Goal: Task Accomplishment & Management: Use online tool/utility

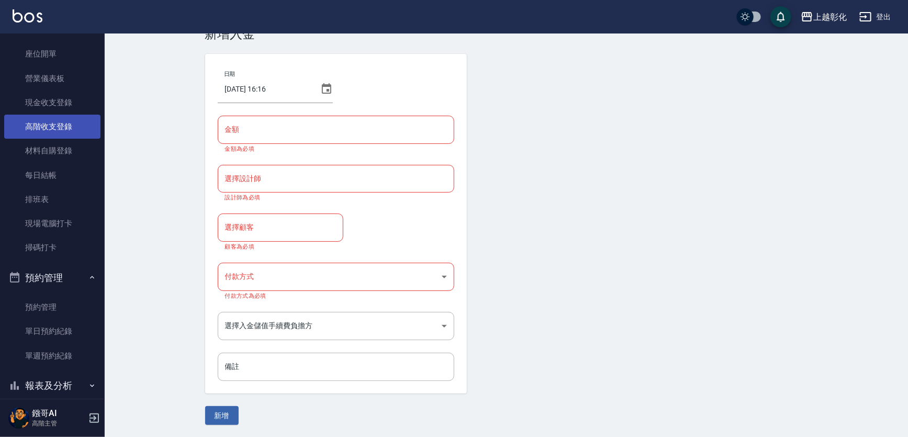
scroll to position [11, 0]
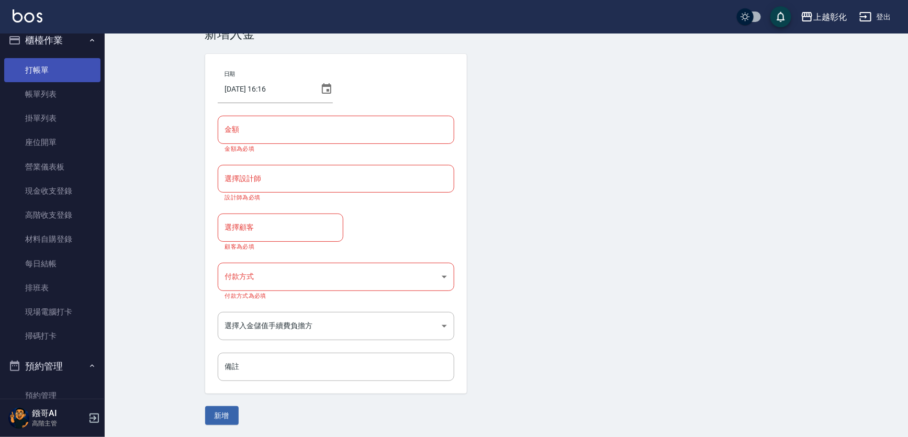
click at [77, 69] on link "打帳單" at bounding box center [52, 70] width 96 height 24
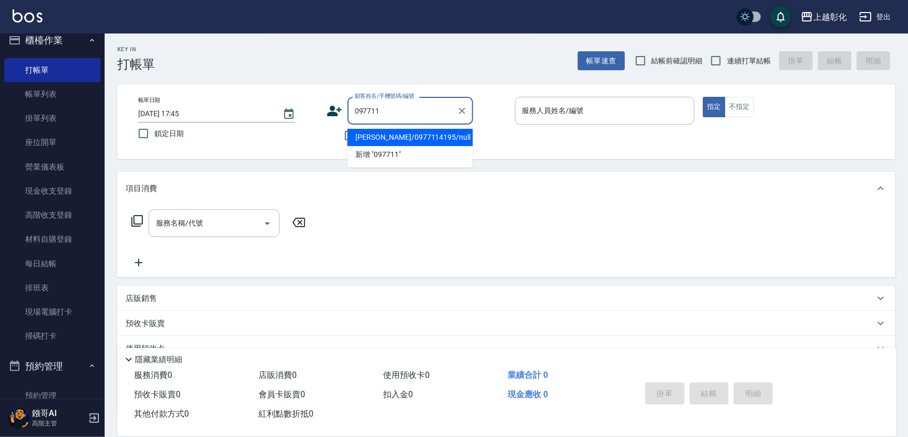
type input "[PERSON_NAME]/0977114195/null"
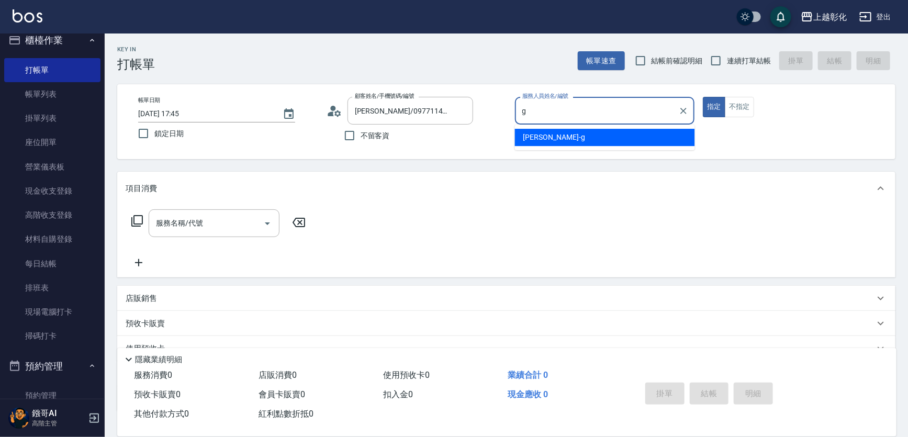
type input "[PERSON_NAME]"
type button "true"
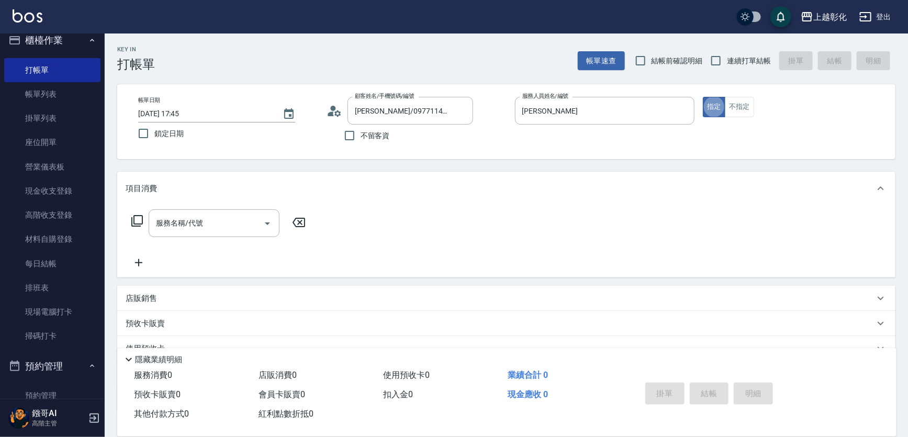
click at [744, 70] on label "連續打單結帳" at bounding box center [738, 61] width 66 height 22
click at [727, 70] on input "連續打單結帳" at bounding box center [716, 61] width 22 height 22
checkbox input "true"
click at [192, 229] on input "服務名稱/代號" at bounding box center [206, 223] width 106 height 18
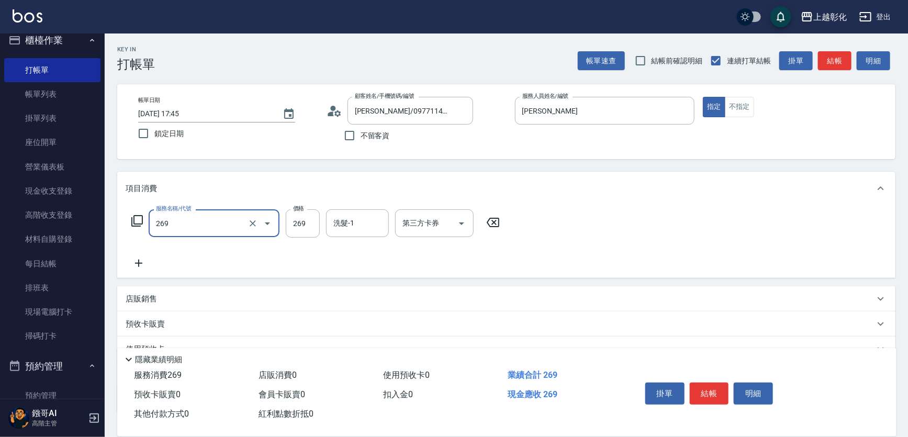
type input "一般洗剪(269)"
type input "400"
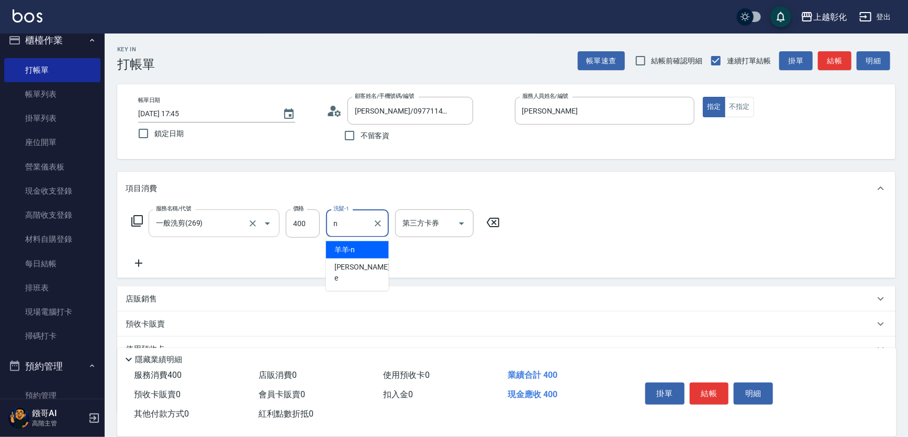
type input "羊羊-n"
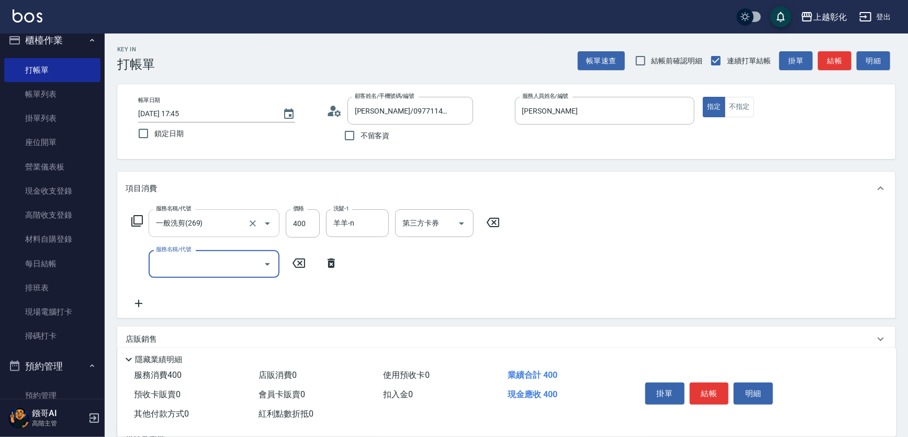
type input "g"
type input "片"
type input "局部燙髮(202)"
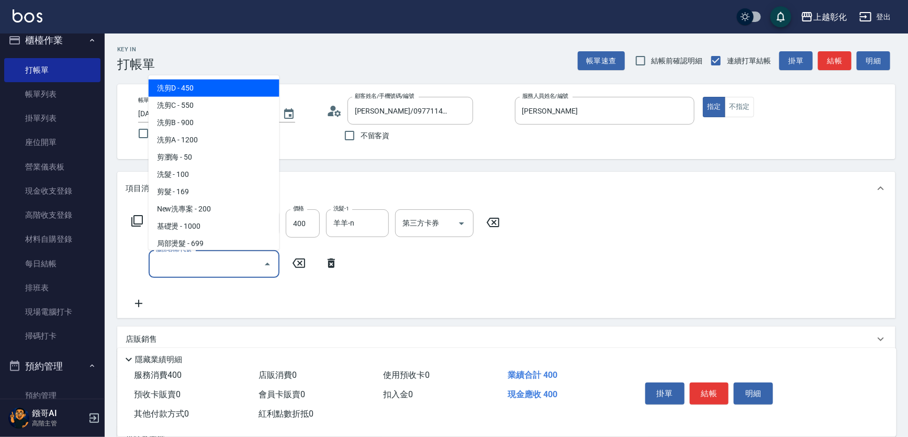
type input "ㄆ"
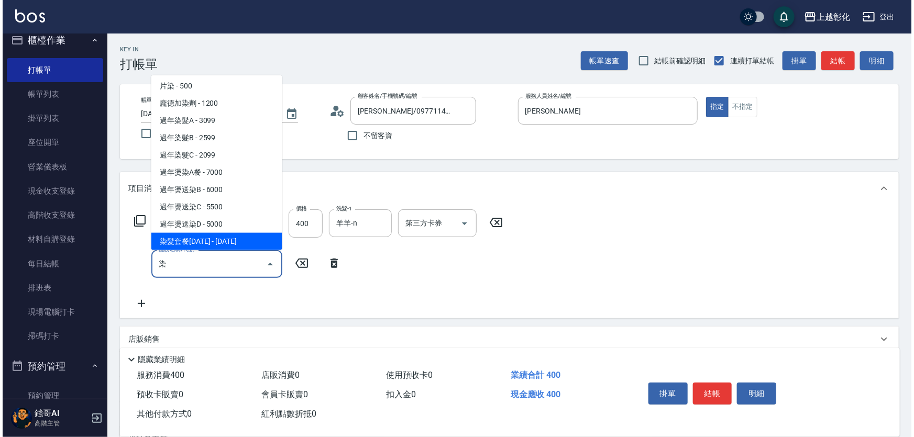
scroll to position [4, 0]
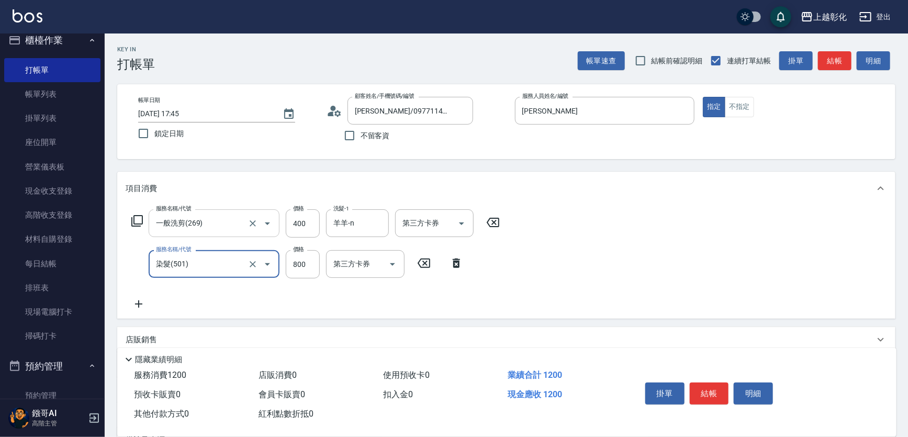
type input "染髮(501)"
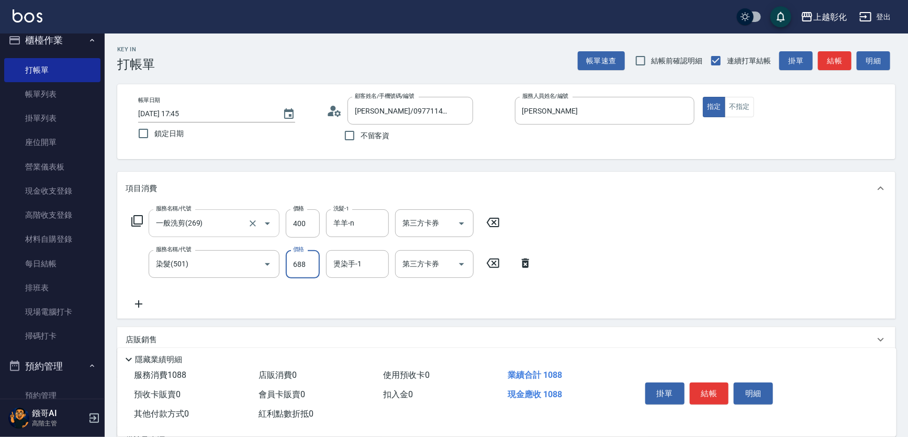
type input "688"
type input "ㄙ"
type input "羊羊-n"
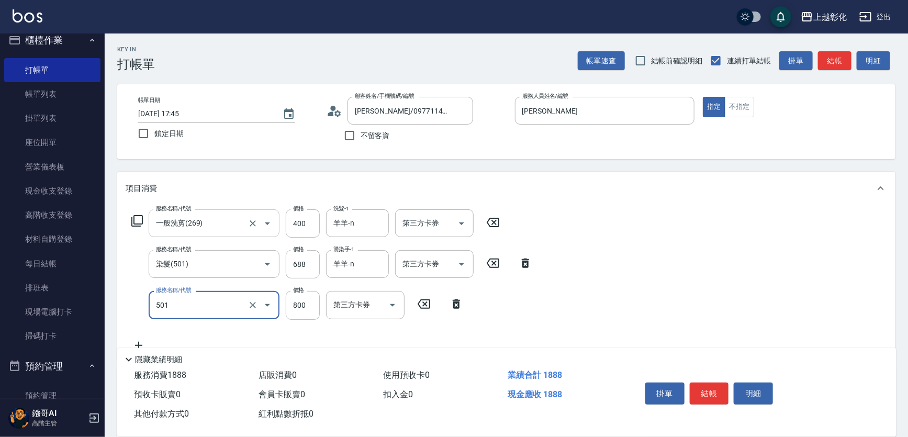
type input "染髮(501)"
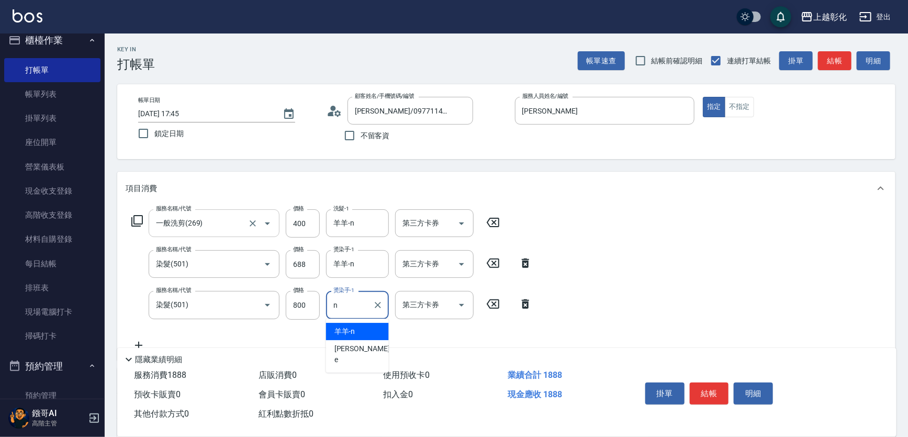
type input "羊羊-n"
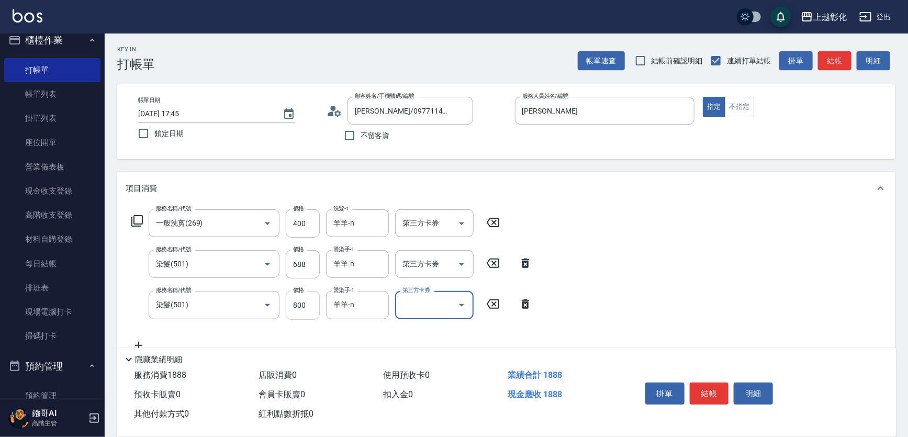
click at [308, 311] on input "800" at bounding box center [303, 305] width 34 height 28
type input "688"
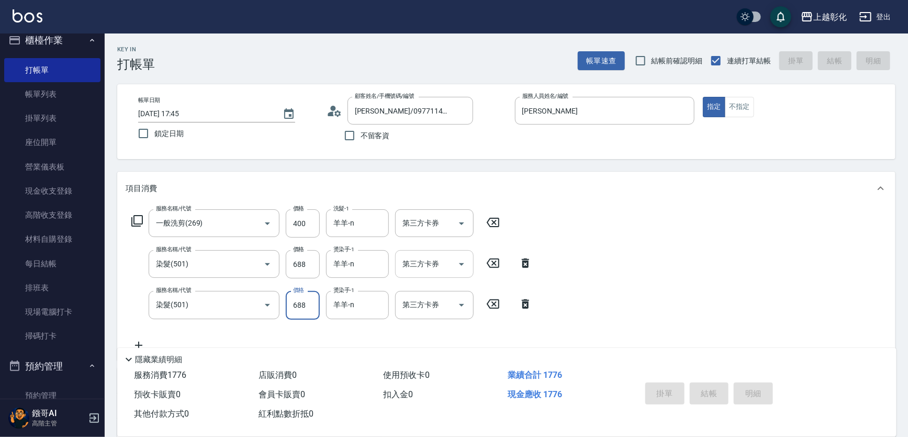
type input "[DATE] 17:46"
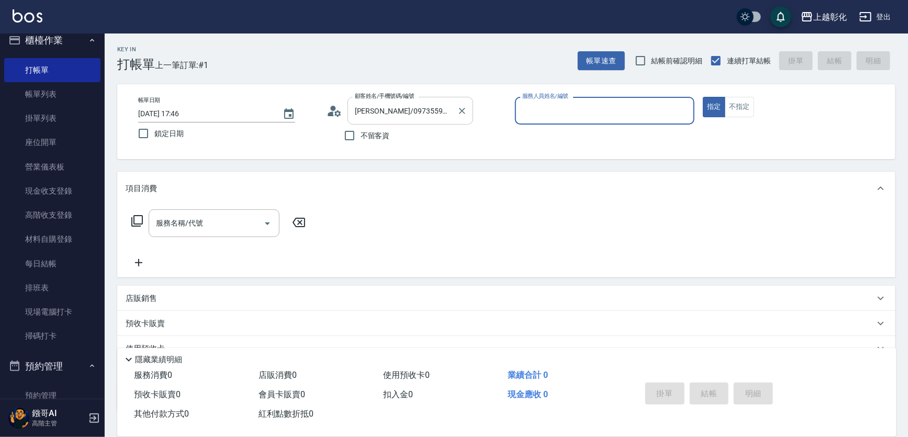
drag, startPoint x: 413, startPoint y: 125, endPoint x: 411, endPoint y: 119, distance: 6.1
click at [413, 125] on div "不留客資" at bounding box center [400, 136] width 147 height 22
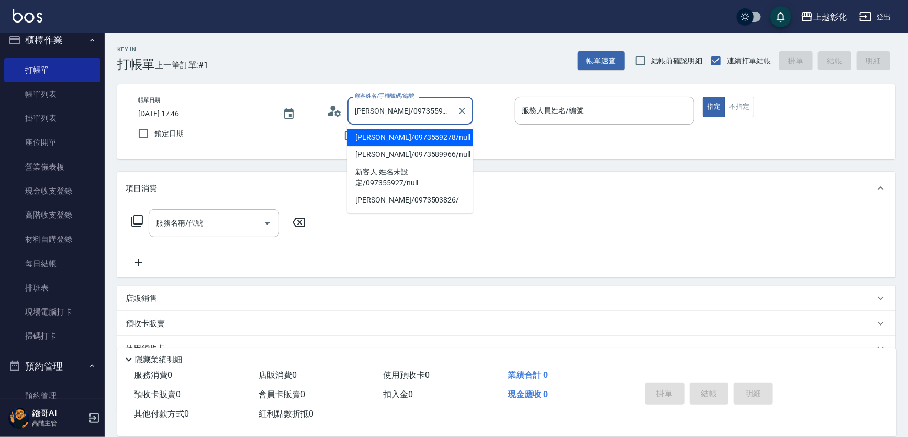
click at [411, 119] on input "[PERSON_NAME]/0973559278/null" at bounding box center [402, 111] width 101 height 18
click at [411, 118] on input "[PERSON_NAME]/0973559278/null" at bounding box center [402, 111] width 101 height 18
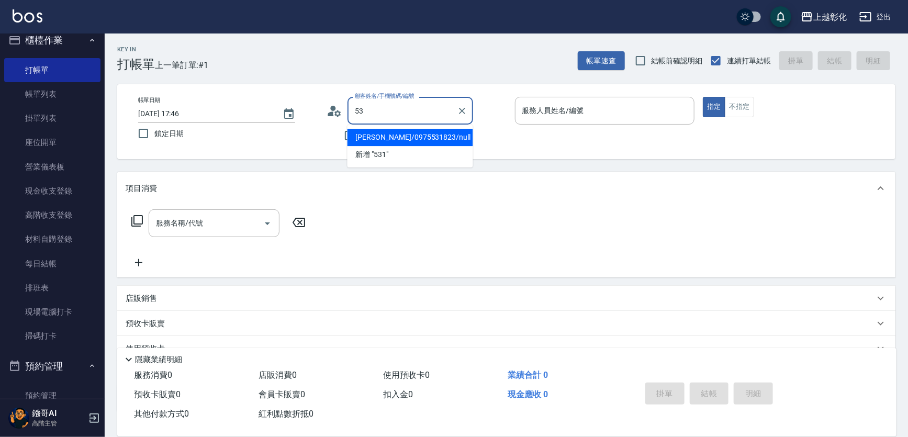
type input "5"
type input "097353"
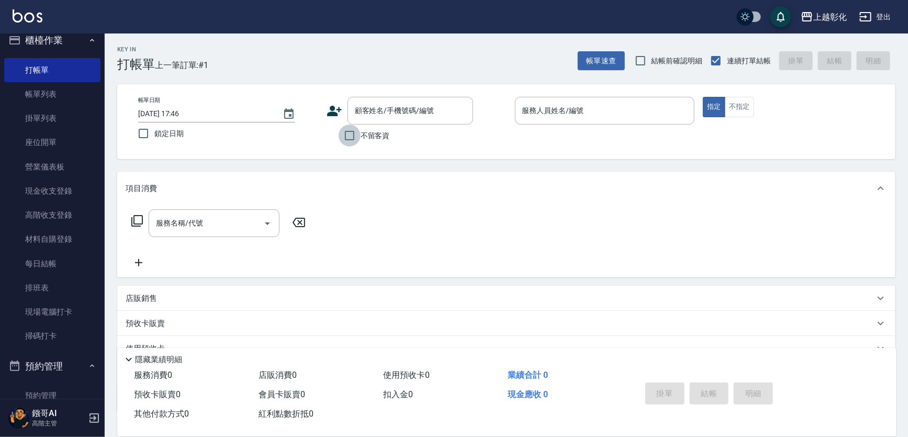
click at [340, 126] on input "不留客資" at bounding box center [350, 136] width 22 height 22
checkbox input "true"
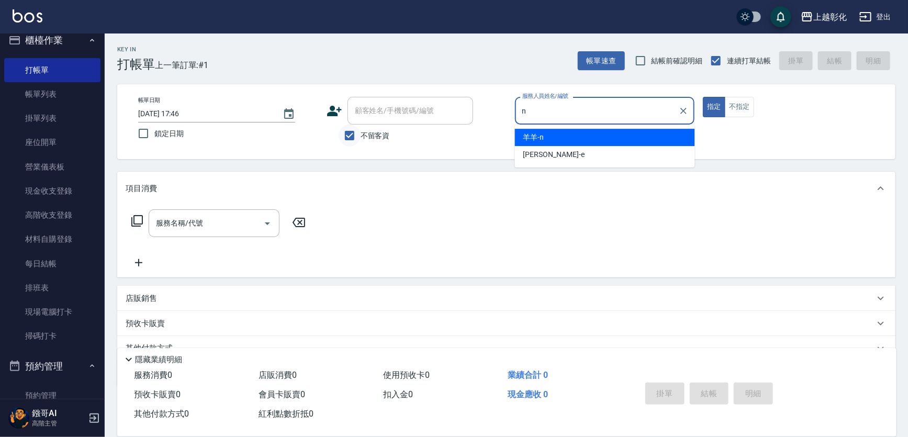
type input "羊羊-n"
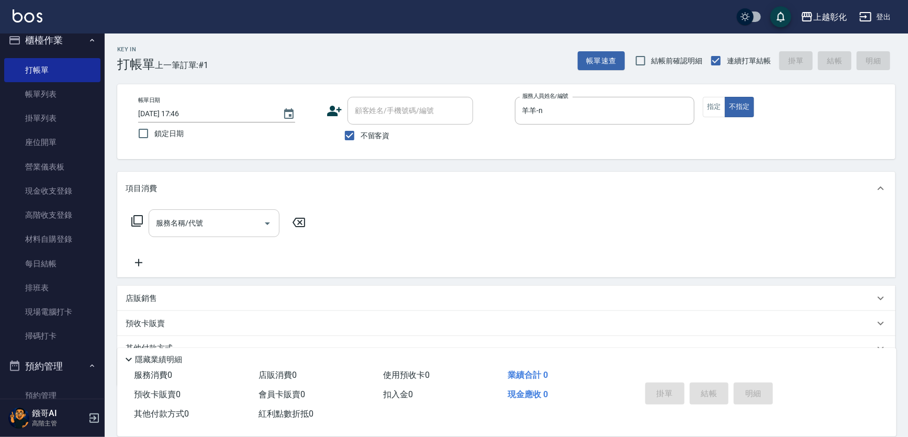
click at [207, 226] on input "服務名稱/代號" at bounding box center [206, 223] width 106 height 18
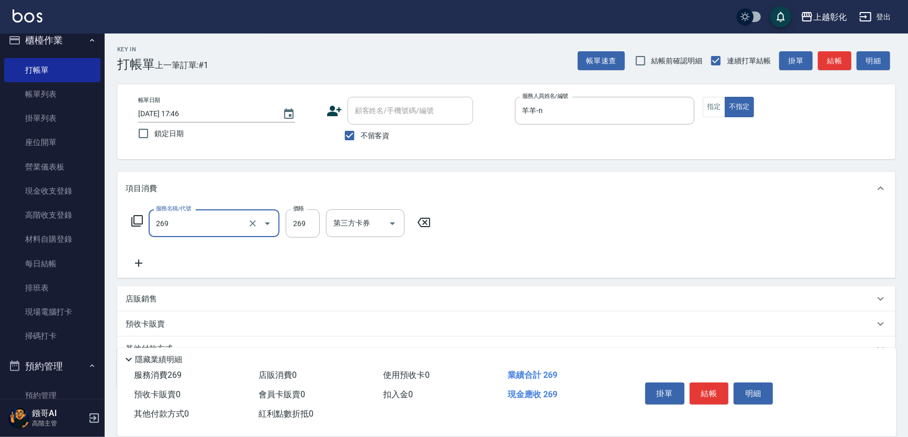
type input "一般洗剪(269)"
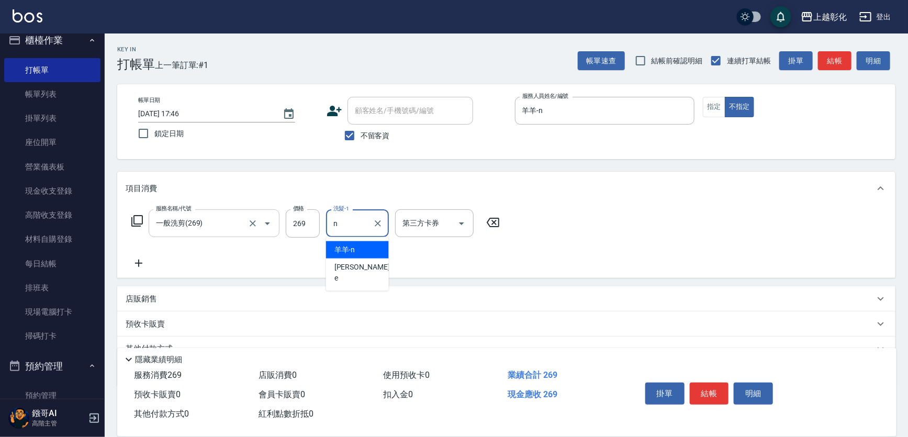
type input "羊羊-n"
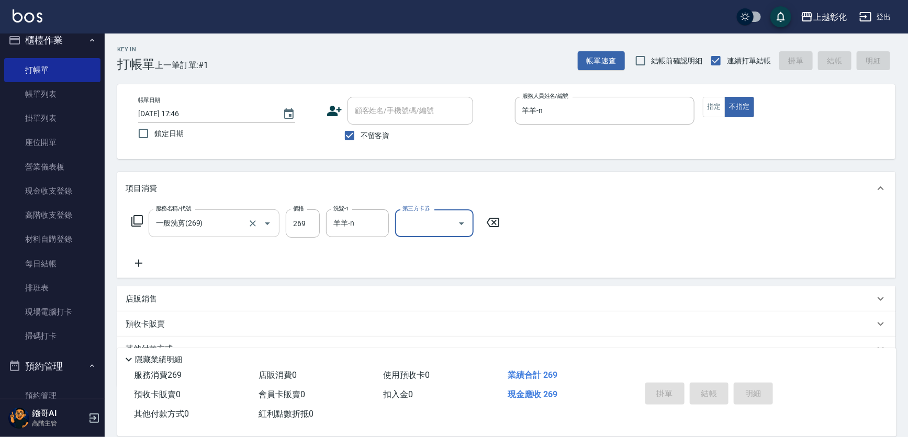
type input "[DATE] 17:47"
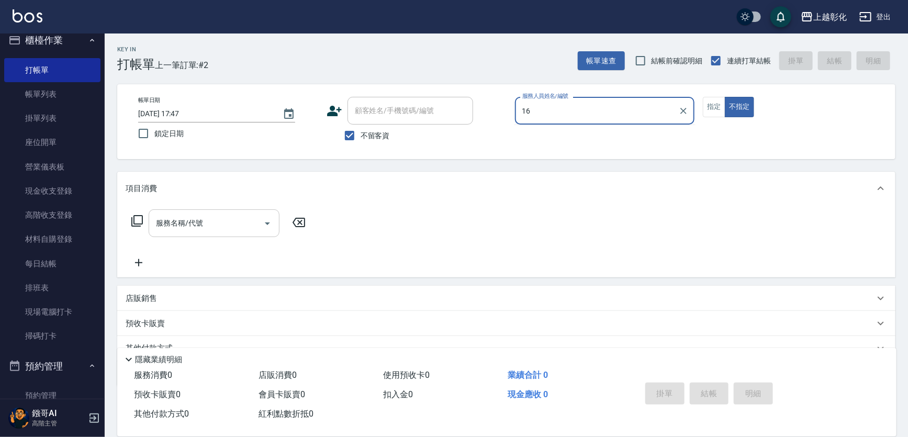
type input "1"
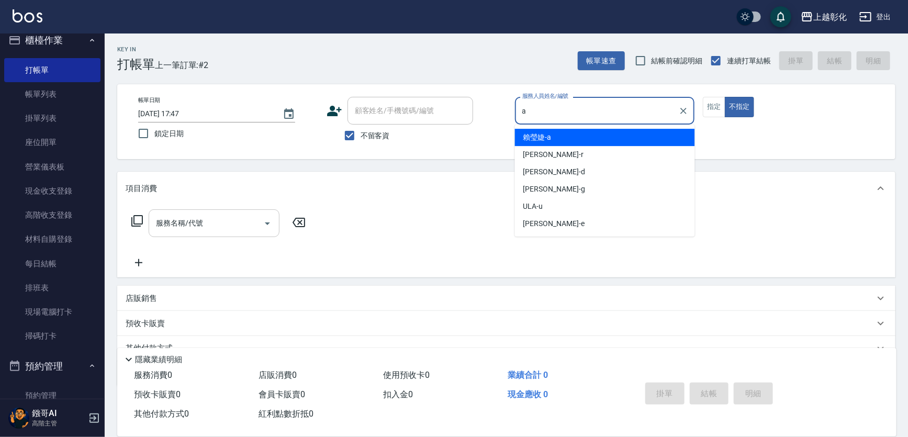
type input "[PERSON_NAME]"
type button "false"
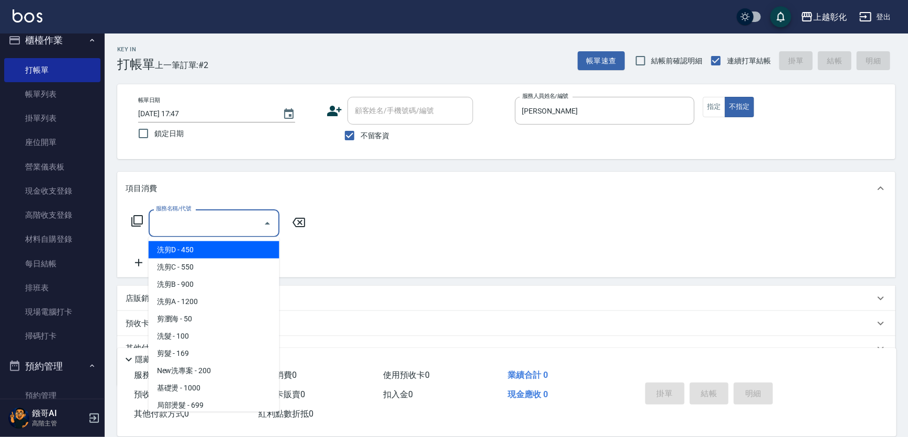
click at [164, 220] on input "服務名稱/代號" at bounding box center [206, 223] width 106 height 18
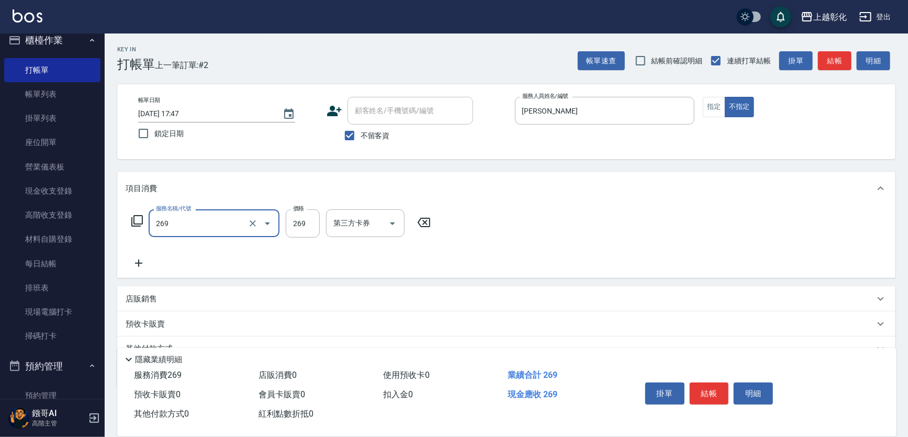
type input "一般洗剪(269)"
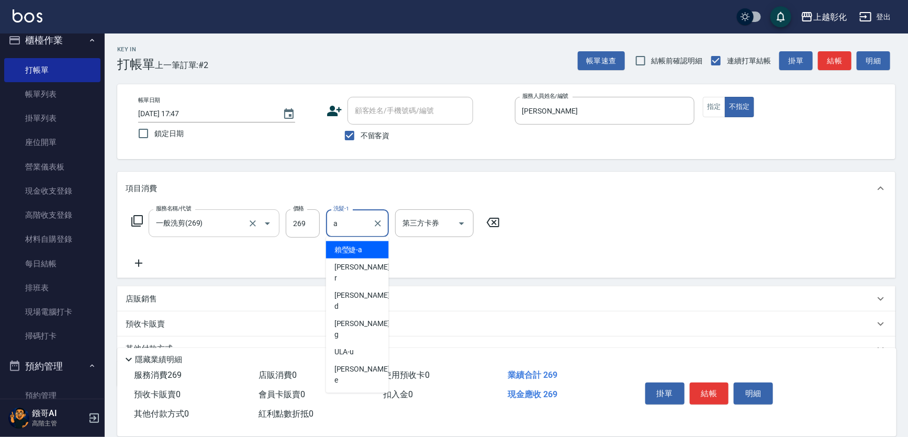
type input "[PERSON_NAME]"
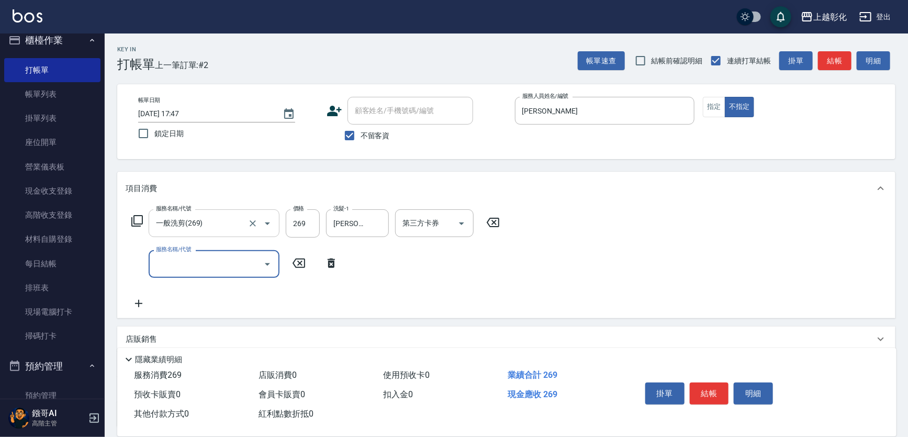
type input "0"
type input "潤絲(1020)"
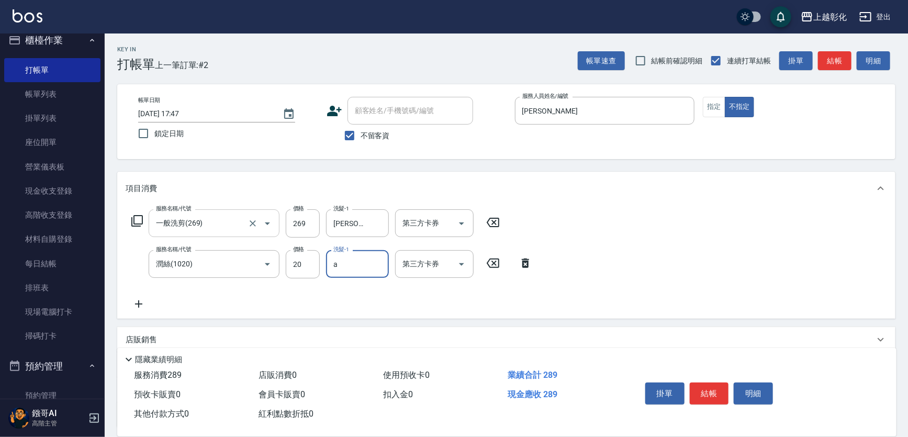
type input "[PERSON_NAME]"
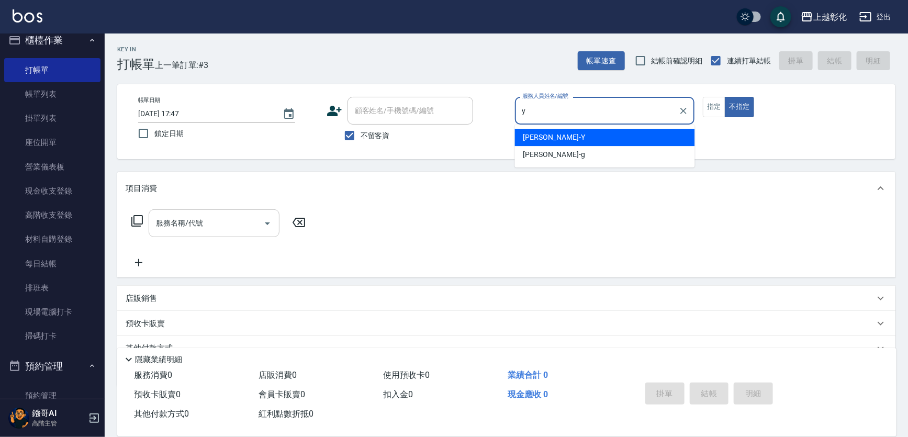
type input "[PERSON_NAME]-Y"
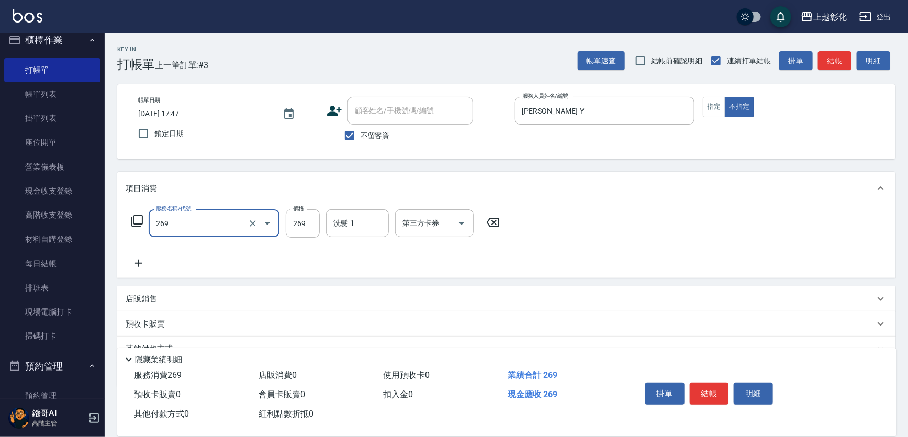
type input "一般洗剪(269)"
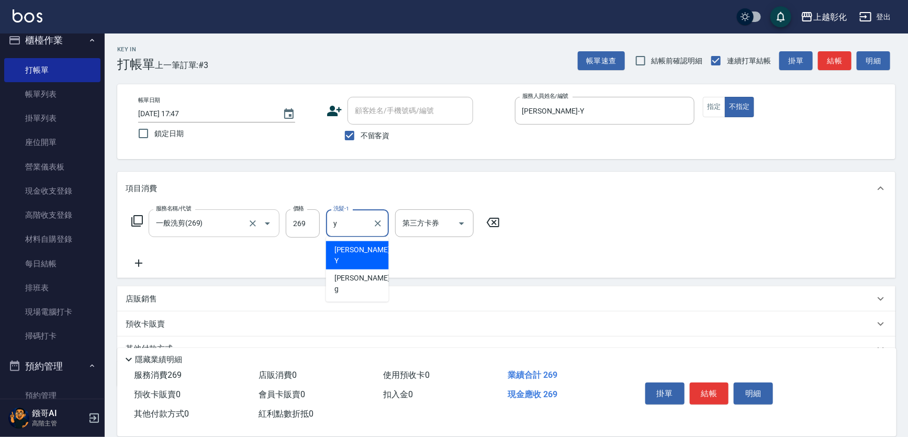
type input "[PERSON_NAME]-Y"
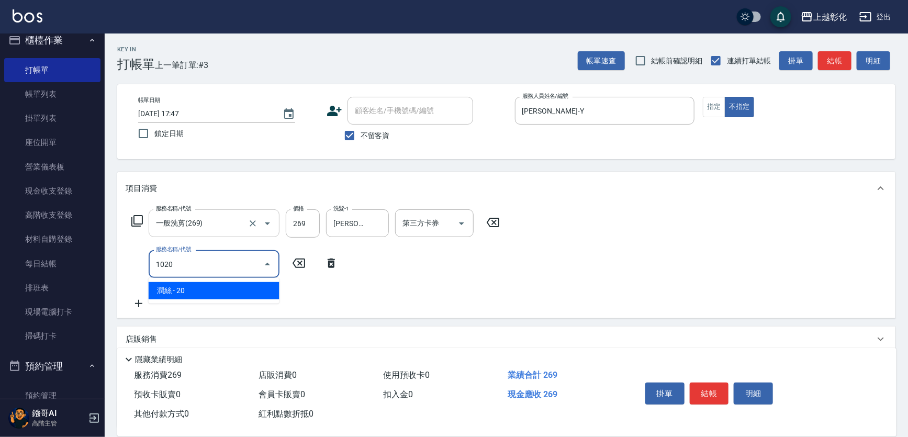
type input "潤絲(1020)"
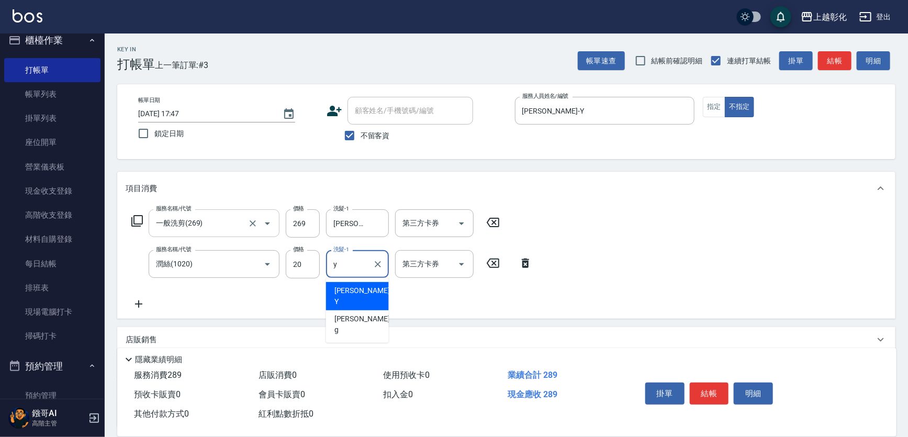
type input "[PERSON_NAME]-Y"
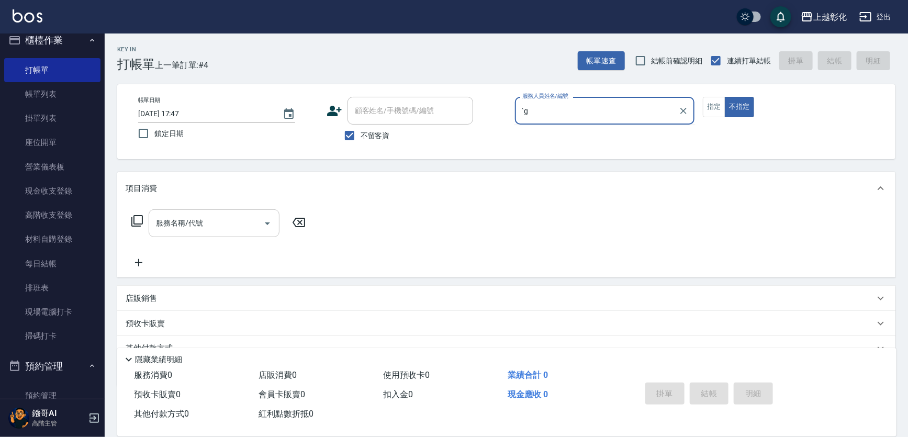
type input "`"
type input "[PERSON_NAME]"
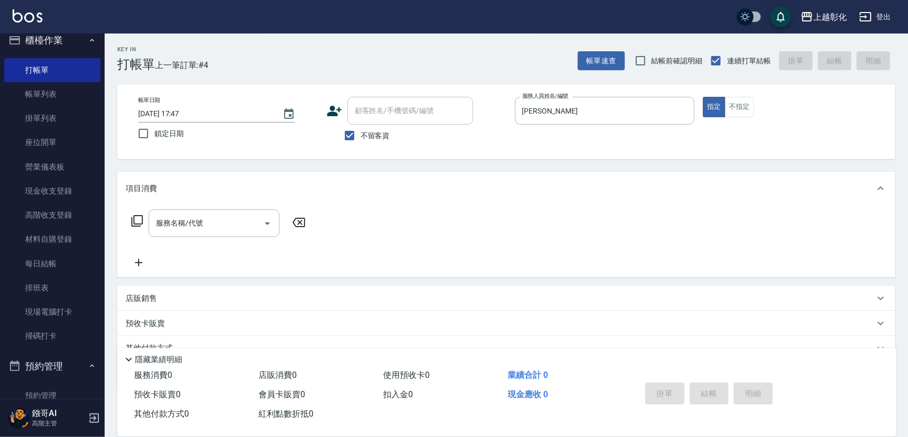
click at [187, 204] on div "項目消費" at bounding box center [506, 189] width 779 height 34
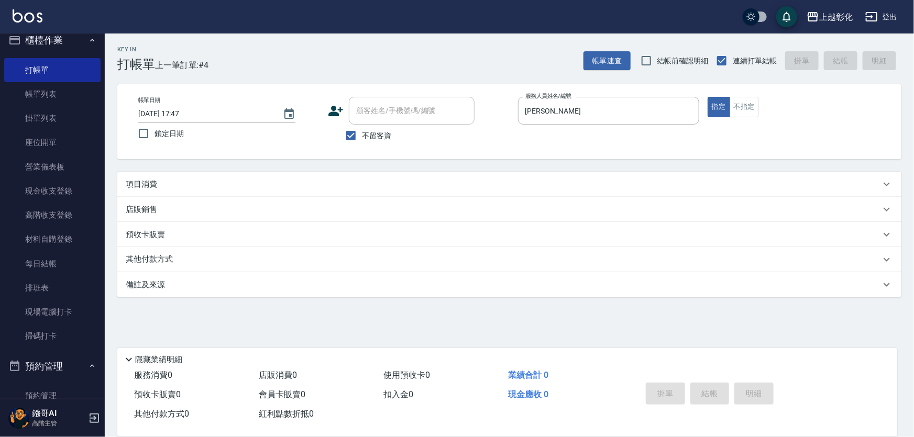
click at [193, 183] on div "項目消費" at bounding box center [503, 184] width 755 height 11
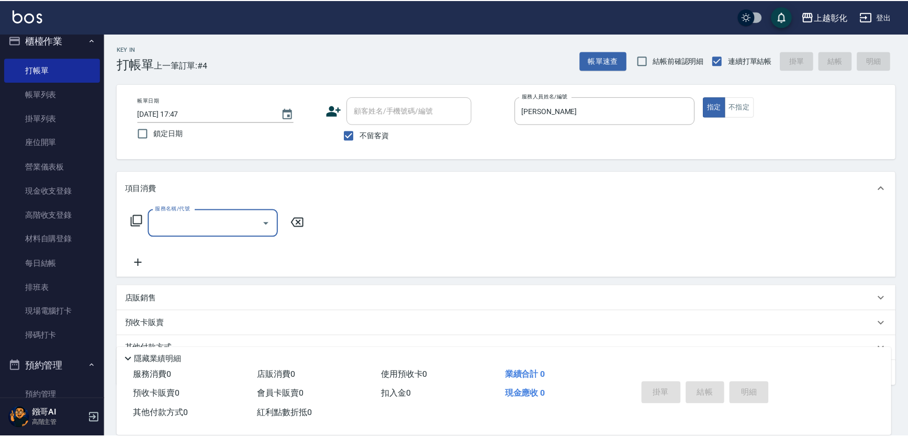
scroll to position [2, 0]
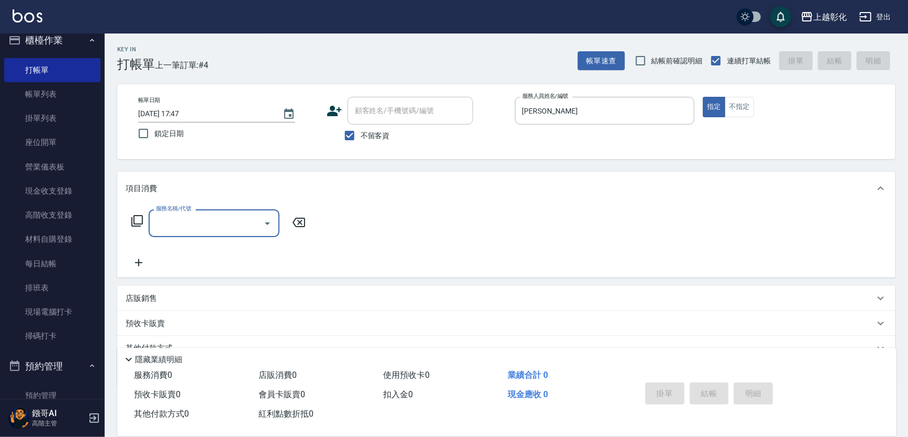
click at [188, 209] on div "服務名稱/代號 服務名稱/代號" at bounding box center [214, 223] width 131 height 28
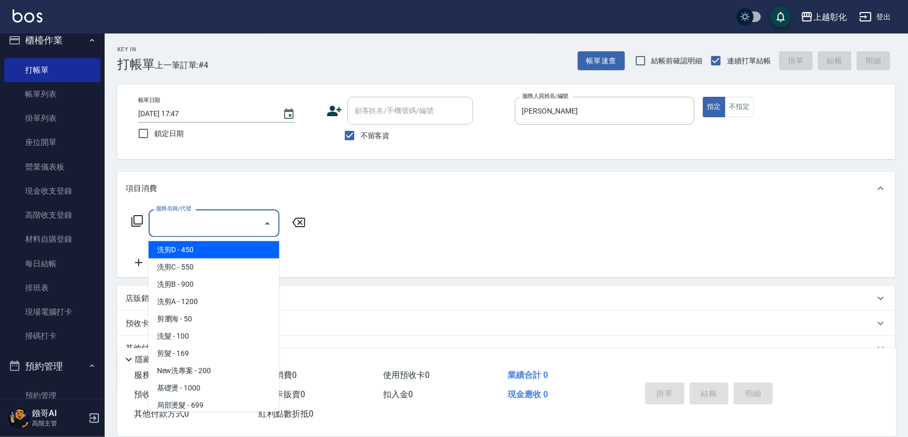
scroll to position [0, 0]
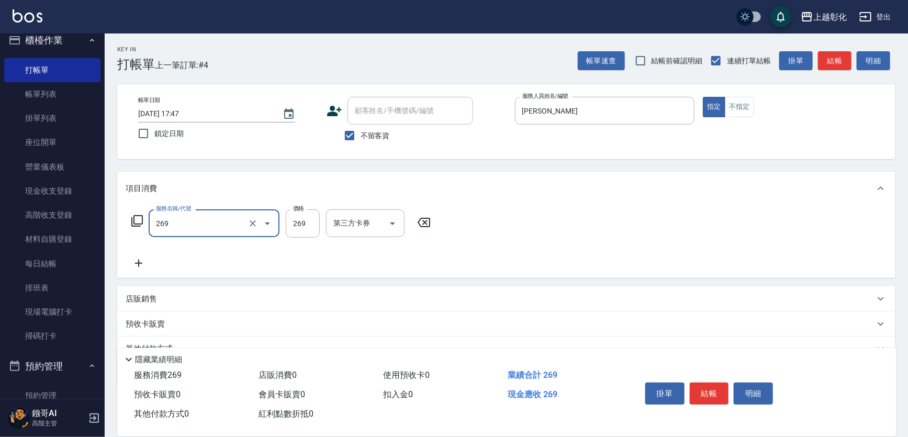
type input "一般洗剪(269)"
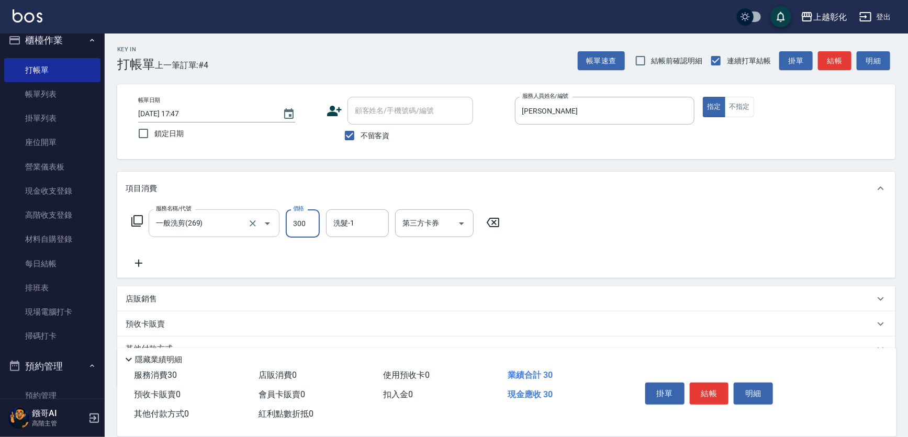
type input "300"
type input "[PERSON_NAME]"
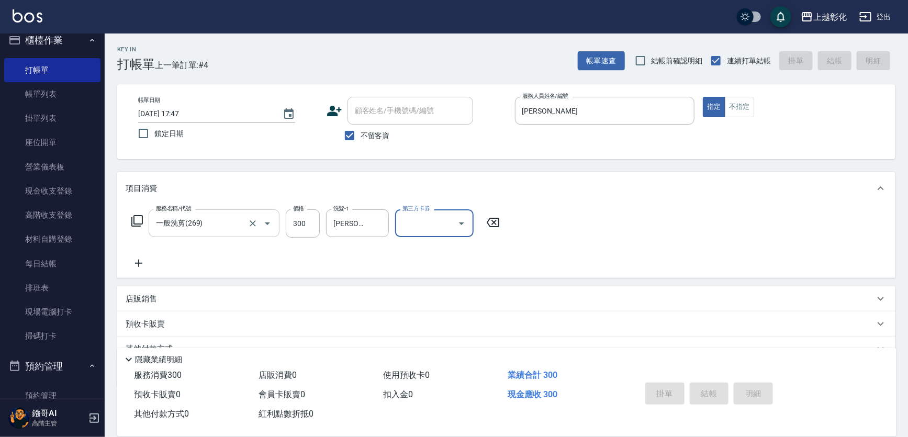
type input "[DATE] 17:48"
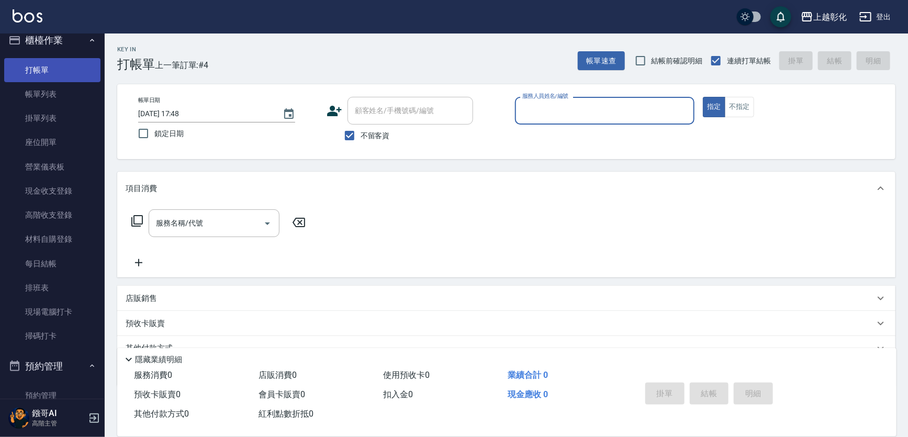
click at [37, 80] on link "打帳單" at bounding box center [52, 70] width 96 height 24
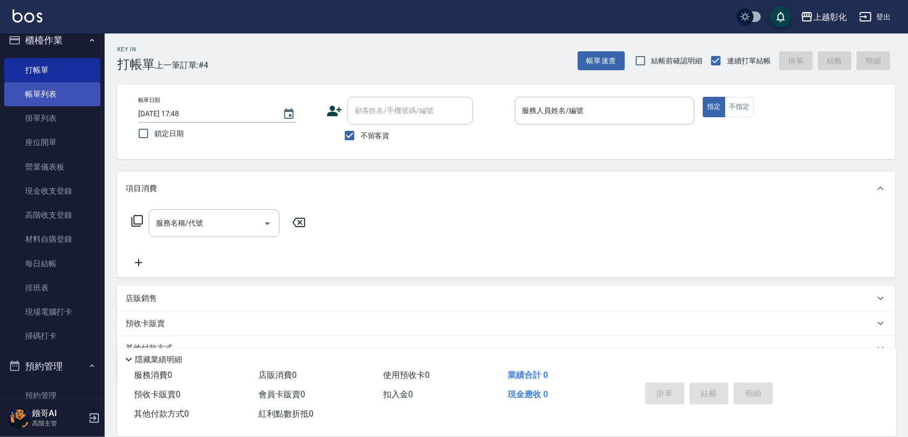
click at [42, 87] on link "帳單列表" at bounding box center [52, 94] width 96 height 24
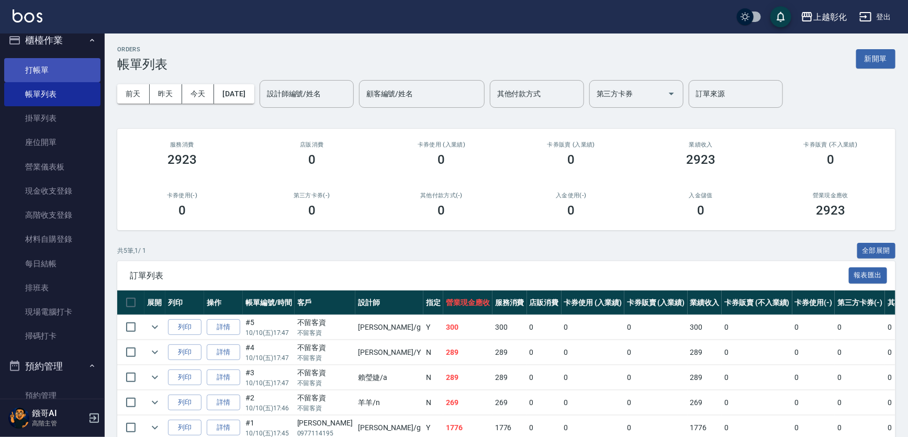
click at [64, 64] on link "打帳單" at bounding box center [52, 70] width 96 height 24
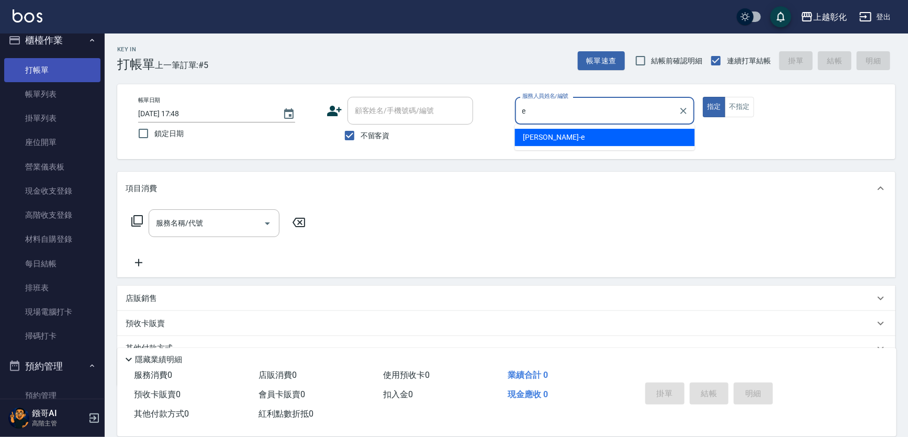
type input "[PERSON_NAME]-e"
type button "true"
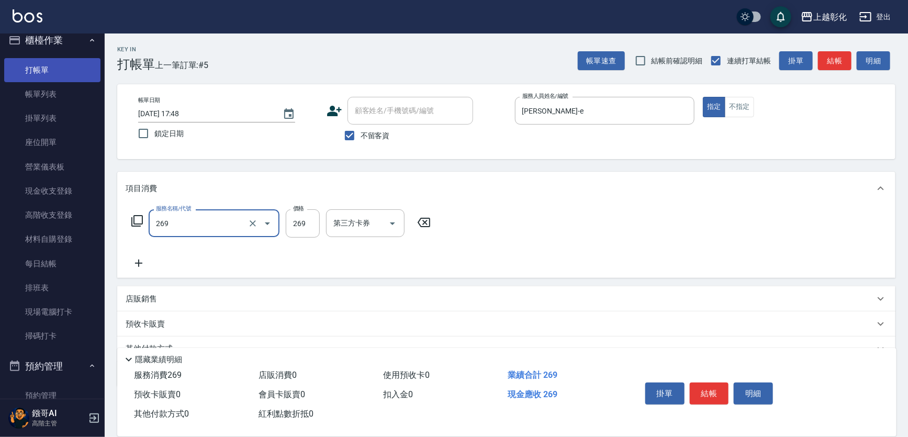
type input "一般洗剪(269)"
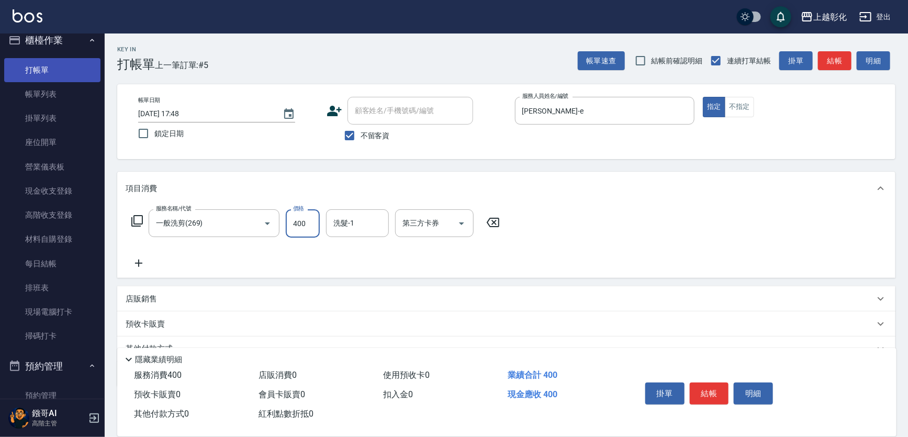
type input "400"
type input "[PERSON_NAME]-41"
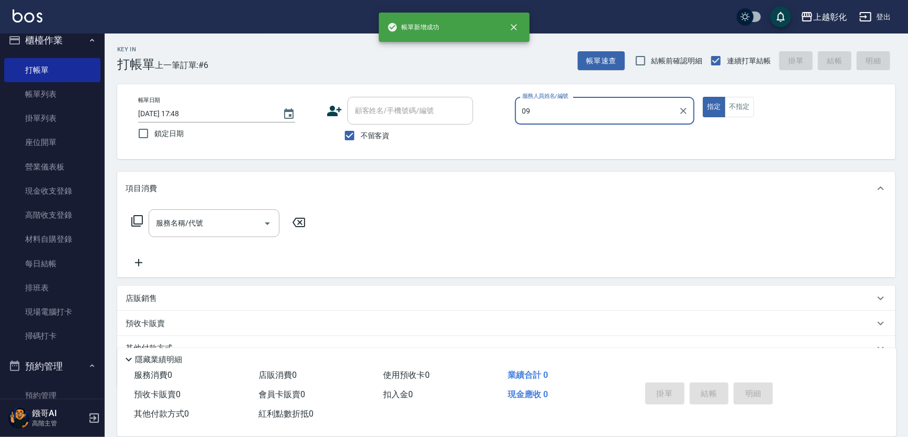
type input "09"
click at [382, 137] on span "不留客資" at bounding box center [375, 135] width 29 height 11
click at [361, 137] on input "不留客資" at bounding box center [350, 136] width 22 height 22
checkbox input "false"
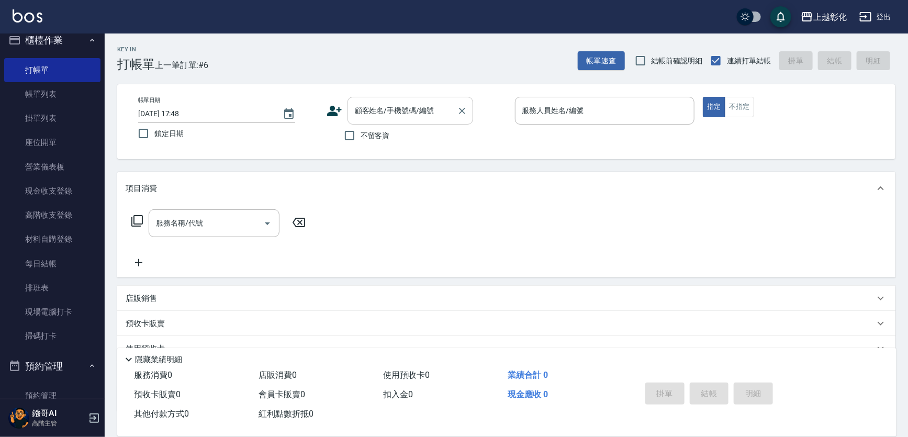
click at [381, 123] on div "顧客姓名/手機號碼/編號" at bounding box center [411, 111] width 126 height 28
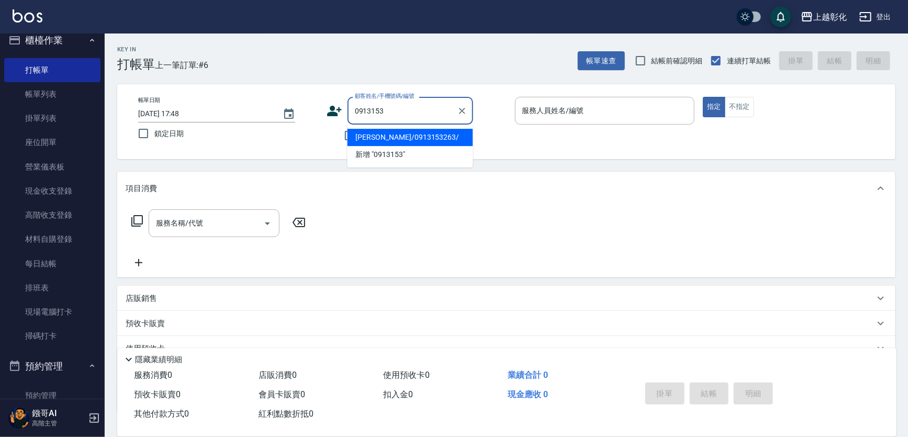
type input "[PERSON_NAME]/0913153263/"
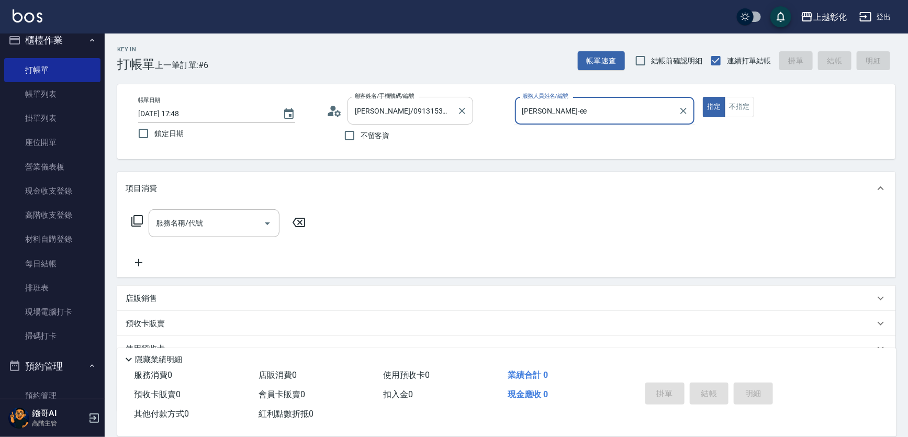
type input "[PERSON_NAME]-e"
click at [703, 97] on button "指定" at bounding box center [714, 107] width 23 height 20
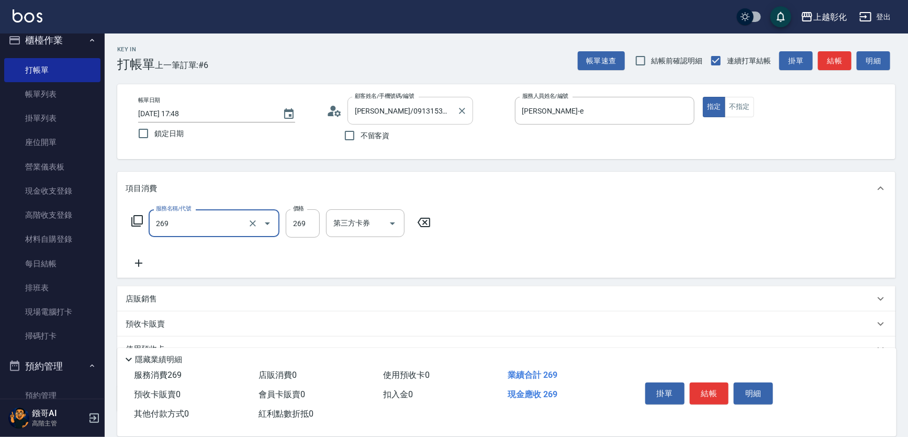
type input "一般洗剪(269)"
type input "350"
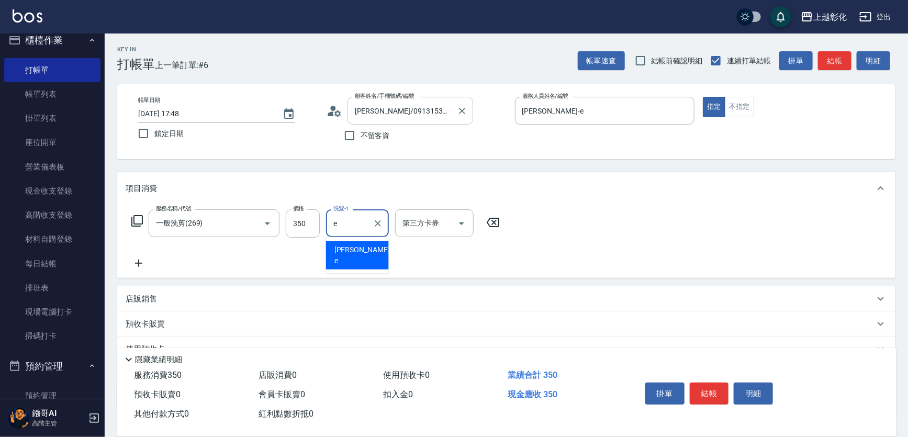
type input "[PERSON_NAME]-e"
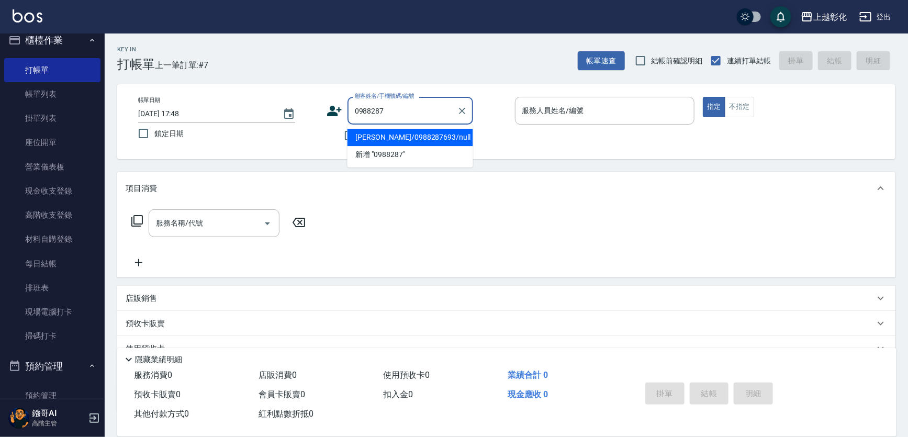
type input "[PERSON_NAME]/0988287693/null"
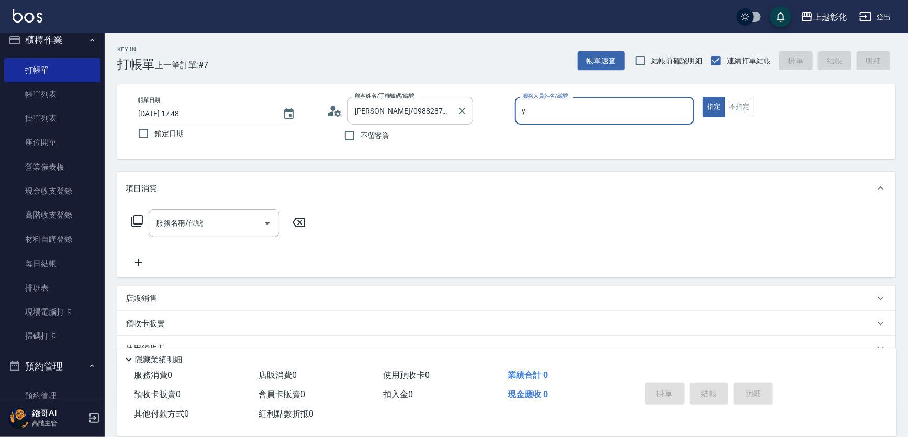
type input "[PERSON_NAME]-Y"
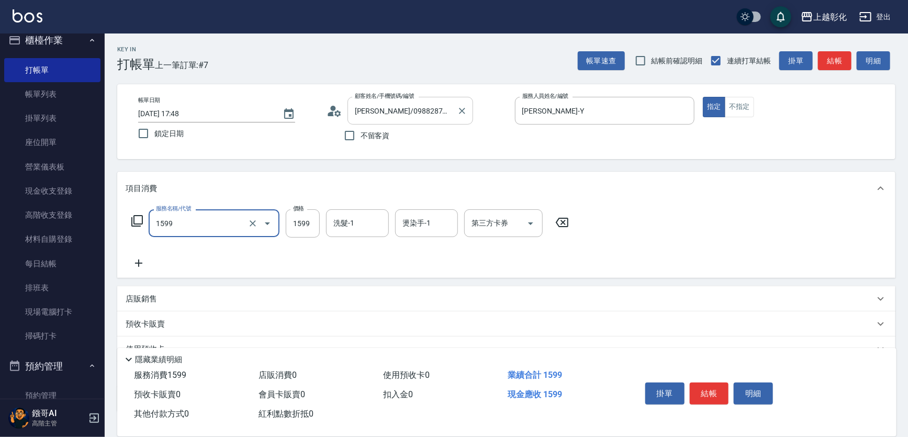
type input "染髮套餐1599(1599)"
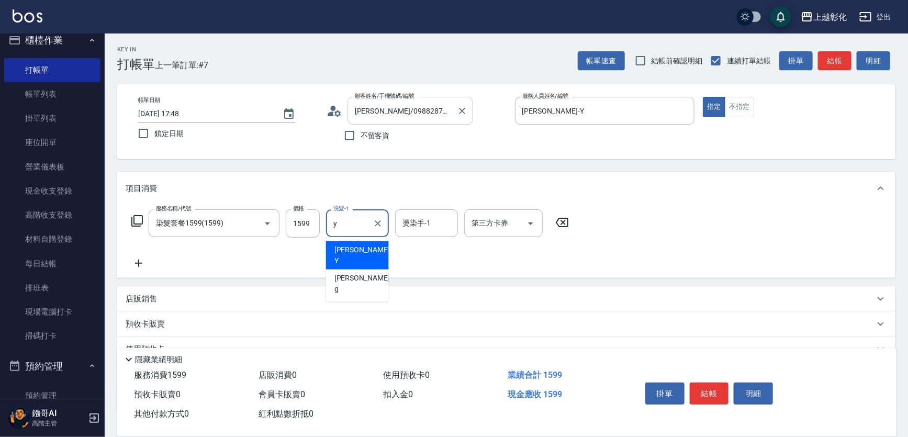
type input "[PERSON_NAME]-Y"
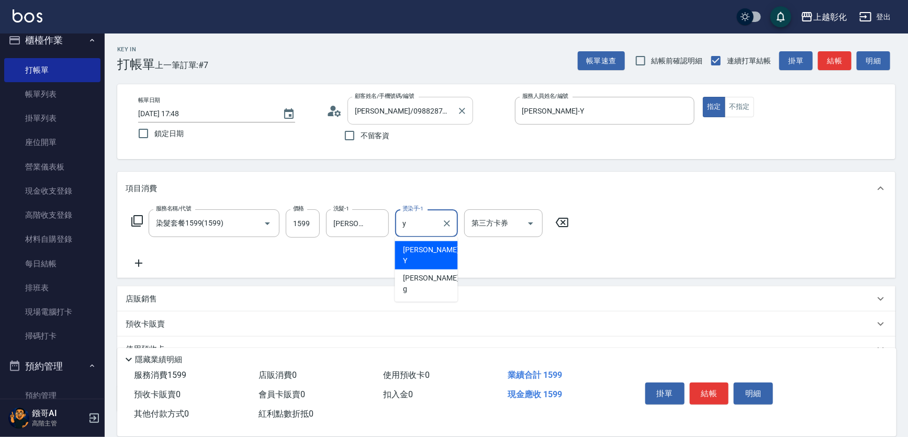
type input "[PERSON_NAME]-Y"
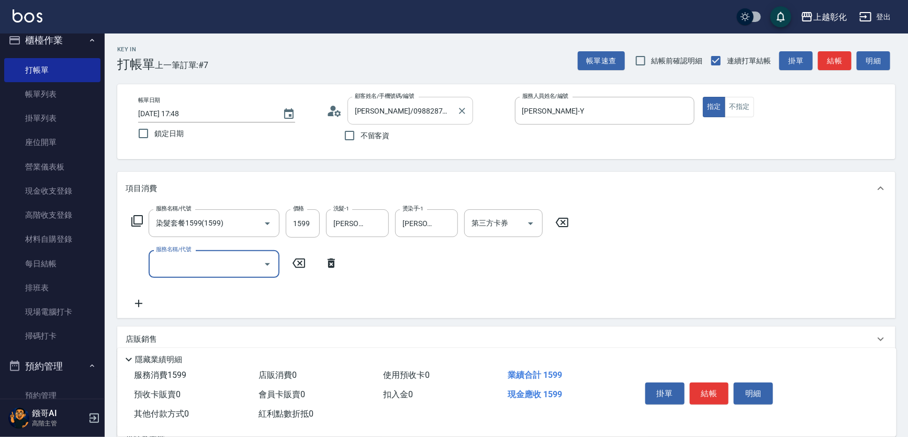
type input "g"
type input "局部燙髮(202)"
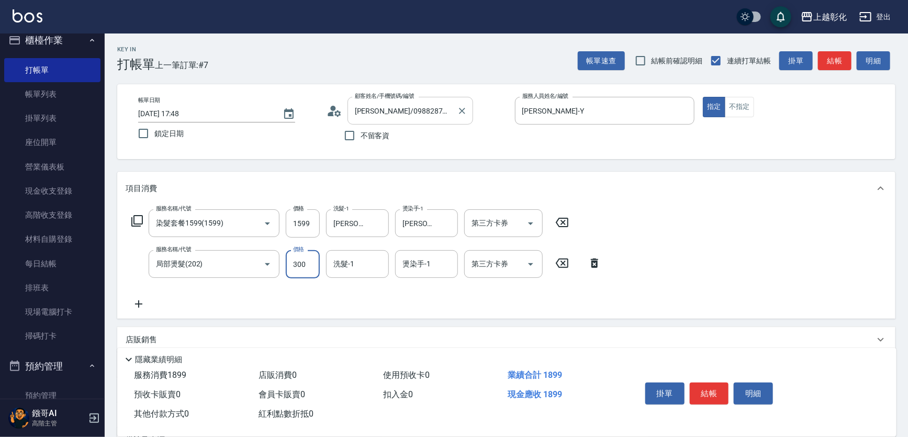
type input "300"
type input "ㄔ"
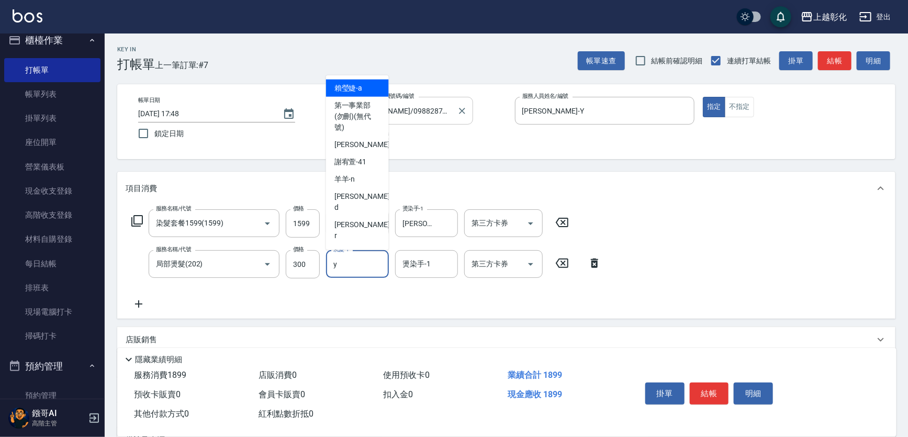
type input "[PERSON_NAME]-Y"
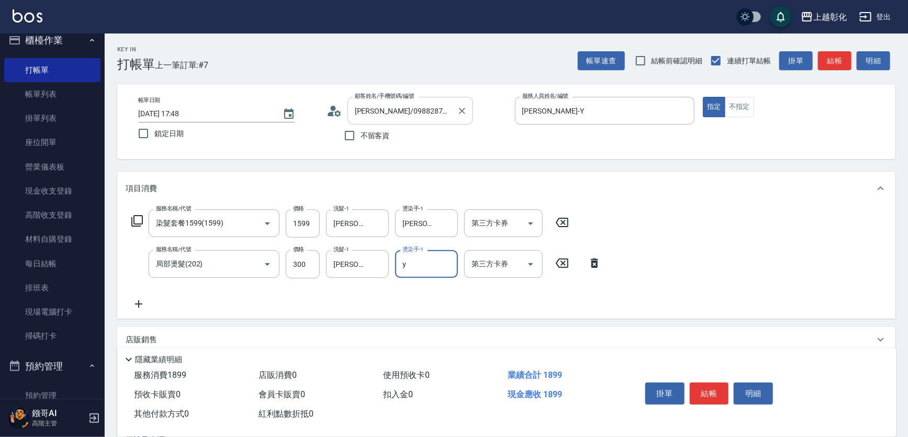
type input "[PERSON_NAME]-Y"
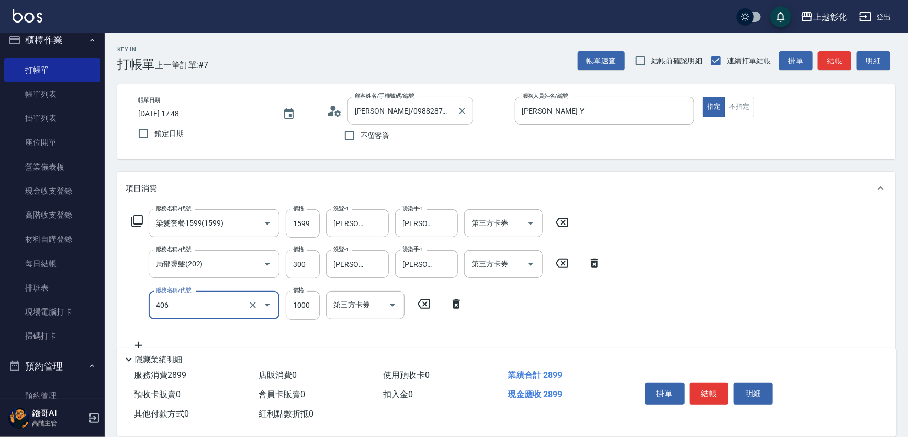
type input "1000護髮(406)"
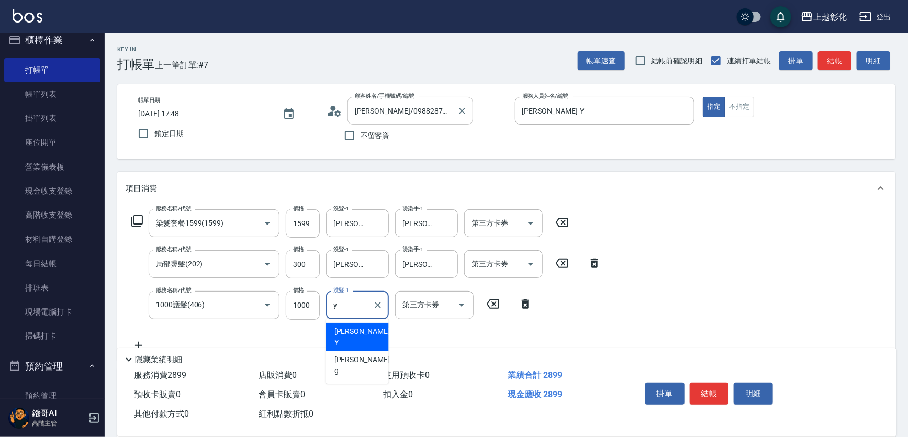
type input "[PERSON_NAME]-Y"
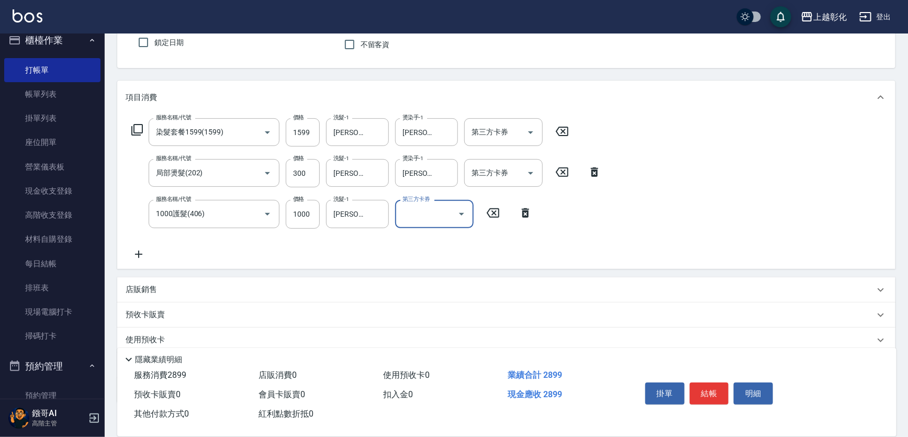
scroll to position [142, 0]
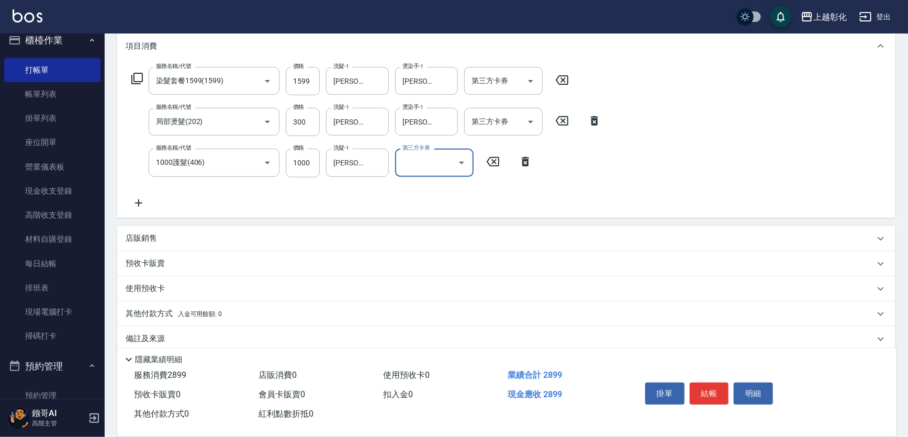
click at [256, 240] on div "店販銷售" at bounding box center [500, 238] width 749 height 11
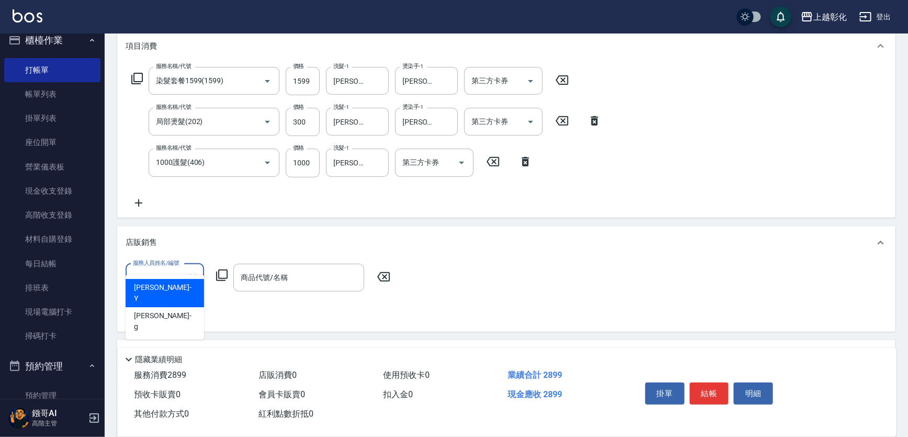
scroll to position [0, 0]
type input "[PERSON_NAME]-Y"
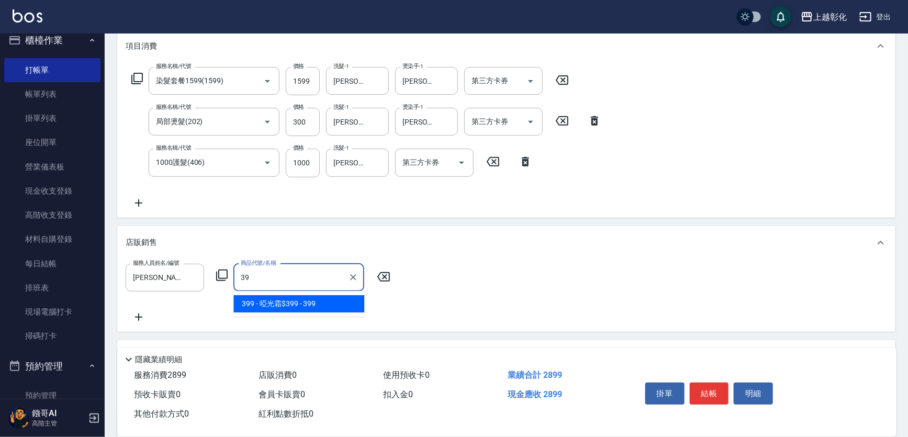
type input "啞光霜$399"
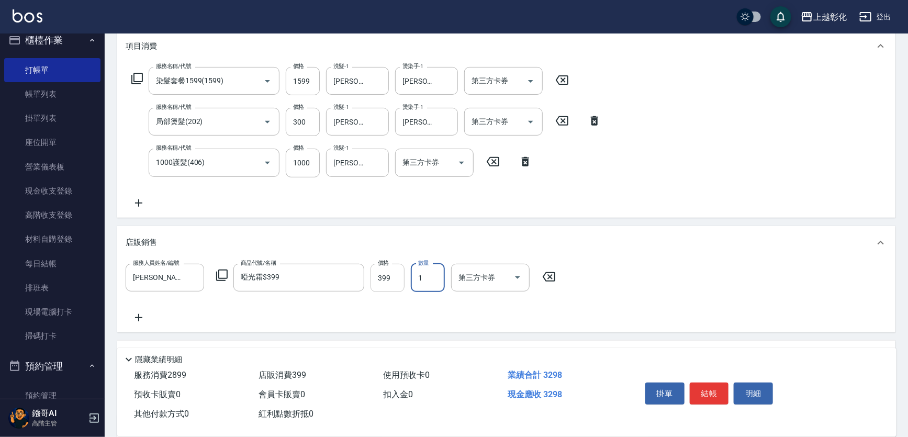
click at [385, 274] on input "399" at bounding box center [388, 278] width 34 height 28
type input "400"
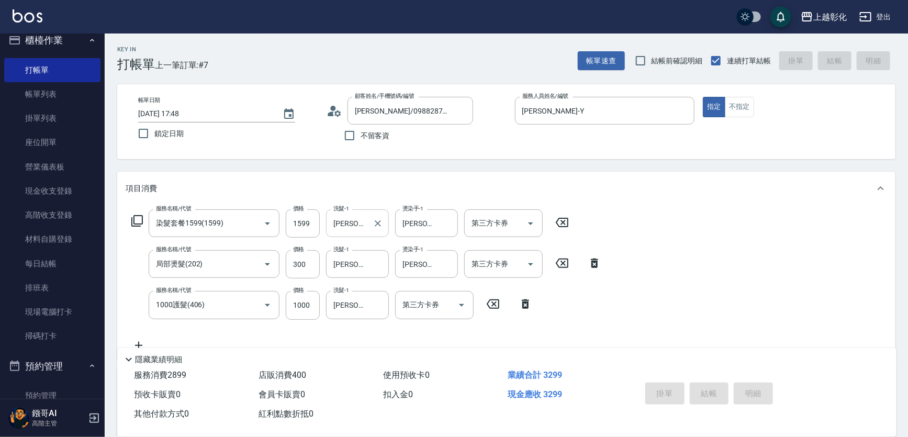
type input "[DATE] 17:49"
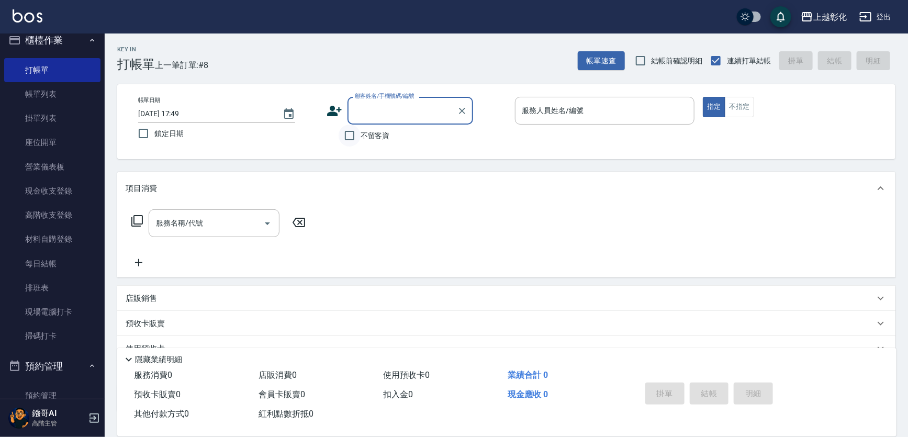
click at [360, 131] on input "不留客資" at bounding box center [350, 136] width 22 height 22
checkbox input "true"
type input "張苡竫/0930253839/"
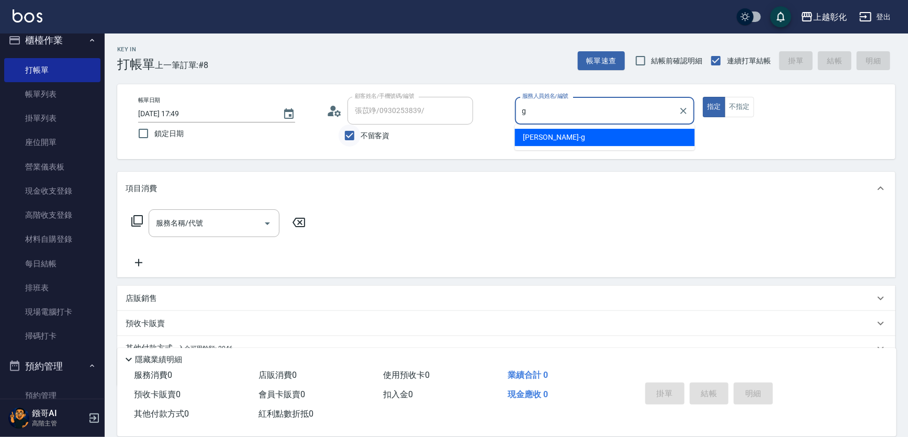
type input "[PERSON_NAME]"
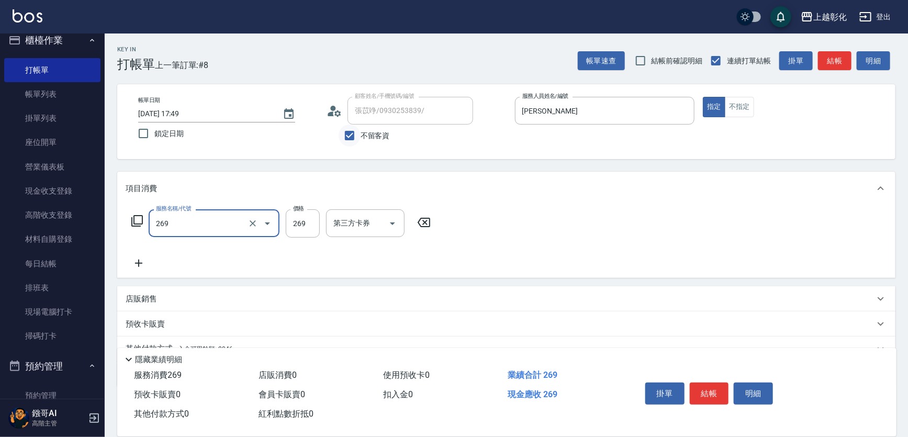
type input "一般洗剪(269)"
type input "300"
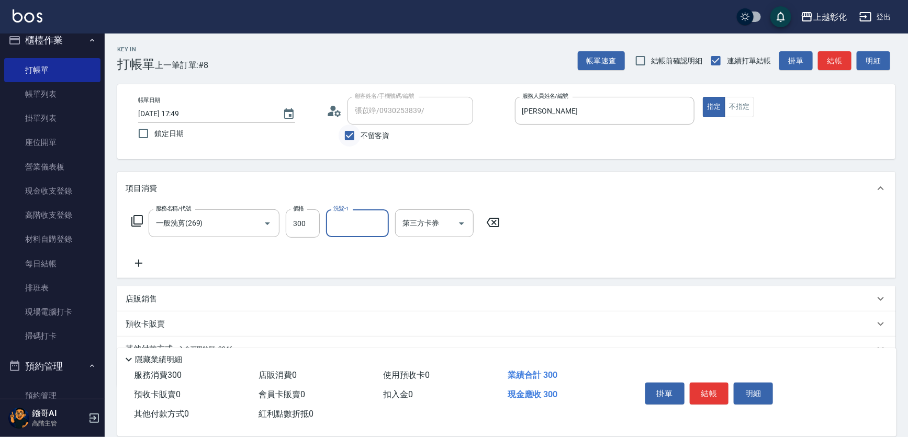
type input "g"
type input "m"
type input "羊羊-n"
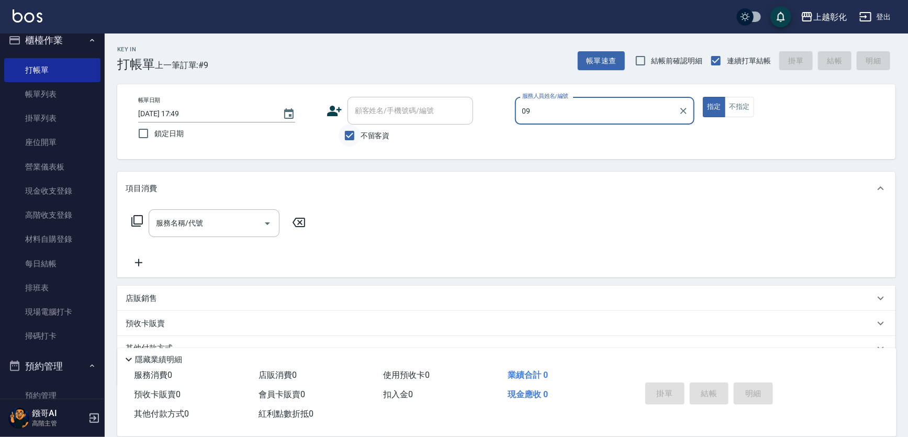
type input "09"
drag, startPoint x: 354, startPoint y: 129, endPoint x: 360, endPoint y: 135, distance: 8.5
click at [360, 135] on input "不留客資" at bounding box center [350, 136] width 22 height 22
checkbox input "false"
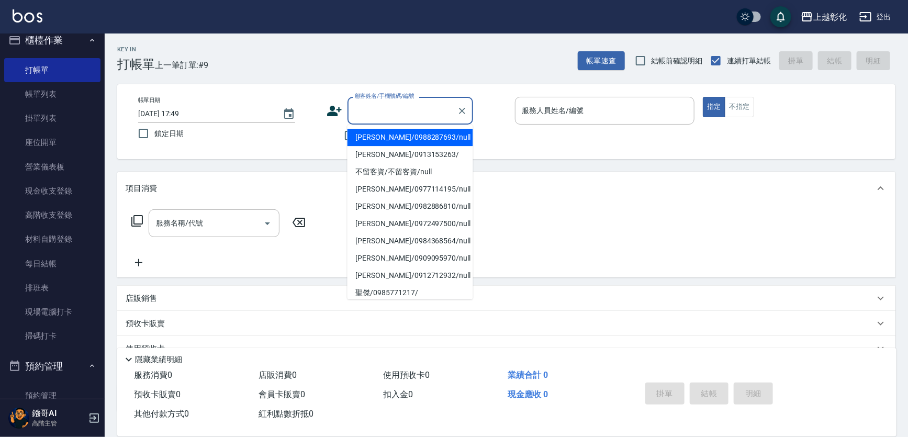
click at [367, 113] on input "顧客姓名/手機號碼/編號" at bounding box center [402, 111] width 101 height 18
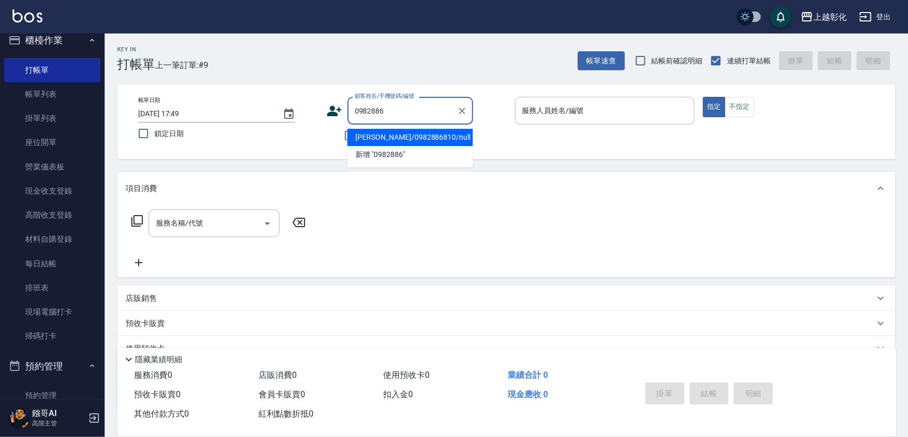
type input "[PERSON_NAME]/0982886810/null"
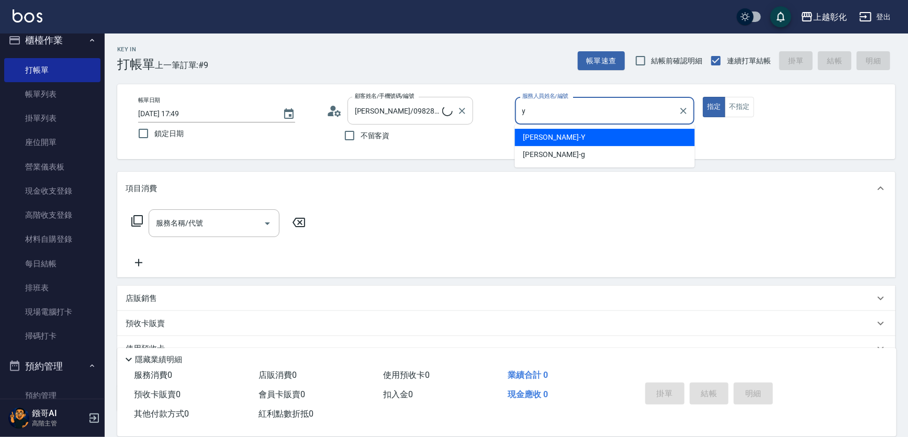
type input "[PERSON_NAME]-Y"
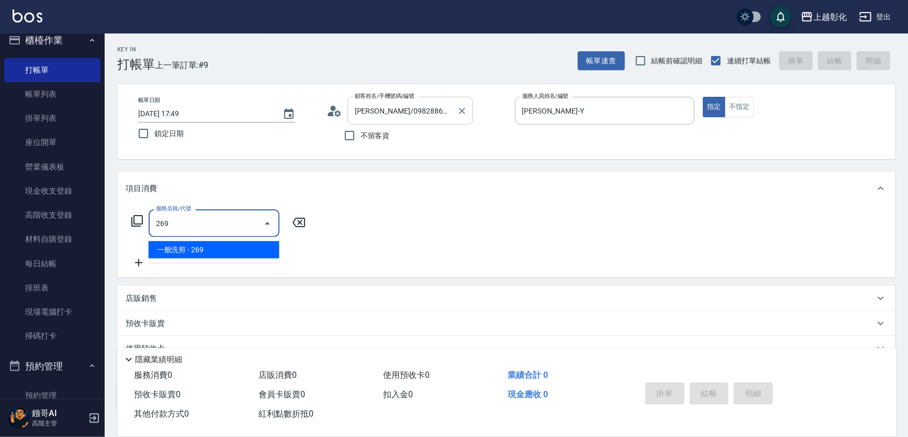
type input "一般洗剪(269)"
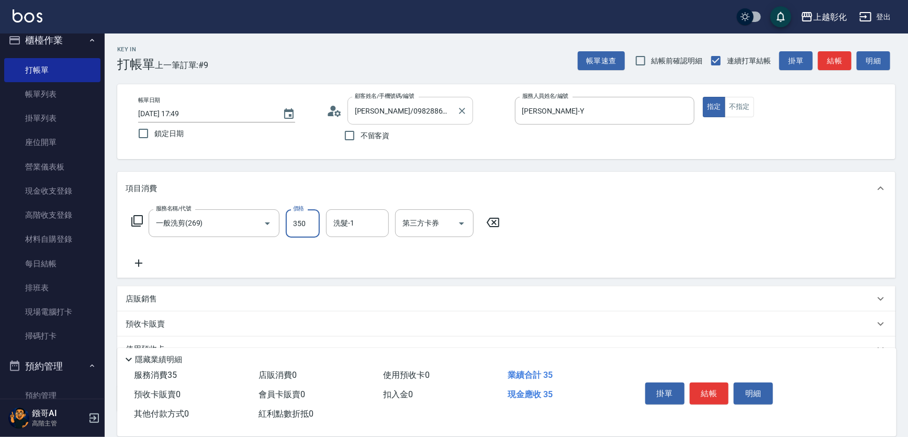
type input "350"
type input "y"
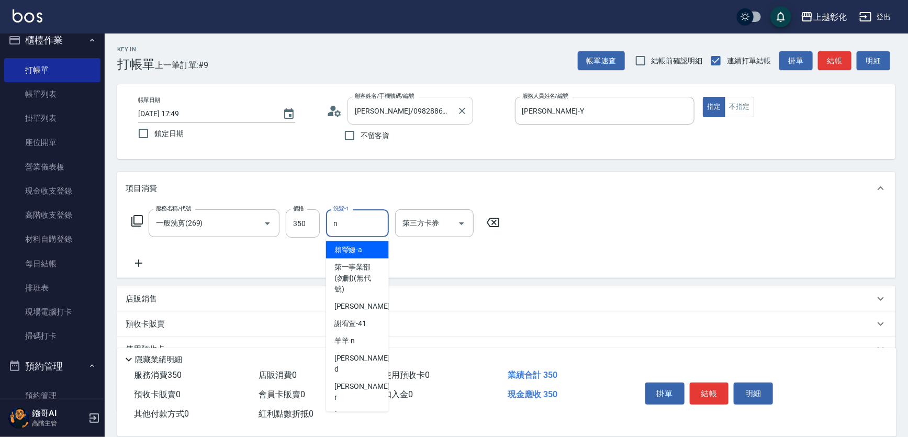
type input "羊羊-n"
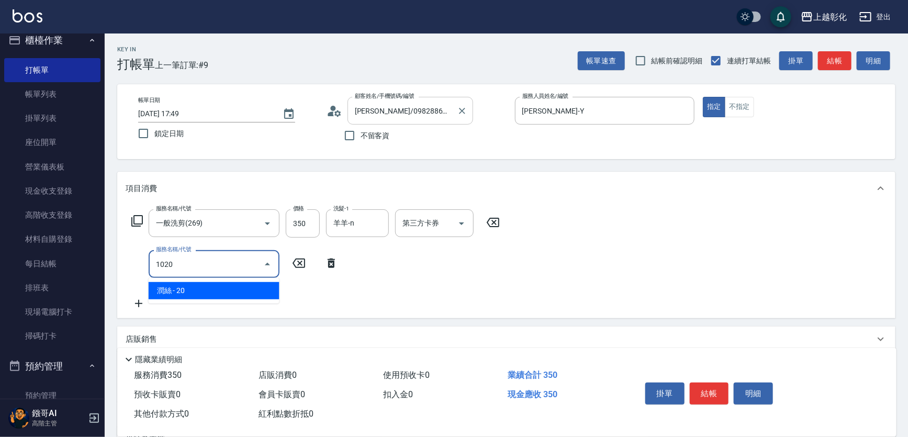
type input "潤絲(1020)"
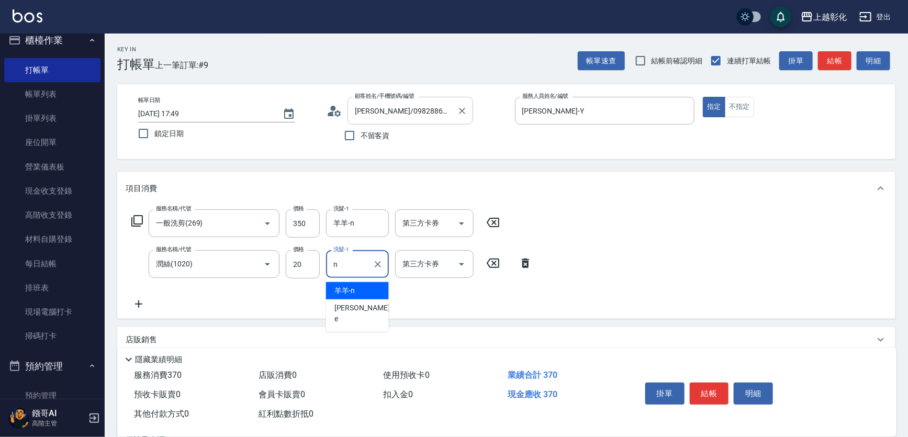
type input "羊羊-n"
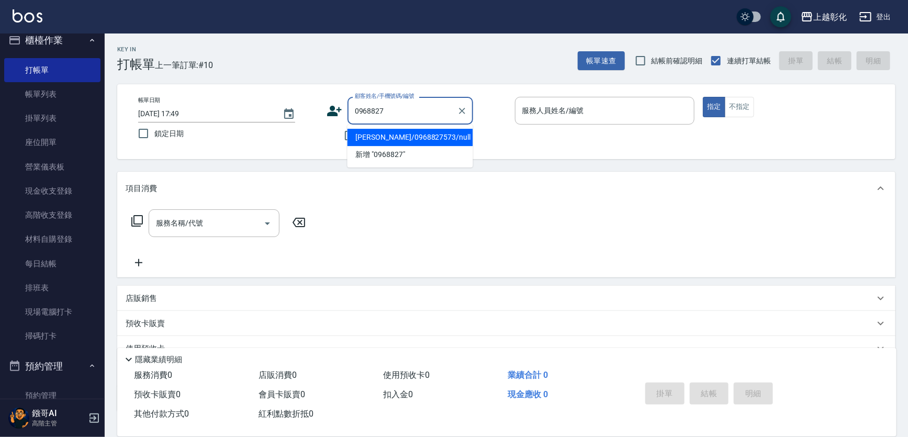
type input "[PERSON_NAME]/0968827573/null"
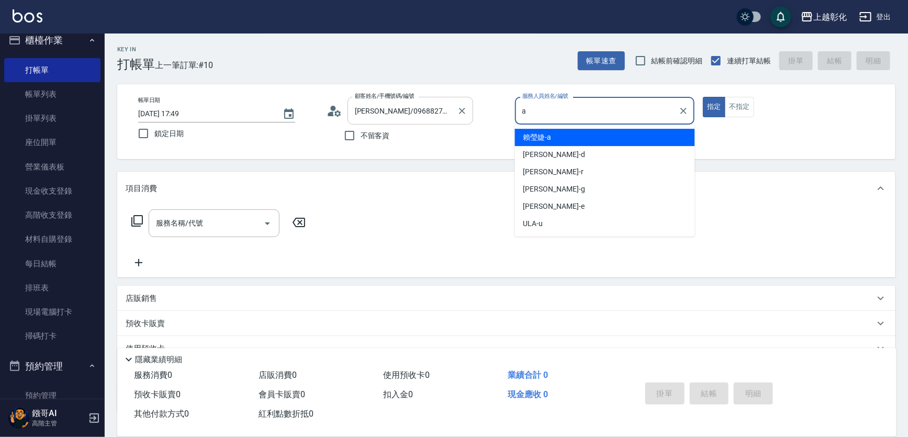
type input "[PERSON_NAME]"
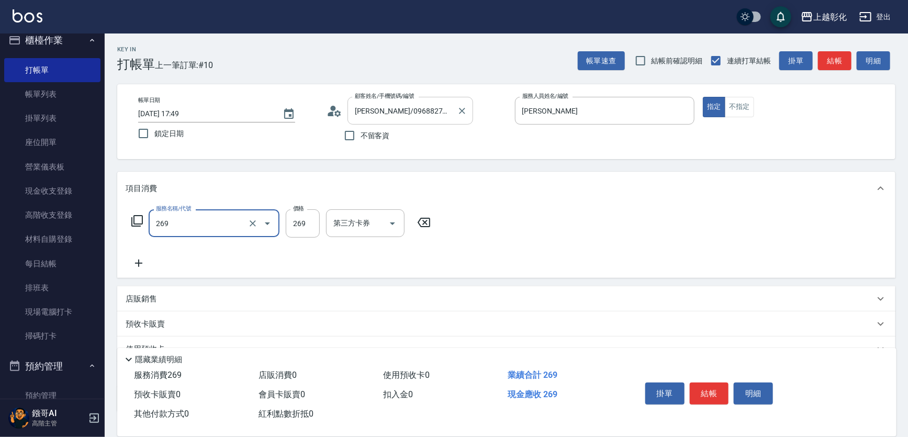
type input "一般洗剪(269)"
type input "300"
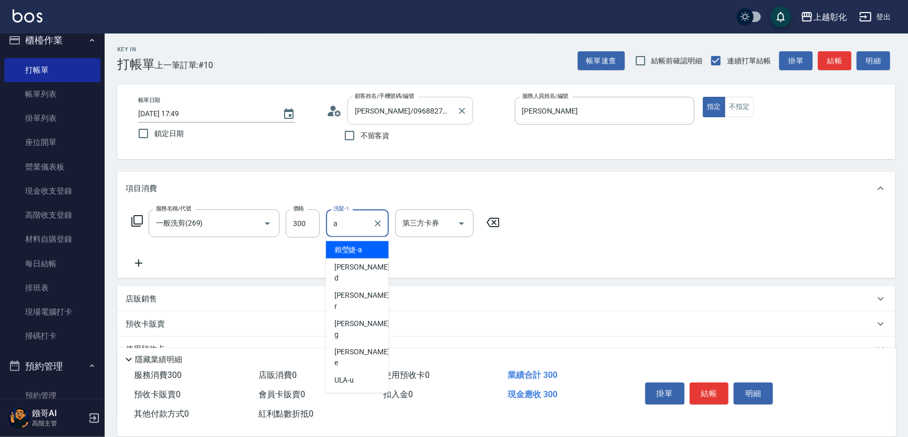
type input "[PERSON_NAME]"
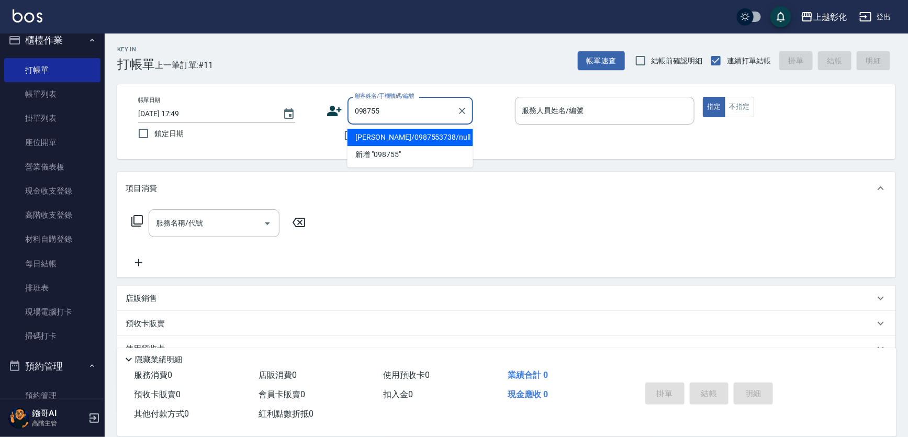
type input "[PERSON_NAME]/0987553738/null"
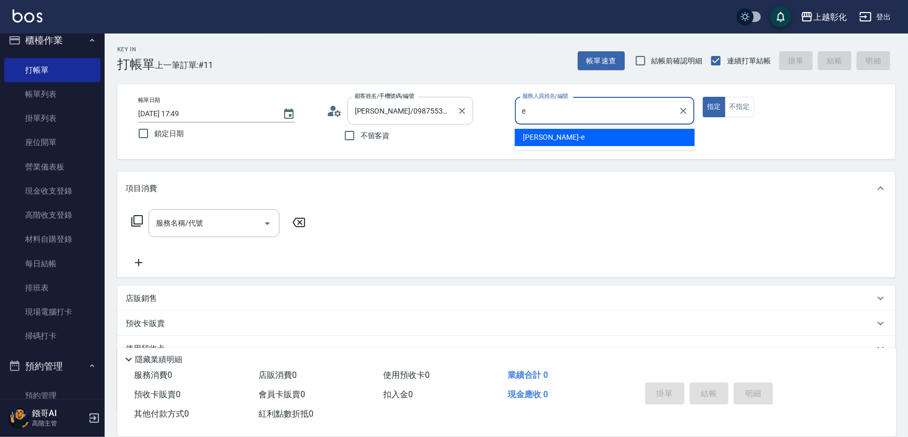
type input "[PERSON_NAME]-e"
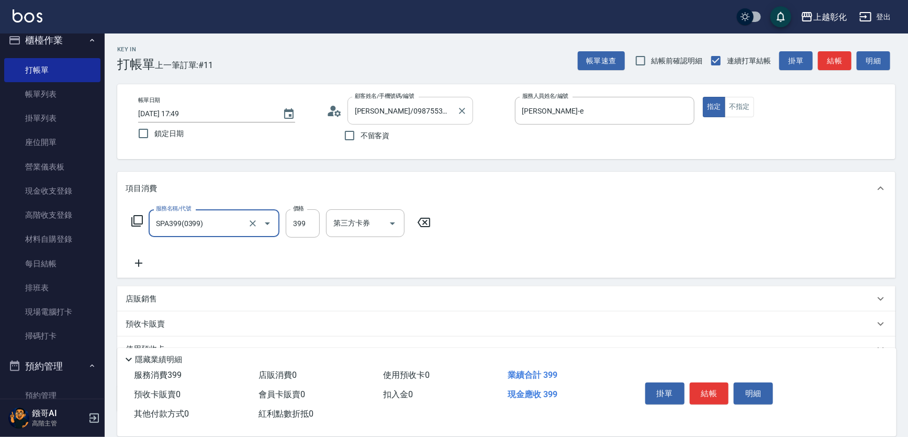
type input "SPA399(0399)"
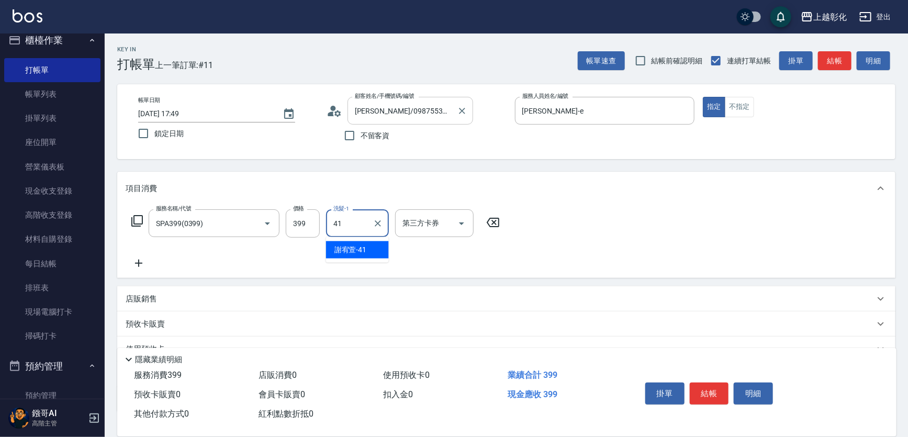
type input "[PERSON_NAME]-41"
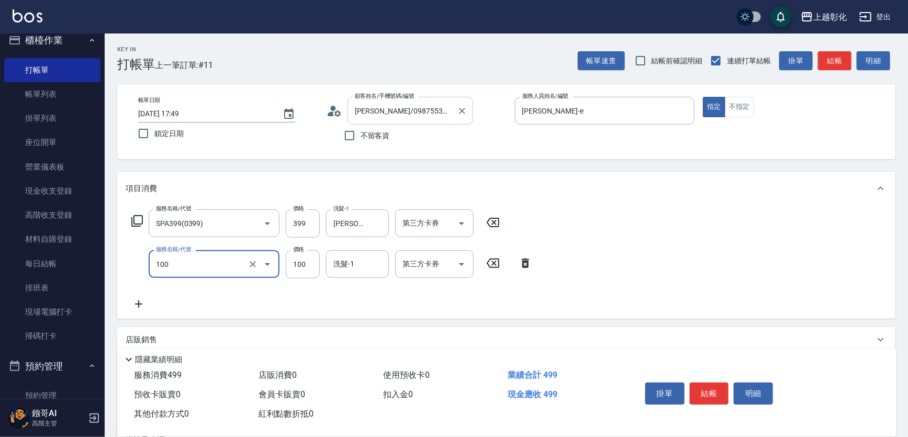
type input "洗髮(100)"
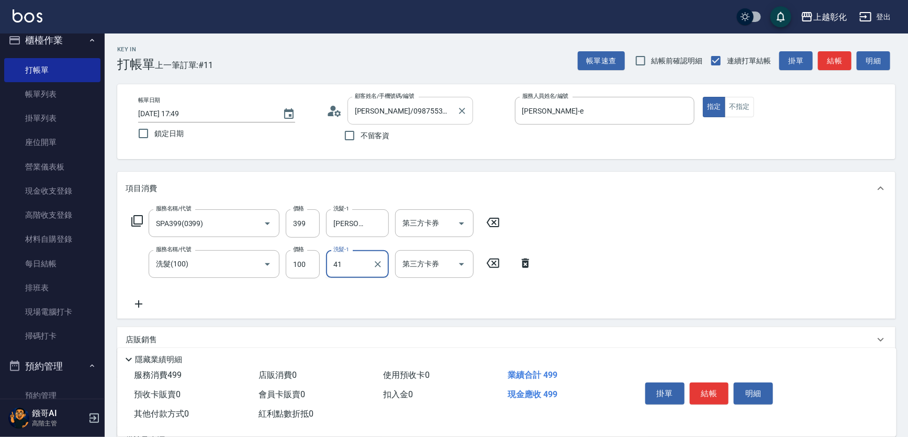
type input "[PERSON_NAME]-41"
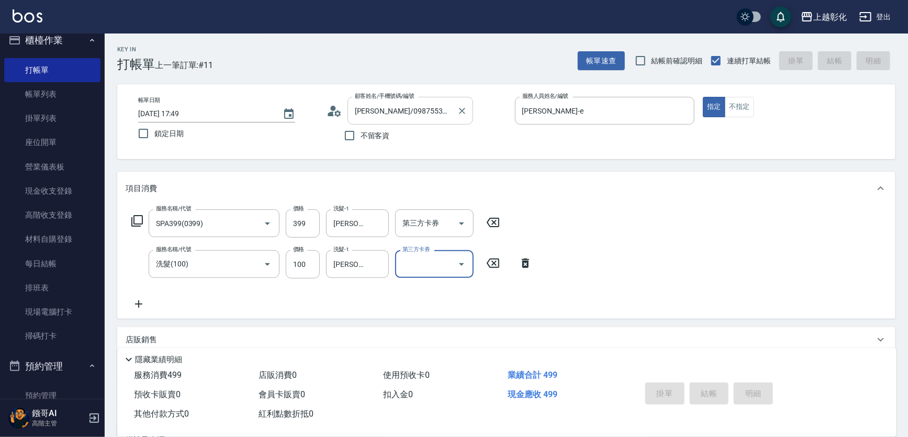
type input "[DATE] 17:50"
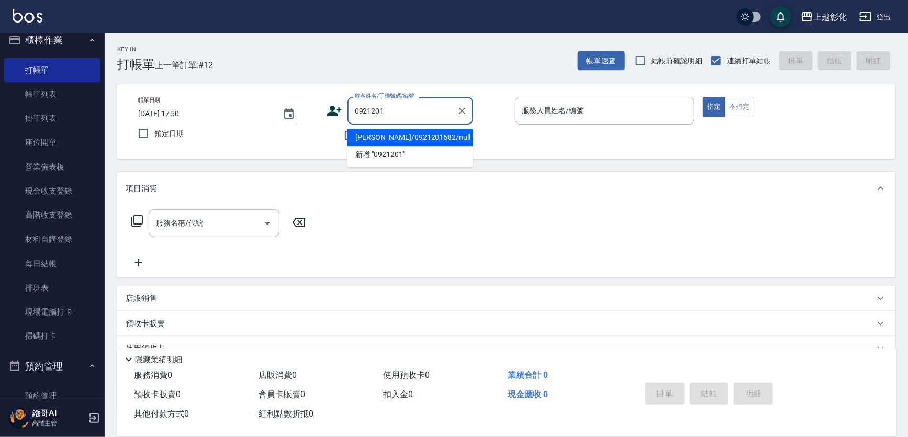
type input "[PERSON_NAME]/0921201682/null"
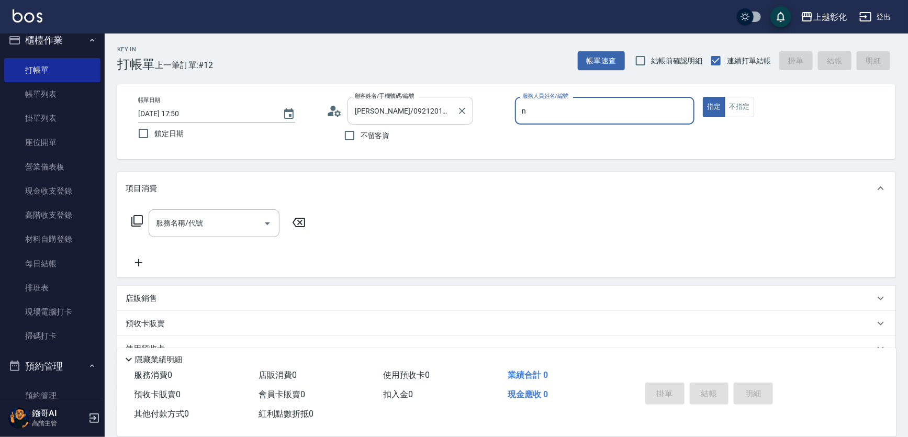
type input "羊羊-n"
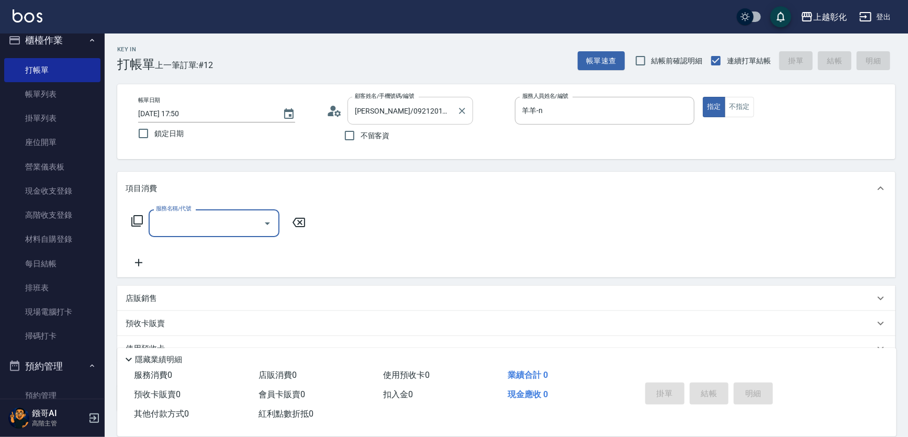
type input "2"
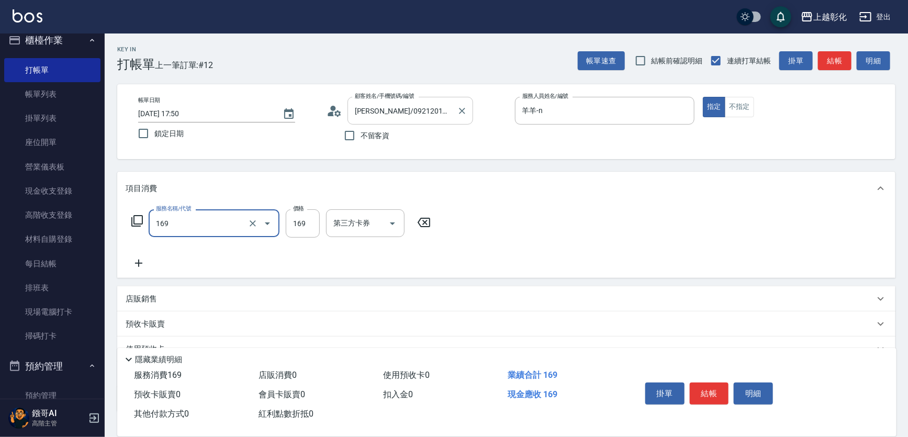
type input "剪髮(169)"
type input "200"
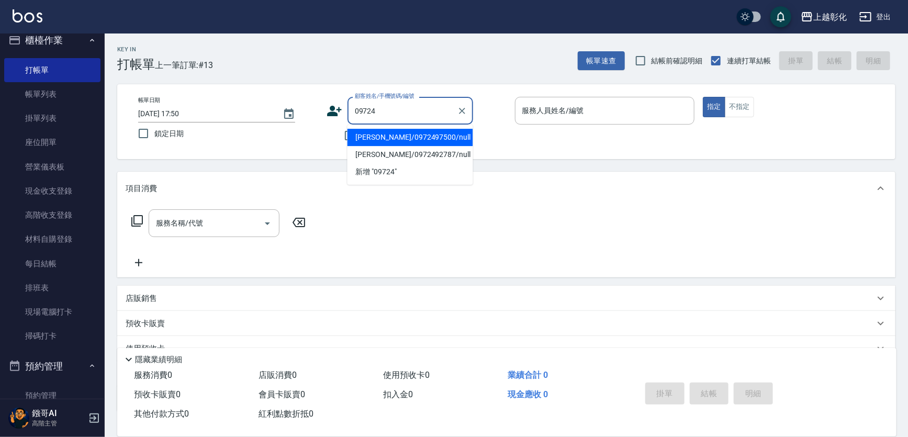
type input "[PERSON_NAME]/0972497500/null"
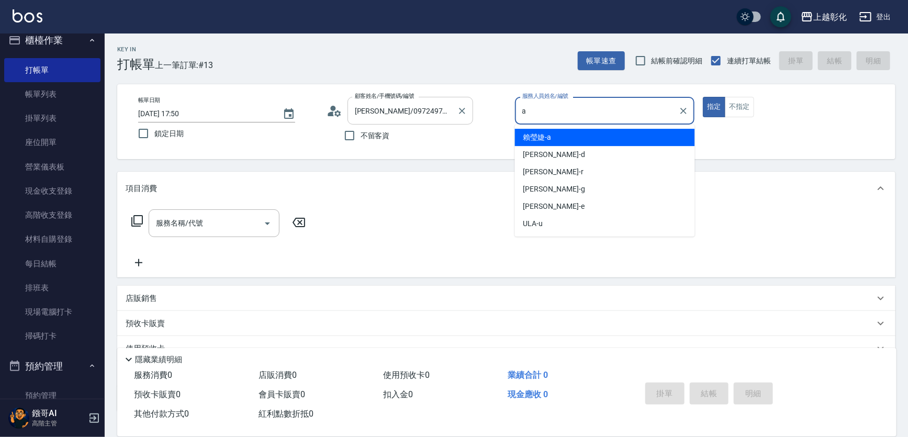
type input "[PERSON_NAME]"
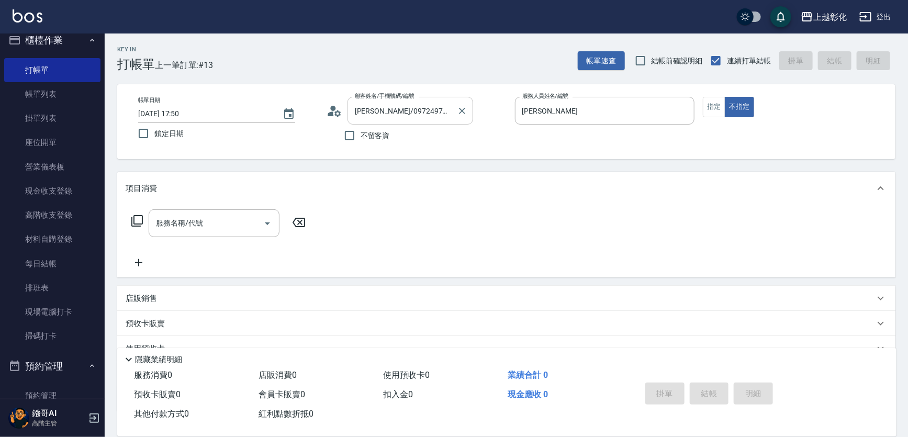
click at [367, 112] on input "[PERSON_NAME]/0972497500/null" at bounding box center [402, 111] width 101 height 18
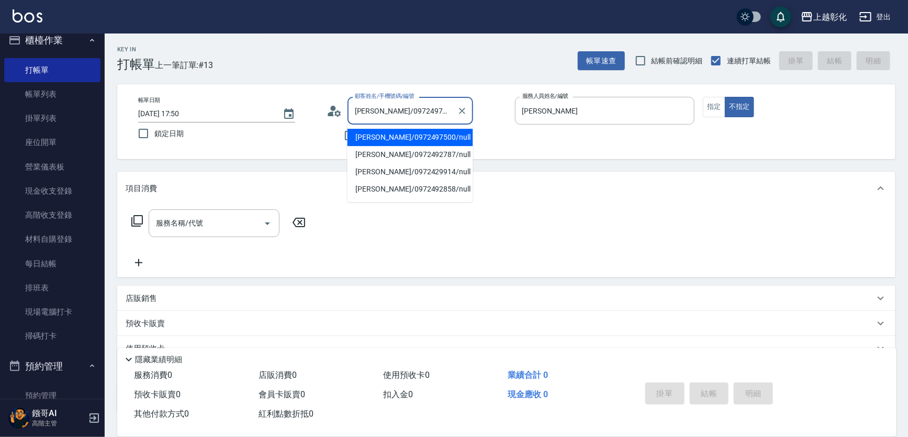
click at [235, 239] on div "服務名稱/代號 服務名稱/代號" at bounding box center [219, 239] width 186 height 60
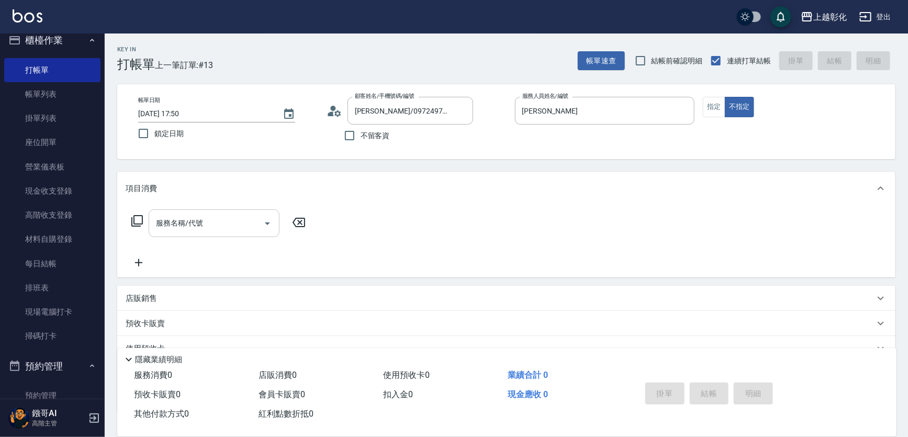
click at [200, 221] on input "服務名稱/代號" at bounding box center [206, 223] width 106 height 18
type input "2"
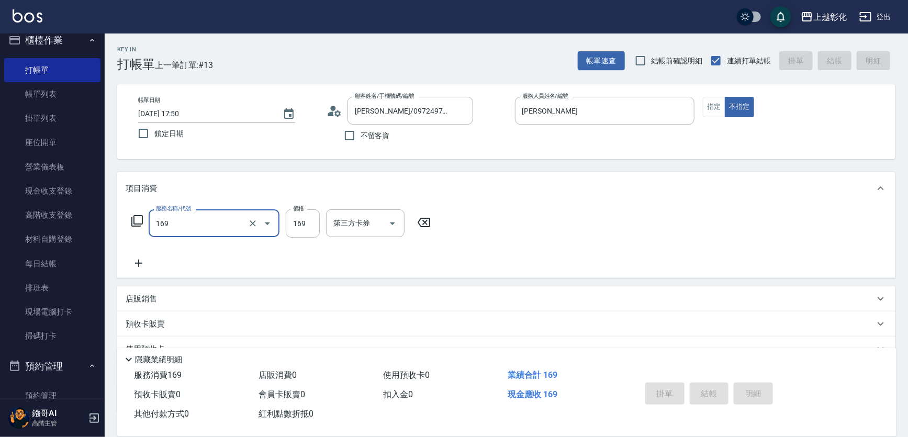
type input "169"
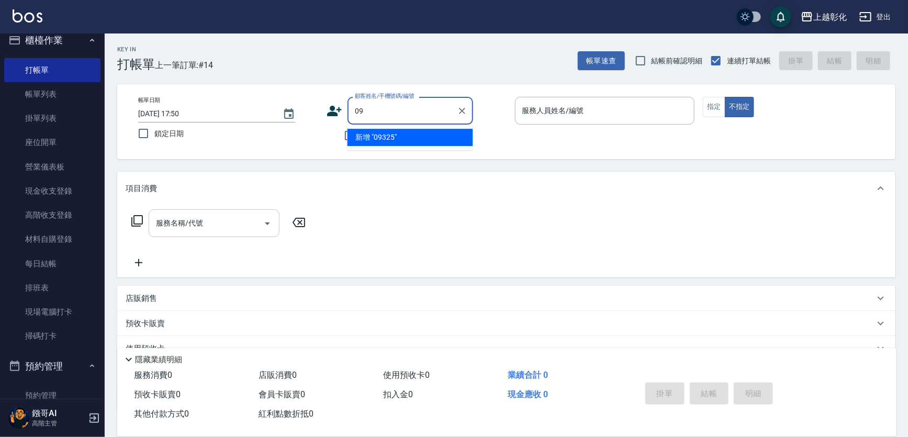
type input "0"
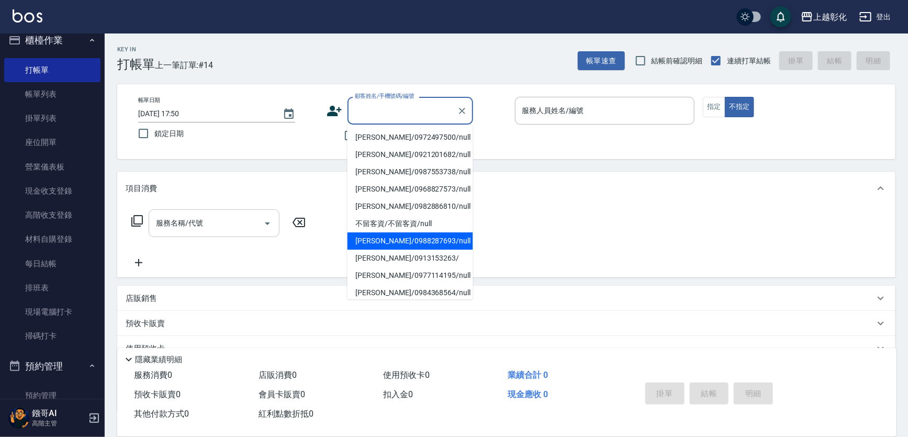
type input "5"
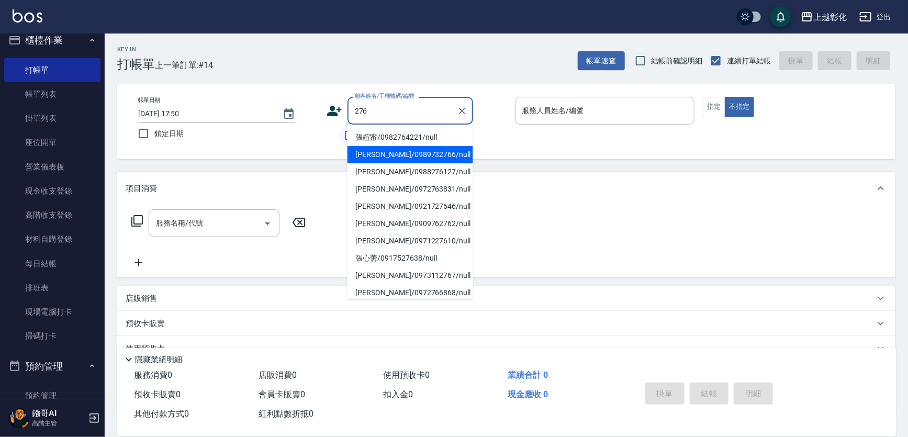
type input "276"
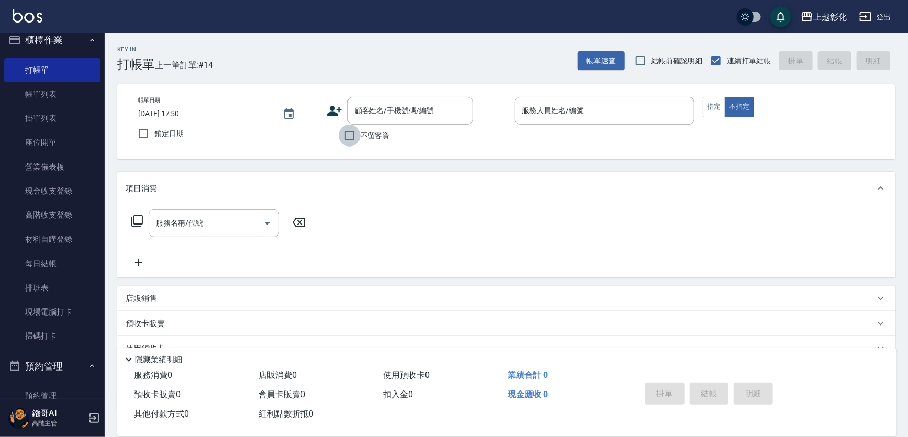
click at [343, 126] on input "不留客資" at bounding box center [350, 136] width 22 height 22
checkbox input "true"
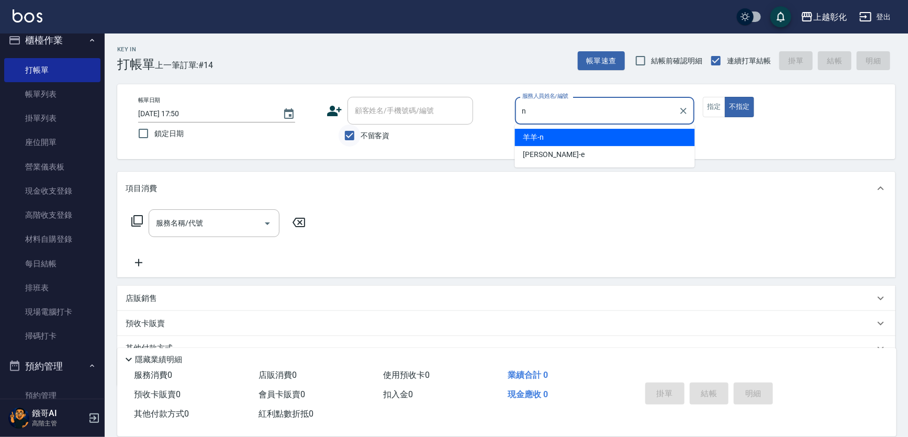
type input "羊羊-n"
type button "false"
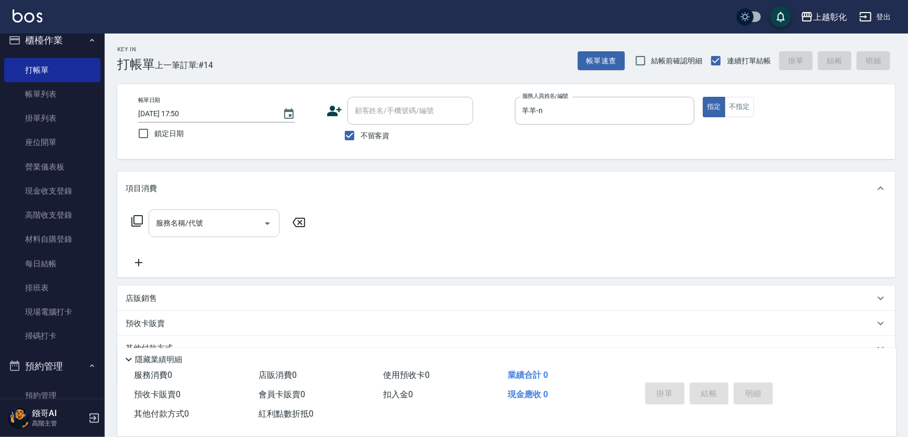
click at [240, 215] on input "服務名稱/代號" at bounding box center [206, 223] width 106 height 18
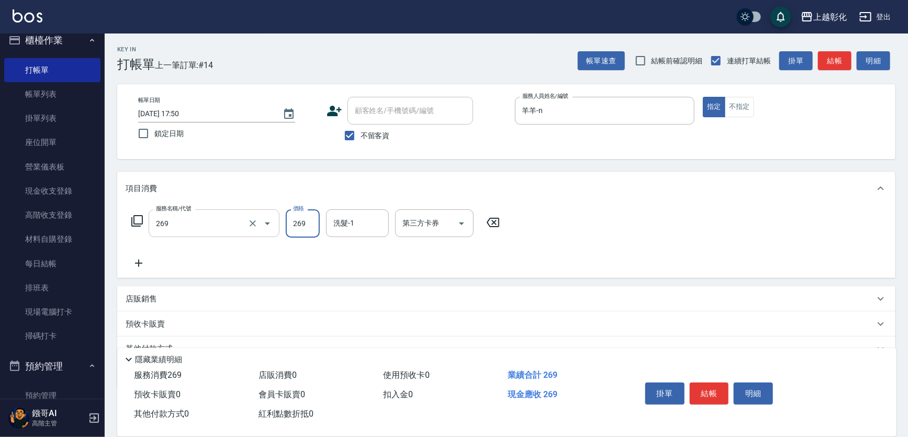
type input "一般洗剪(269)"
type input "300"
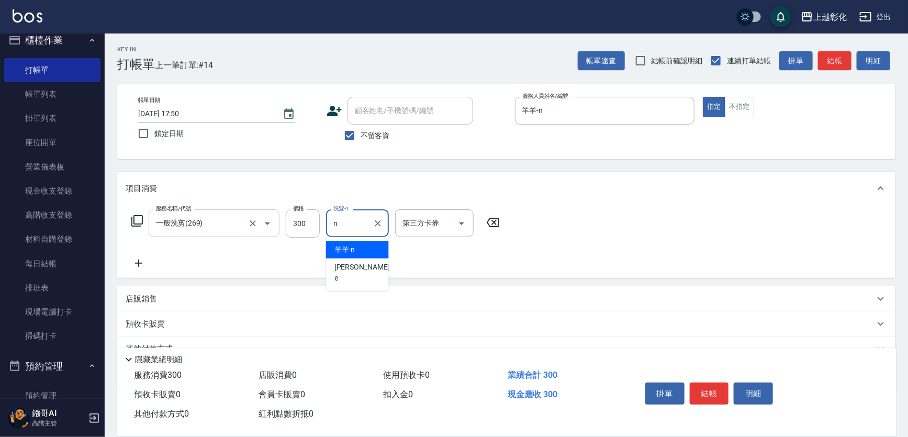
type input "羊羊-n"
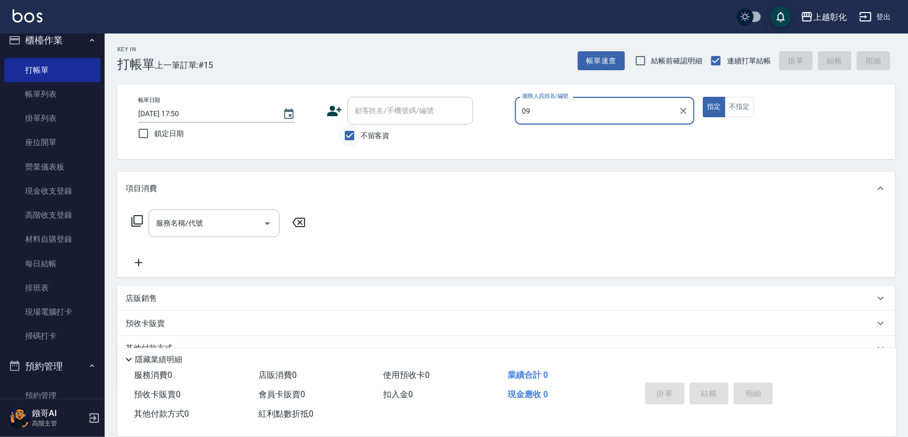
type input "09"
click at [342, 130] on input "不留客資" at bounding box center [350, 136] width 22 height 22
checkbox input "false"
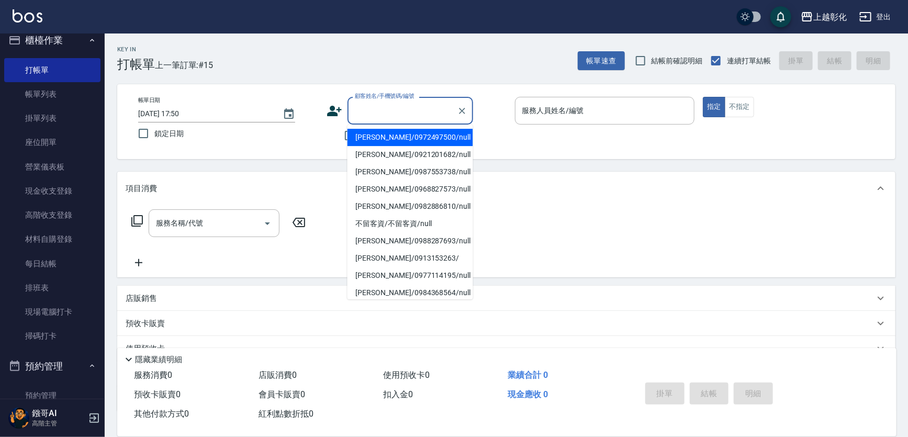
click at [371, 110] on div "顧客姓名/手機號碼/編號 顧客姓名/手機號碼/編號" at bounding box center [411, 111] width 126 height 28
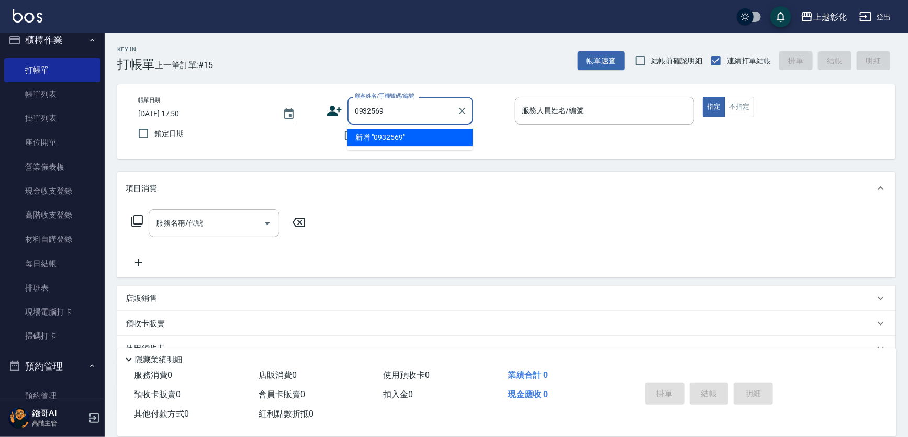
click at [371, 110] on input "0932569" at bounding box center [402, 111] width 101 height 18
type input "0932569"
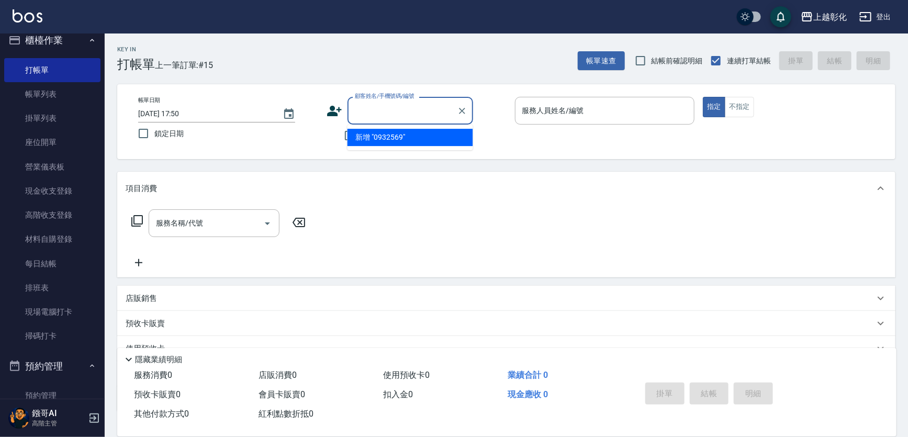
click at [338, 139] on div "不留客資" at bounding box center [400, 136] width 147 height 22
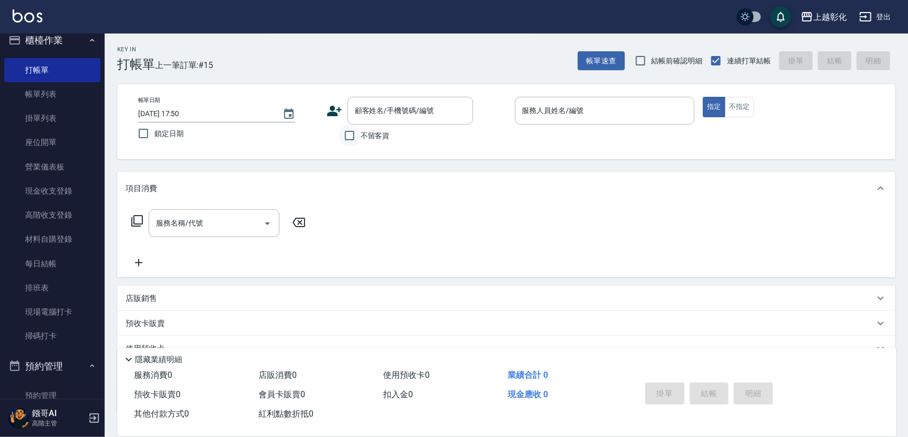
click at [357, 134] on input "不留客資" at bounding box center [350, 136] width 22 height 22
checkbox input "true"
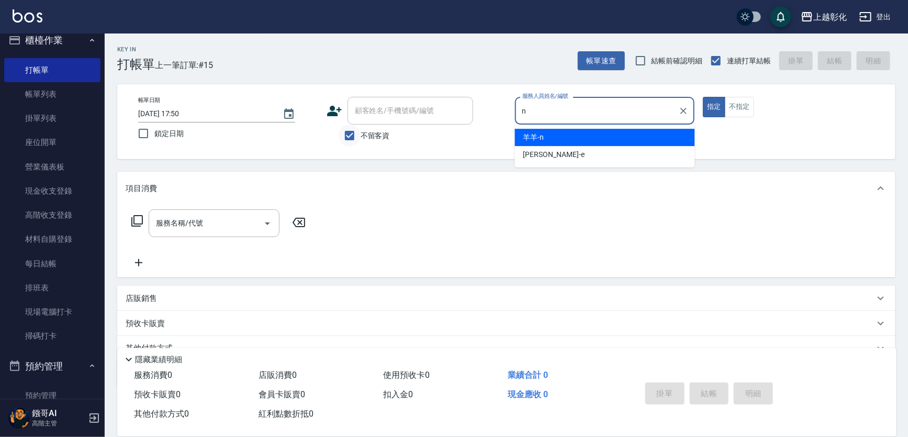
type input "羊羊-n"
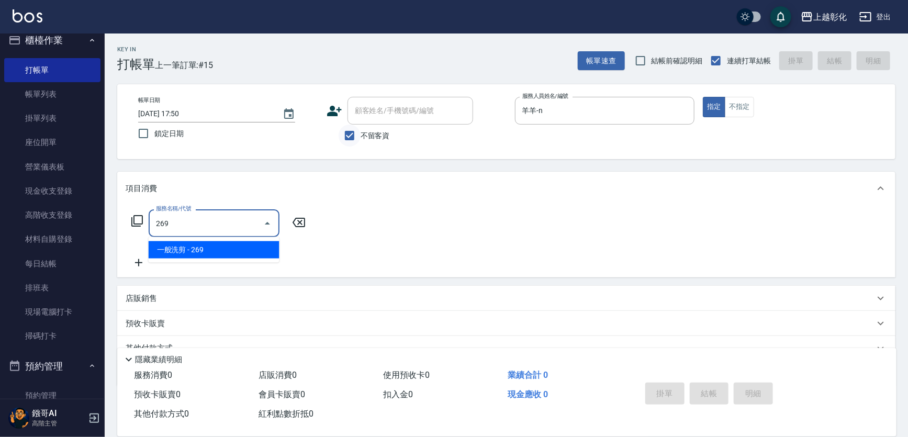
type input "一般洗剪(269)"
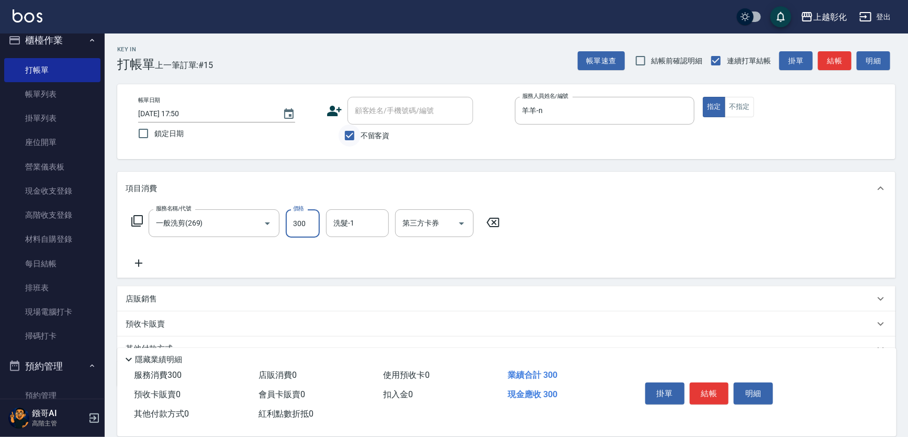
type input "300"
type input "[PERSON_NAME]"
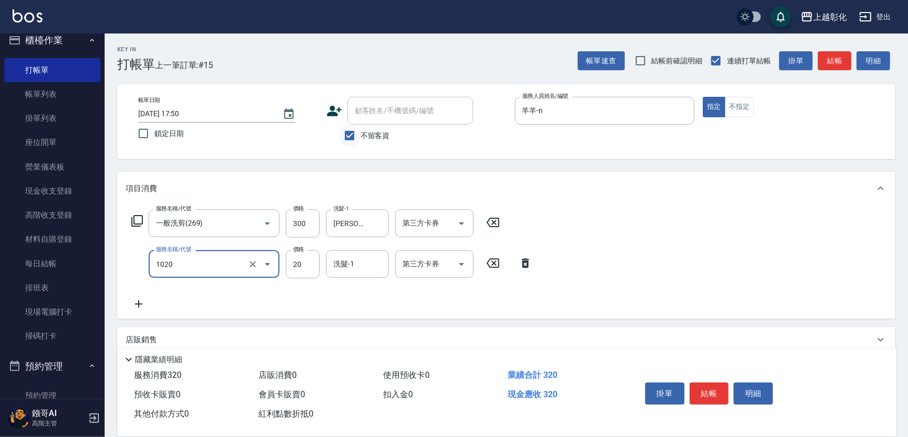
type input "潤絲(1020)"
type input "[PERSON_NAME]"
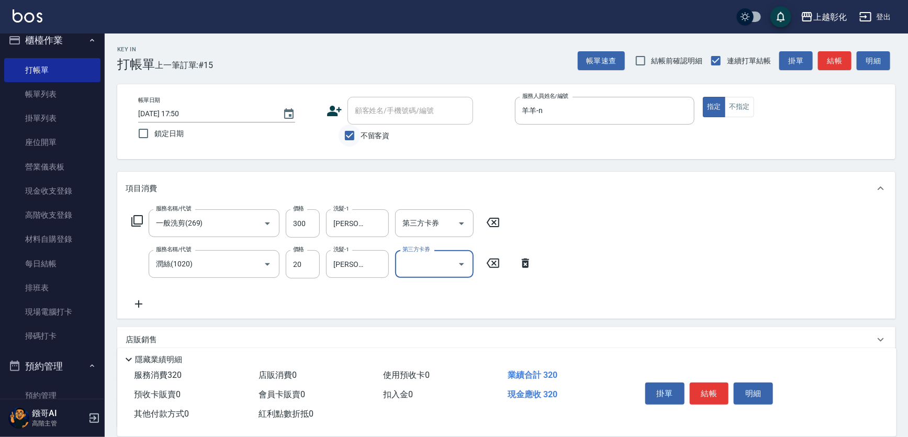
type input "[DATE] 17:51"
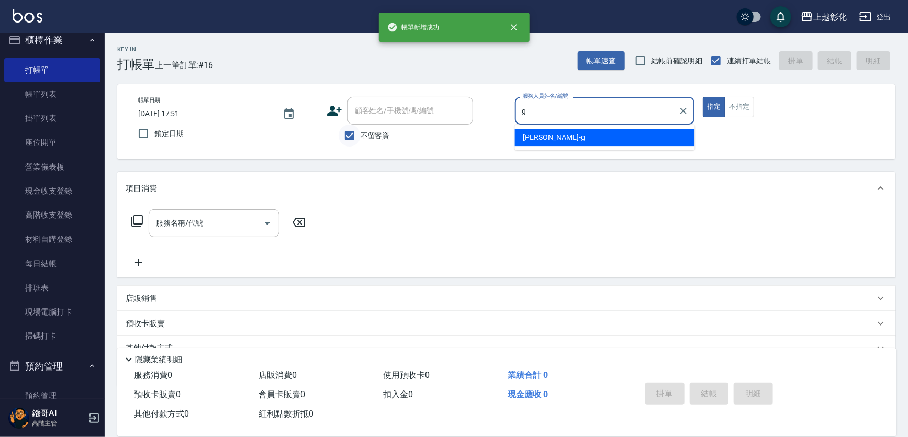
type input "[PERSON_NAME]"
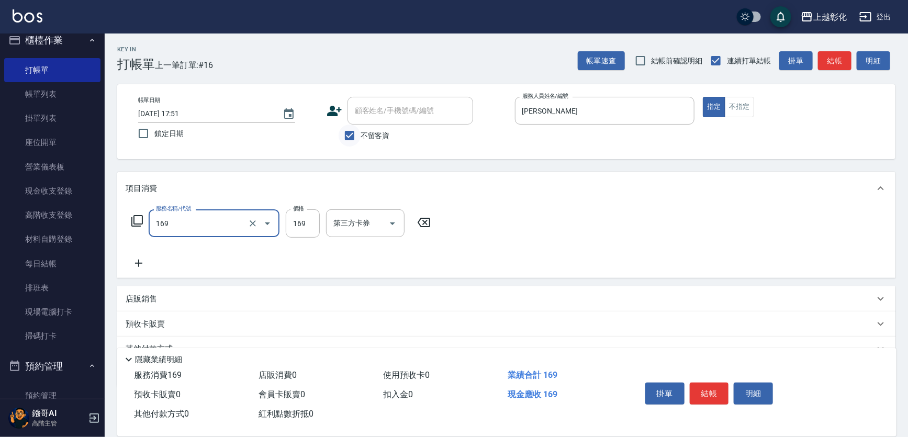
type input "剪髮(169)"
type input "200"
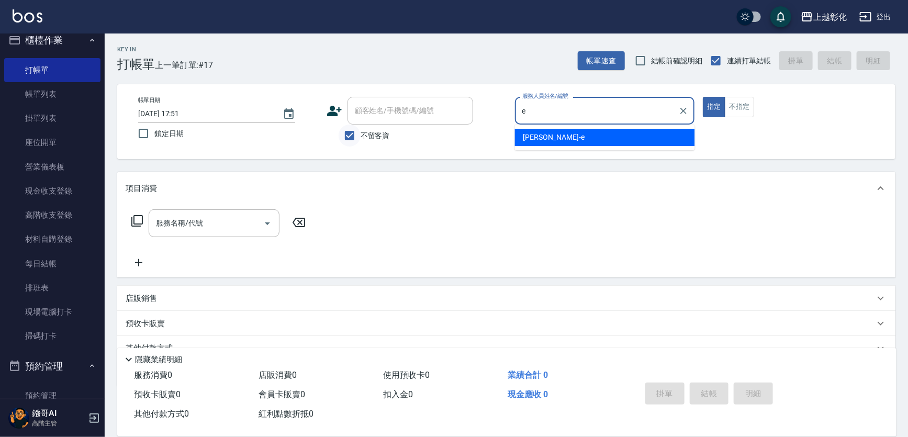
type input "[PERSON_NAME]-e"
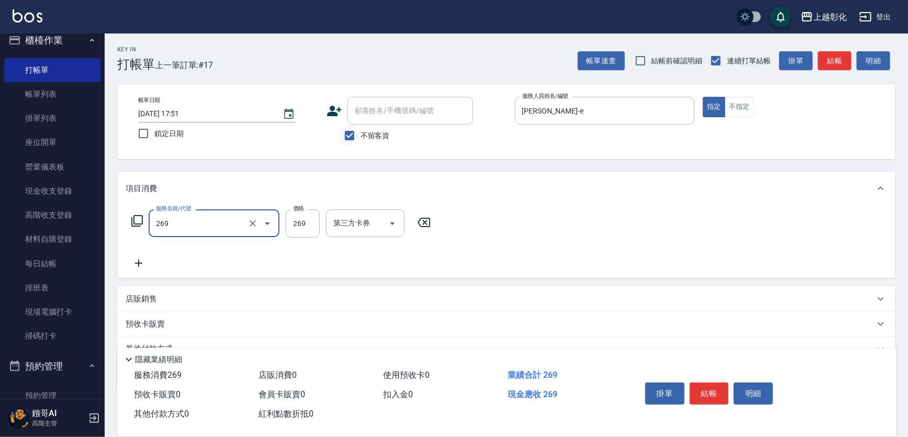
type input "一般洗剪(269)"
type input "300"
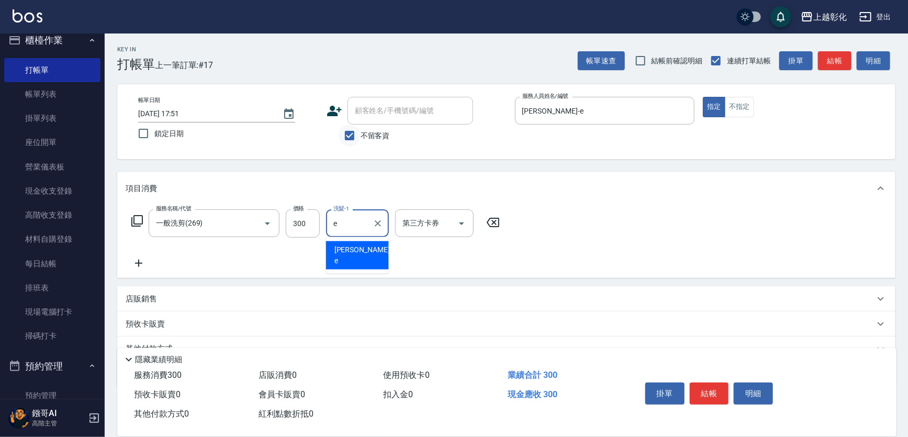
type input "[PERSON_NAME]-e"
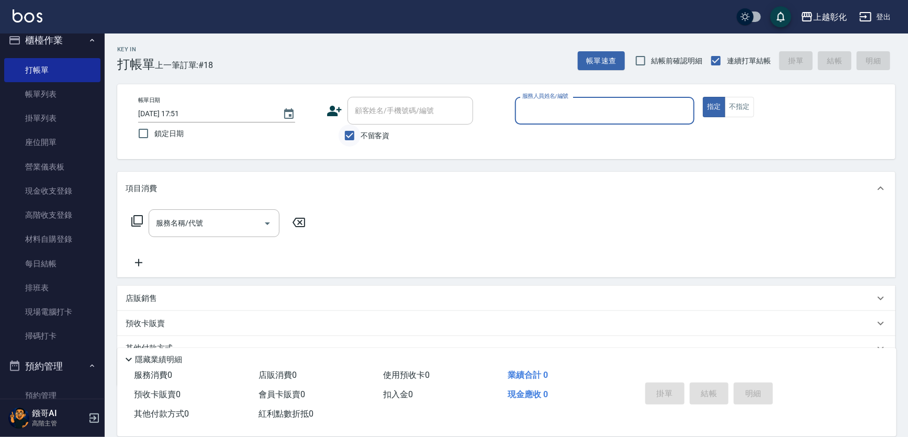
click at [357, 134] on input "不留客資" at bounding box center [350, 136] width 22 height 22
checkbox input "false"
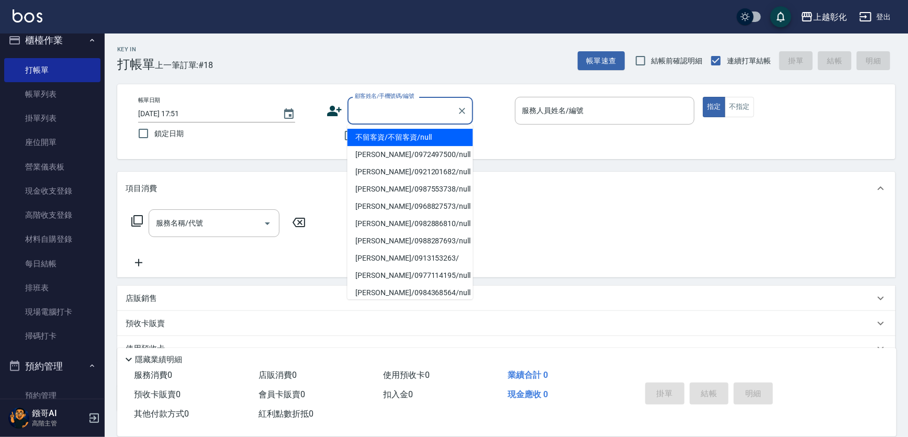
click at [378, 115] on input "顧客姓名/手機號碼/編號" at bounding box center [402, 111] width 101 height 18
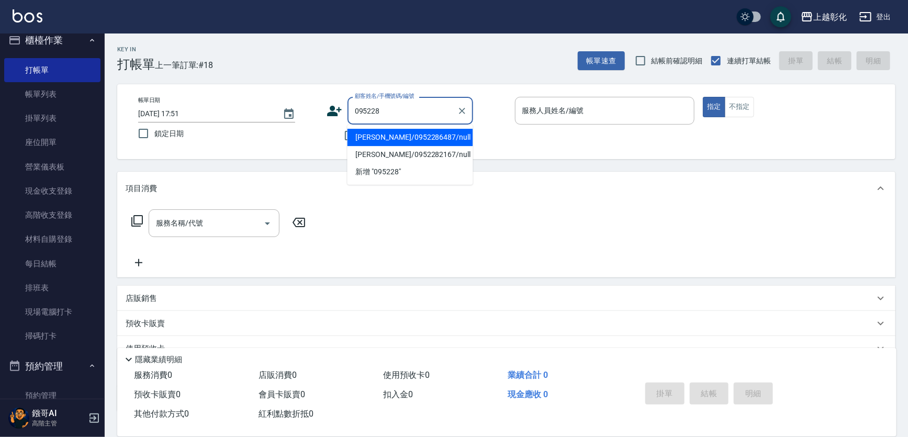
type input "[PERSON_NAME]/0952286487/null"
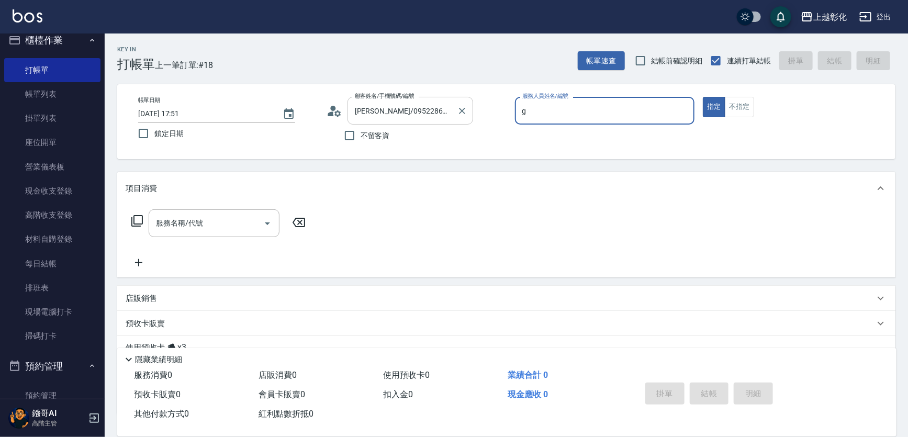
type input "[PERSON_NAME]"
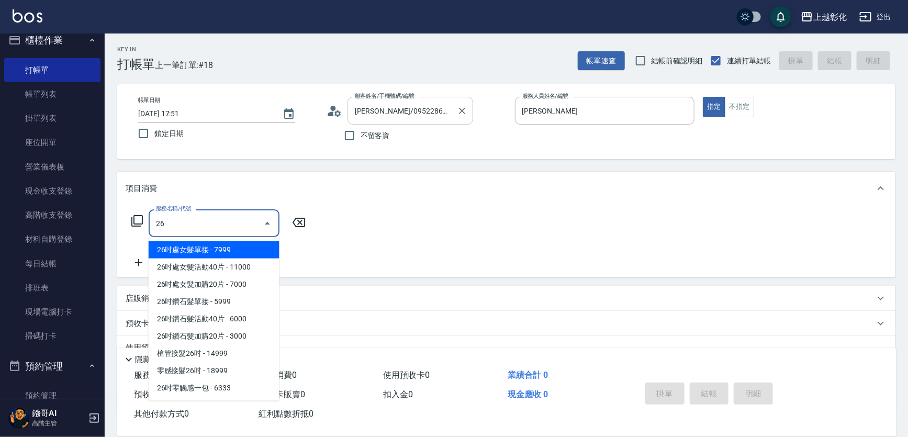
type input "269"
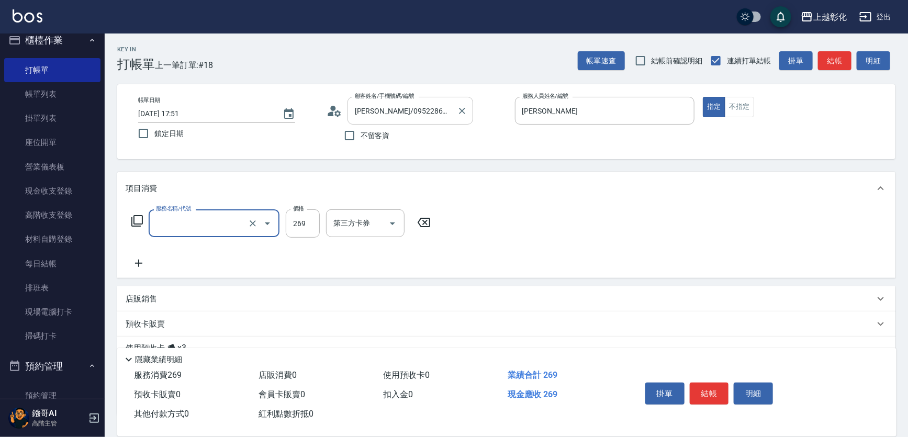
type input "洗剪D(002)"
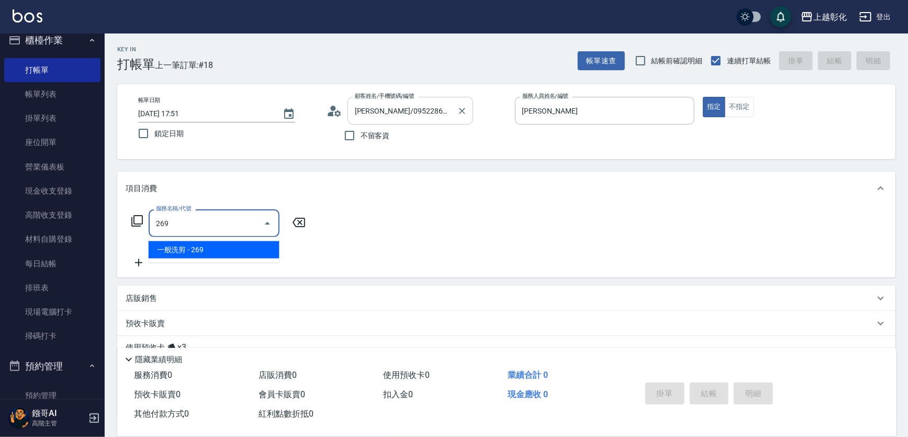
type input "一般洗剪(269)"
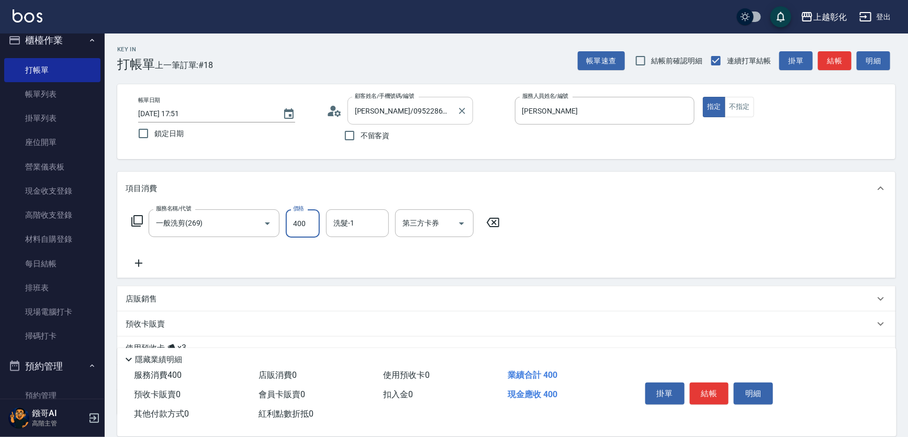
type input "400"
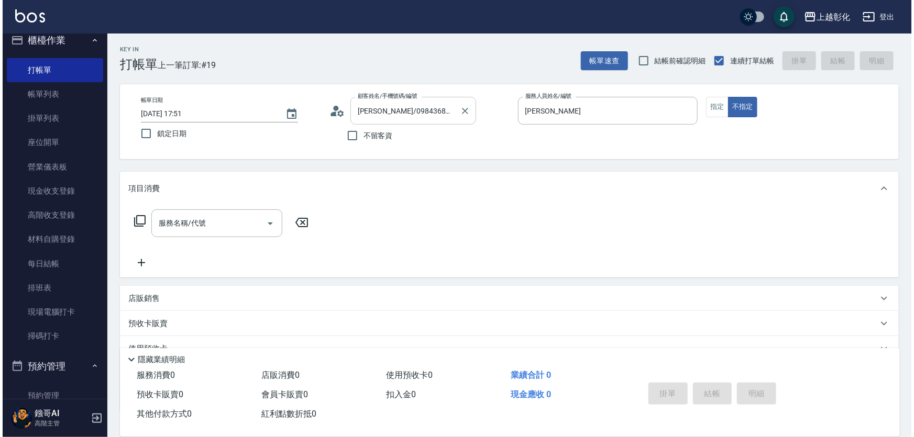
scroll to position [1, 0]
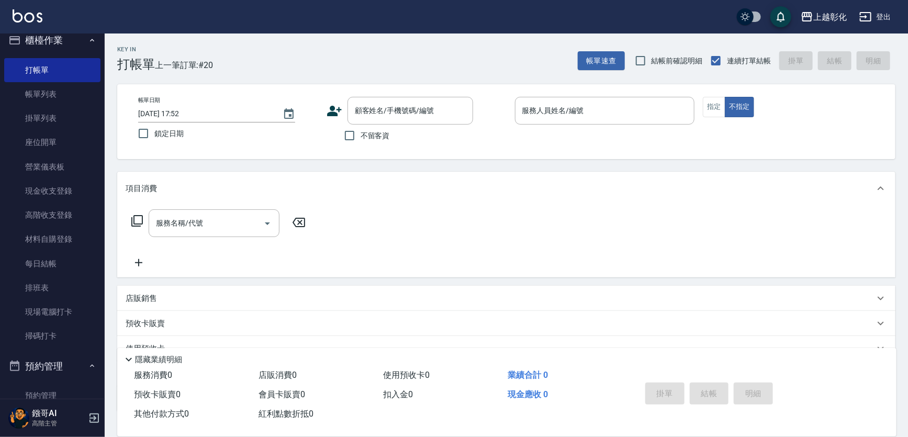
click at [370, 138] on span "不留客資" at bounding box center [375, 135] width 29 height 11
click at [361, 138] on input "不留客資" at bounding box center [350, 136] width 22 height 22
click at [234, 235] on div "服務名稱/代號" at bounding box center [214, 223] width 131 height 28
click at [392, 140] on div "不留客資" at bounding box center [400, 136] width 147 height 22
click at [381, 130] on span "不留客資" at bounding box center [375, 135] width 29 height 11
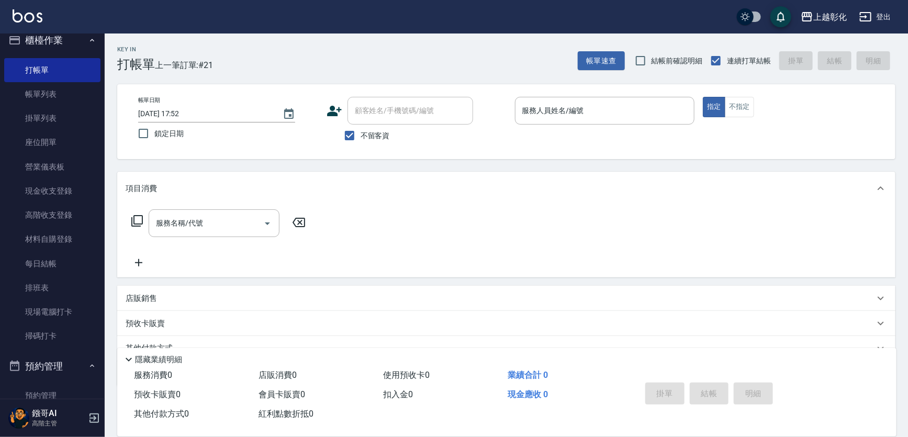
click at [361, 130] on input "不留客資" at bounding box center [350, 136] width 22 height 22
click at [376, 110] on input "顧客姓名/手機號碼/編號" at bounding box center [402, 111] width 101 height 18
drag, startPoint x: 266, startPoint y: 214, endPoint x: 236, endPoint y: 237, distance: 38.0
click at [261, 217] on div at bounding box center [267, 223] width 16 height 28
click at [240, 224] on input "服務名稱/代號" at bounding box center [206, 223] width 106 height 18
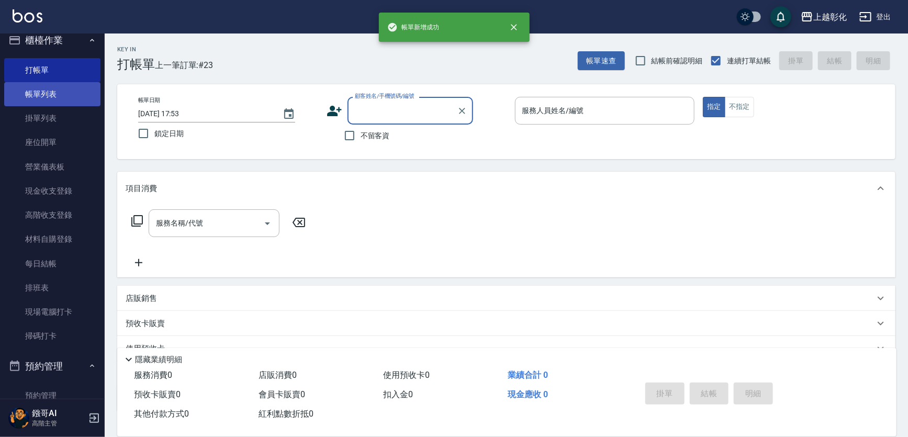
click at [61, 84] on link "帳單列表" at bounding box center [52, 94] width 96 height 24
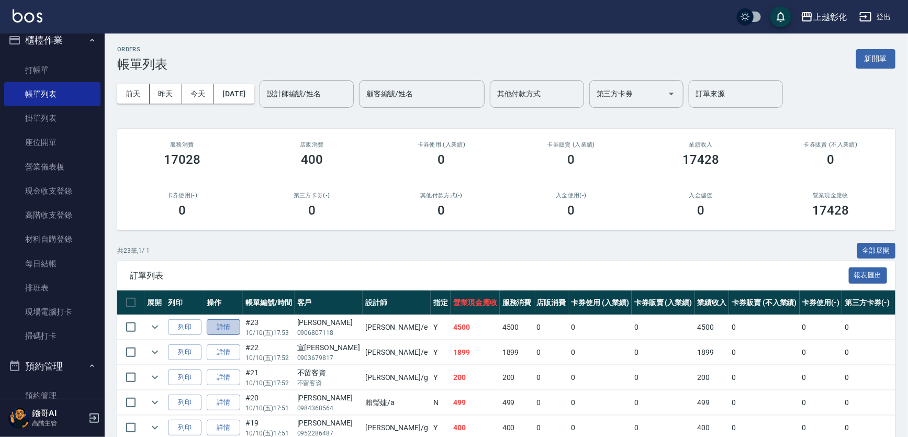
click at [235, 327] on link "詳情" at bounding box center [224, 327] width 34 height 16
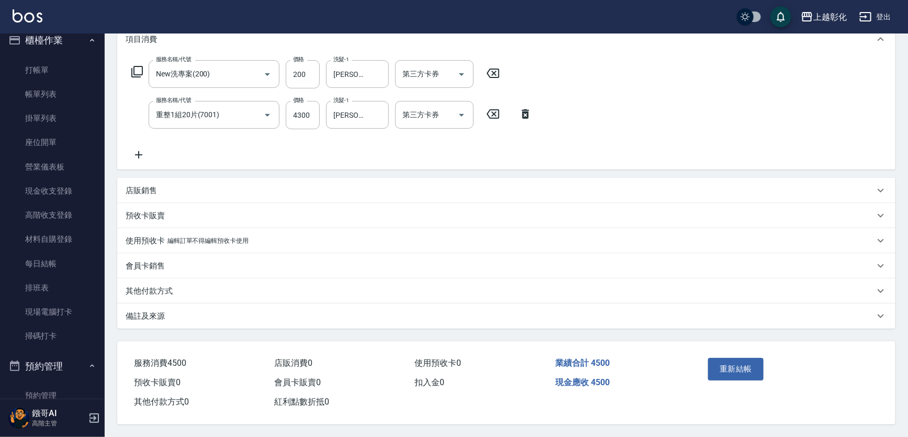
click at [190, 289] on div "其他付款方式" at bounding box center [500, 291] width 749 height 11
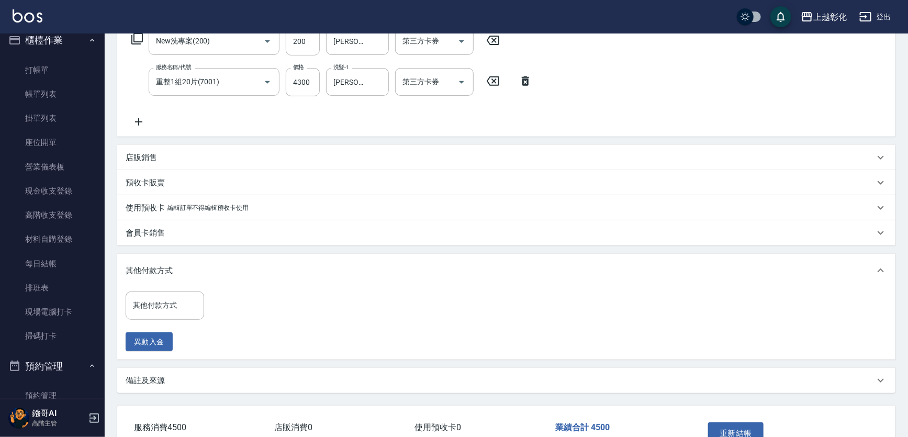
scroll to position [199, 0]
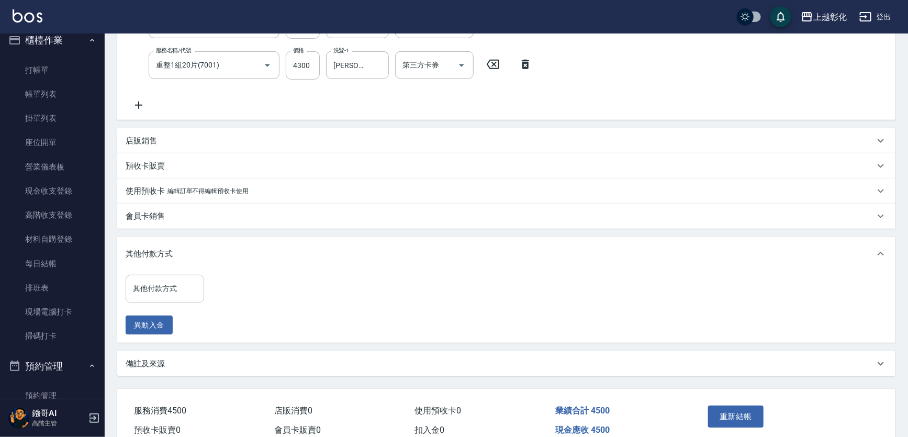
click at [190, 287] on input "其他付款方式" at bounding box center [164, 289] width 69 height 18
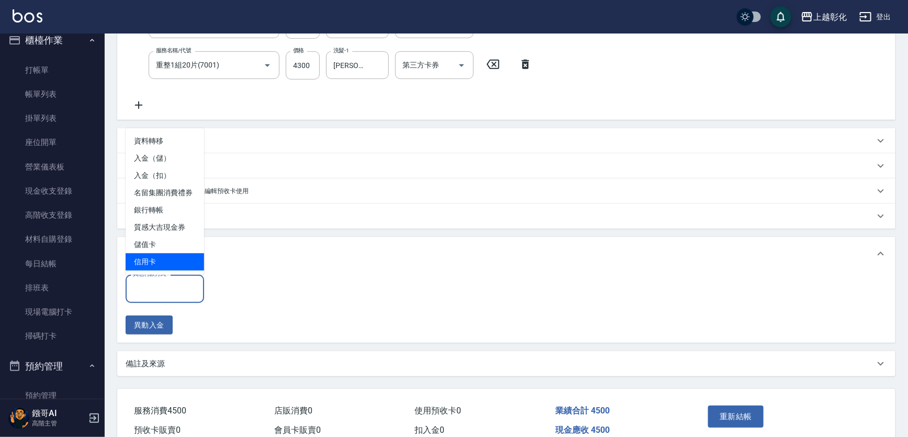
click at [182, 255] on span "信用卡" at bounding box center [165, 261] width 79 height 17
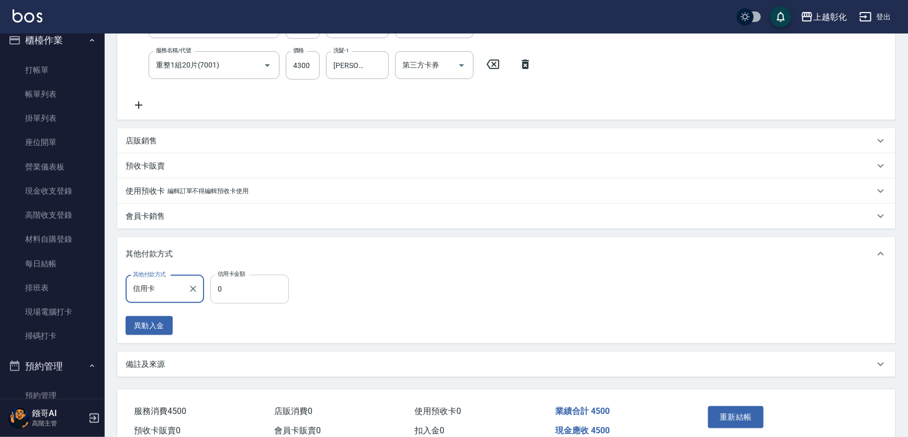
click at [261, 285] on input "0" at bounding box center [249, 289] width 79 height 28
click at [762, 416] on button "重新結帳" at bounding box center [736, 417] width 56 height 22
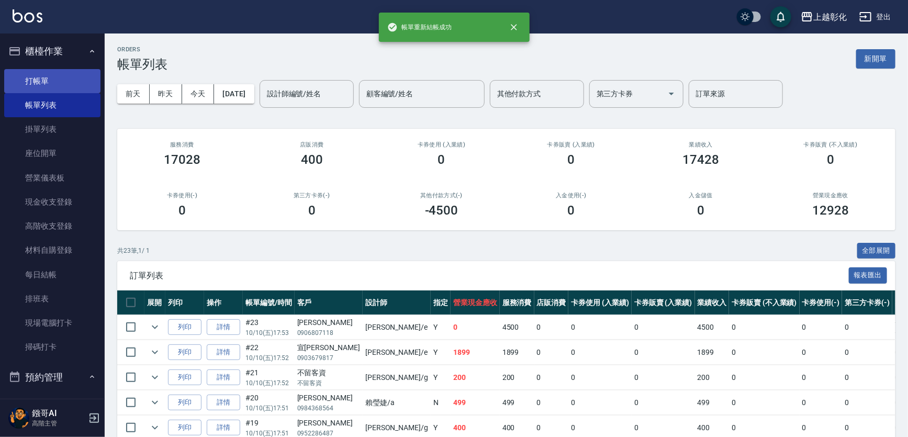
click at [38, 92] on link "打帳單" at bounding box center [52, 81] width 96 height 24
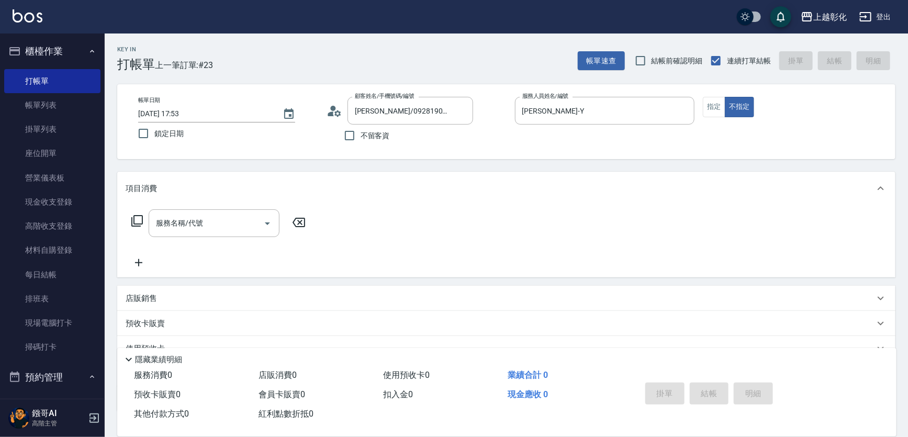
click at [187, 197] on div "項目消費" at bounding box center [506, 189] width 779 height 34
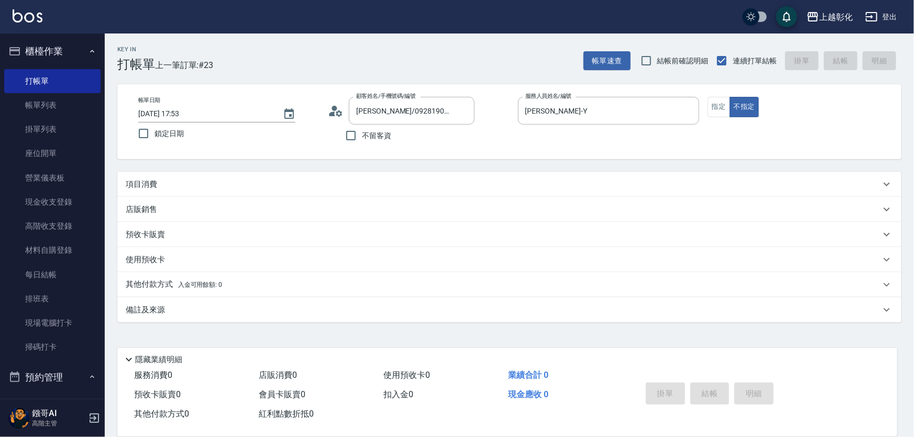
click at [187, 197] on div "店販銷售" at bounding box center [509, 209] width 784 height 25
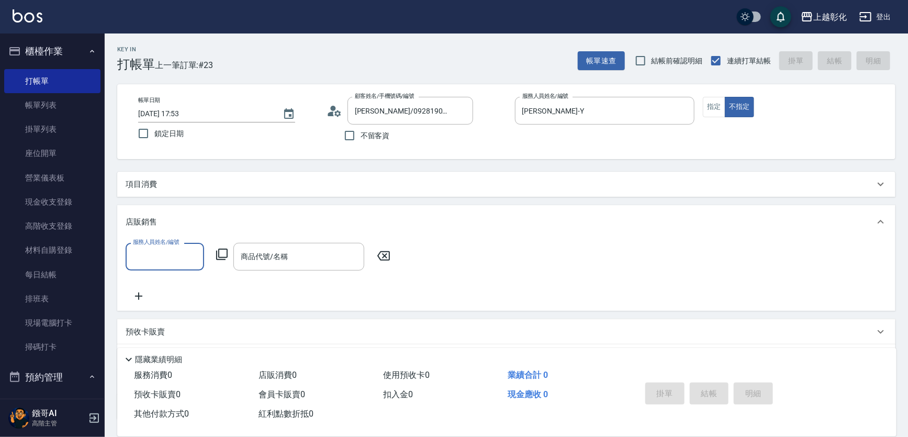
click at [180, 186] on div "項目消費" at bounding box center [500, 184] width 749 height 11
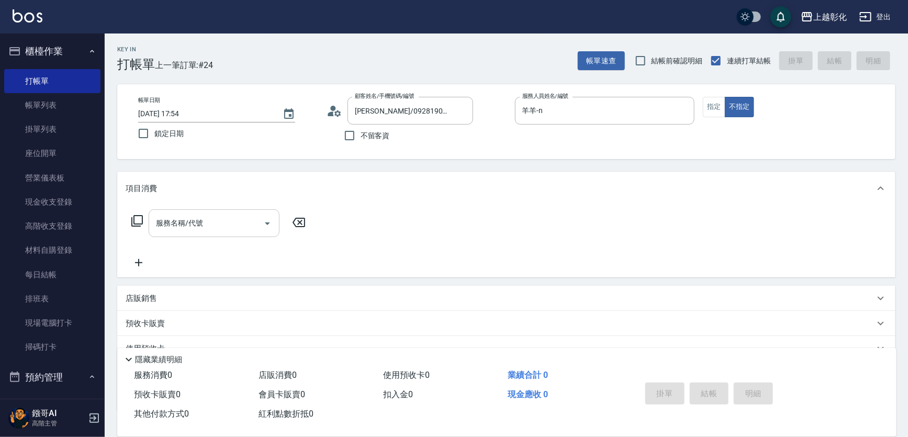
click at [182, 222] on input "服務名稱/代號" at bounding box center [206, 223] width 106 height 18
click at [182, 220] on input "服務名稱/代號" at bounding box center [206, 223] width 106 height 18
click at [217, 209] on div "服務名稱/代號 服務名稱/代號" at bounding box center [506, 241] width 779 height 72
click at [218, 216] on input "服務名稱/代號" at bounding box center [206, 223] width 106 height 18
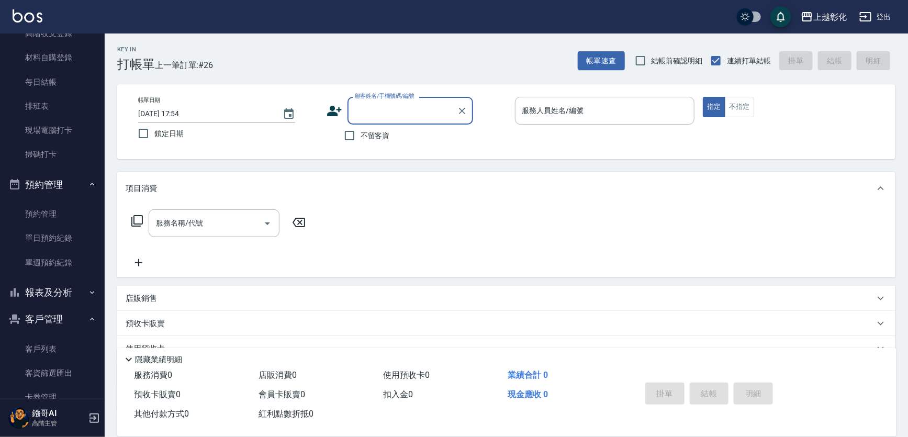
scroll to position [351, 0]
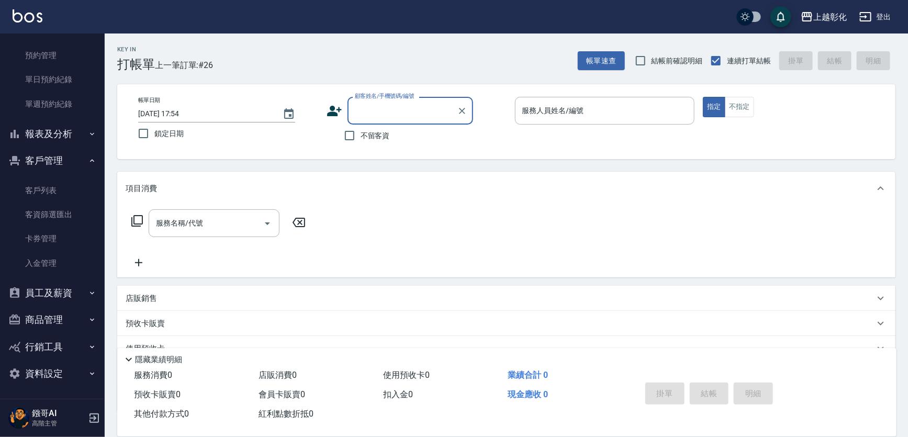
click at [85, 139] on button "報表及分析" at bounding box center [52, 133] width 96 height 27
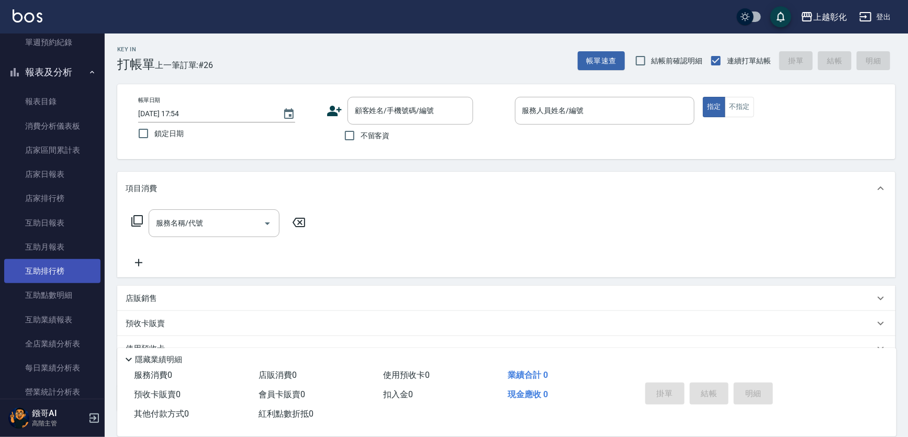
scroll to position [494, 0]
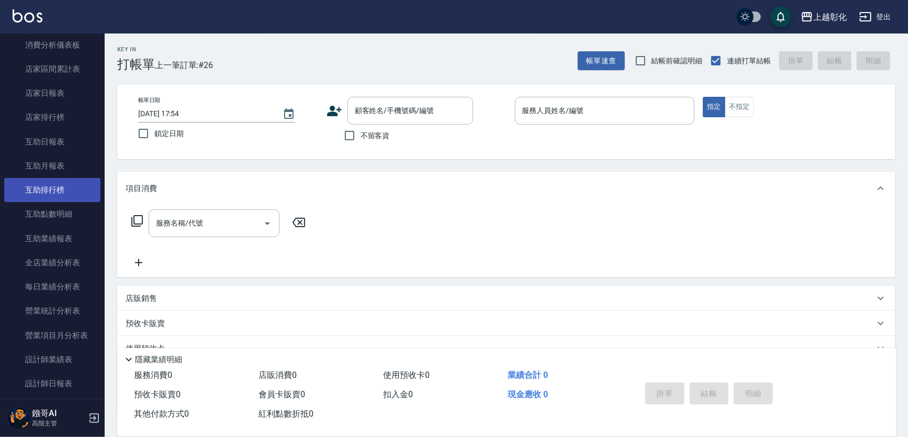
click at [74, 201] on link "互助排行榜" at bounding box center [52, 190] width 96 height 24
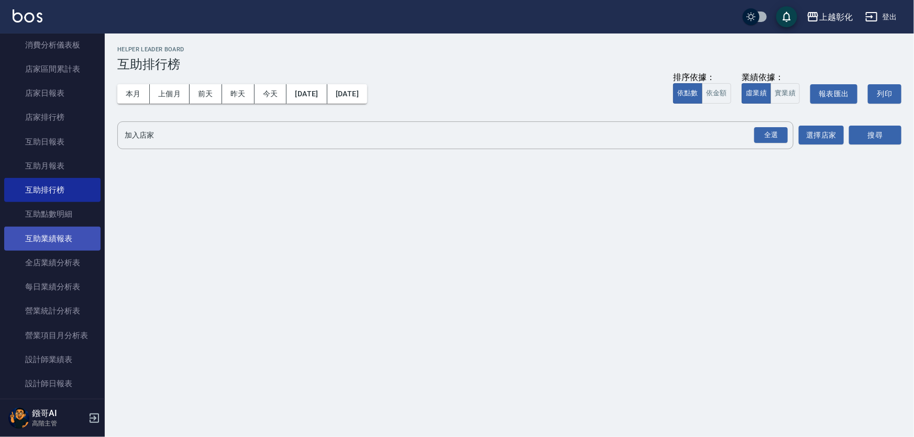
click at [70, 227] on link "互助業績報表" at bounding box center [52, 239] width 96 height 24
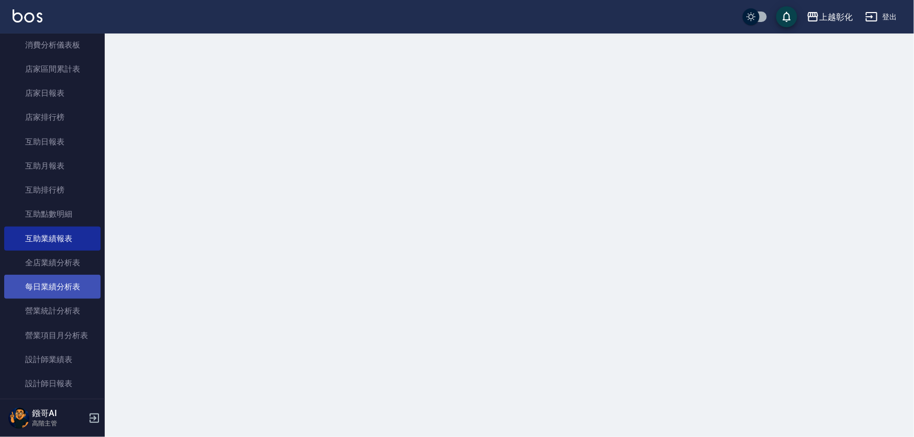
click at [64, 276] on link "每日業績分析表" at bounding box center [52, 287] width 96 height 24
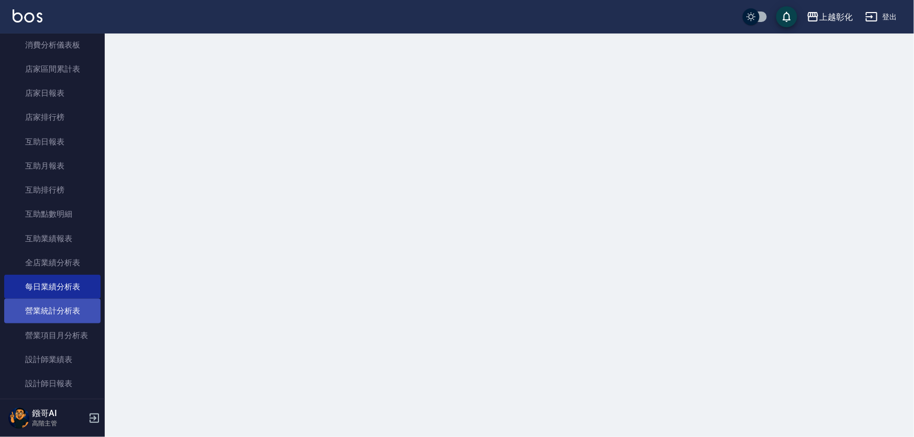
click at [75, 309] on link "營業統計分析表" at bounding box center [52, 311] width 96 height 24
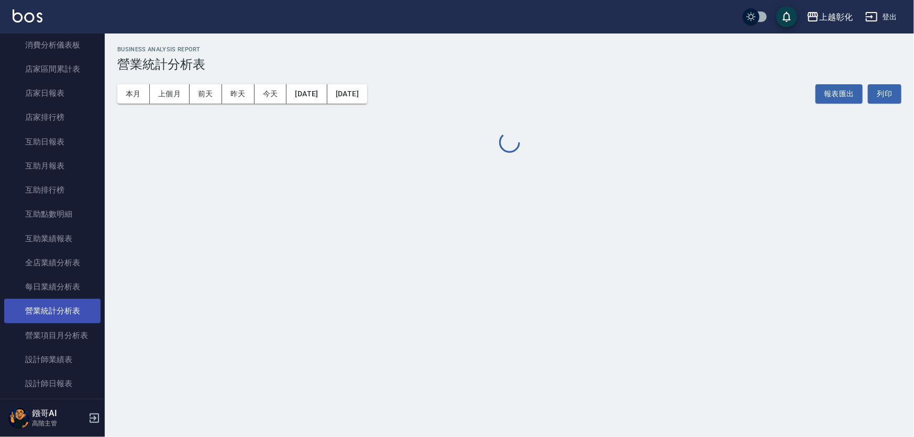
click at [75, 309] on link "營業統計分析表" at bounding box center [52, 311] width 96 height 24
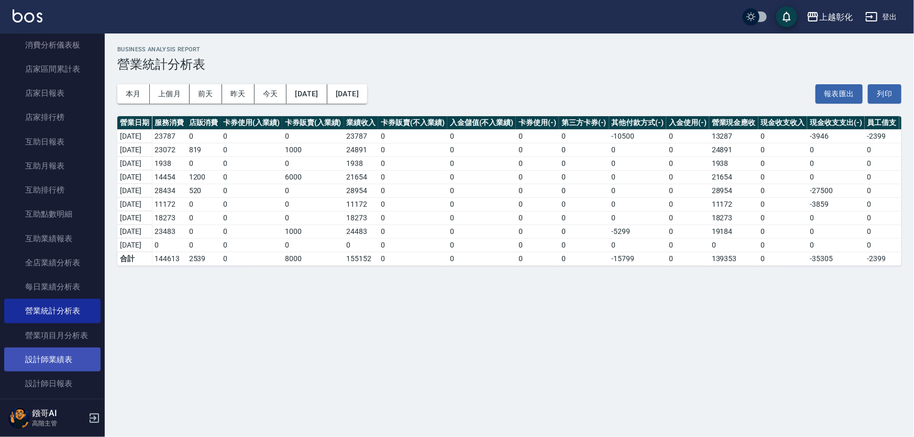
click at [68, 363] on link "設計師業績表" at bounding box center [52, 360] width 96 height 24
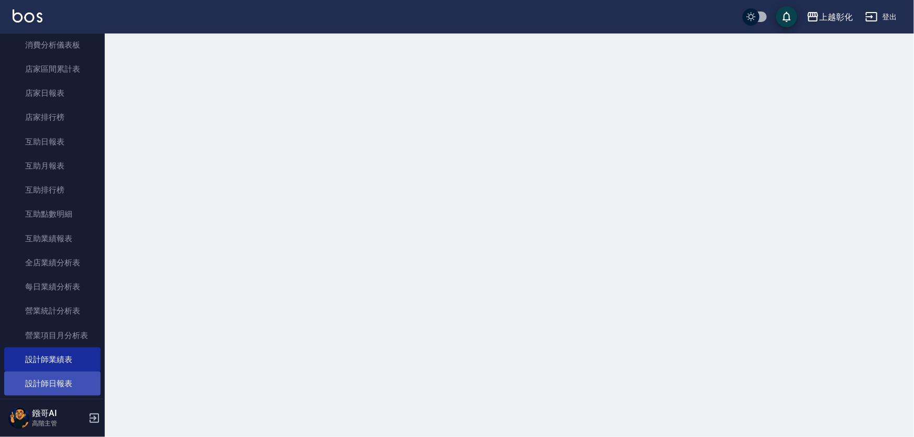
click at [64, 375] on link "設計師日報表" at bounding box center [52, 384] width 96 height 24
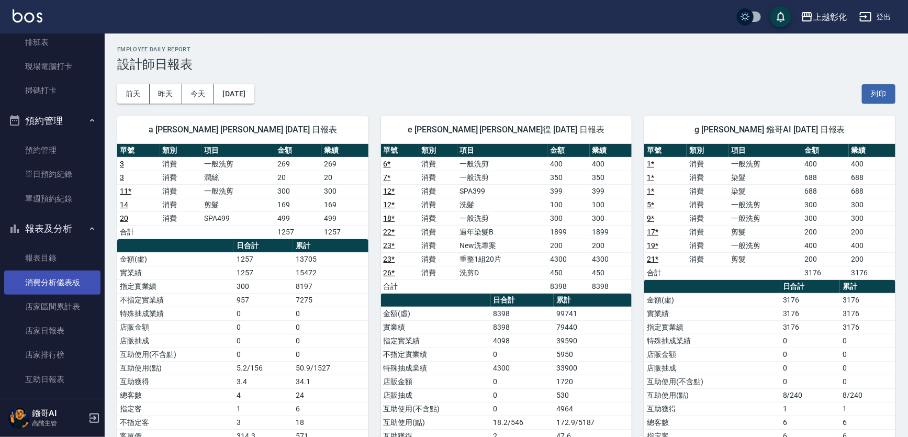
scroll to position [257, 0]
click at [56, 314] on link "店家區間累計表" at bounding box center [52, 307] width 96 height 24
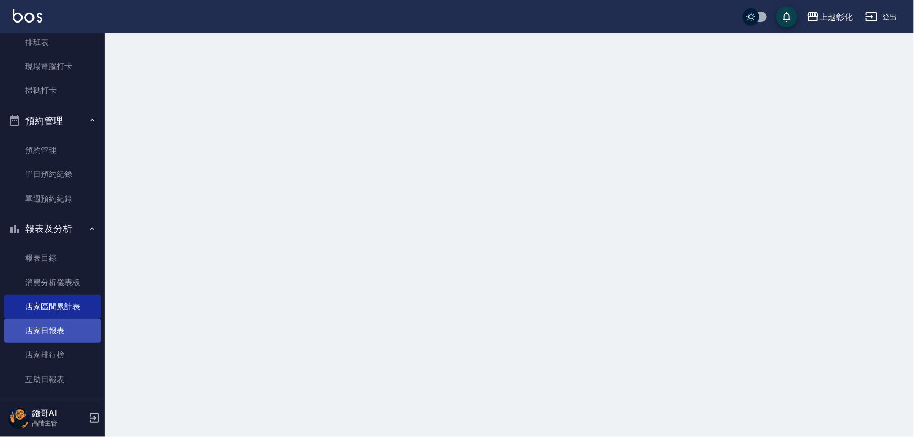
click at [56, 323] on link "店家日報表" at bounding box center [52, 331] width 96 height 24
